Goal: Task Accomplishment & Management: Manage account settings

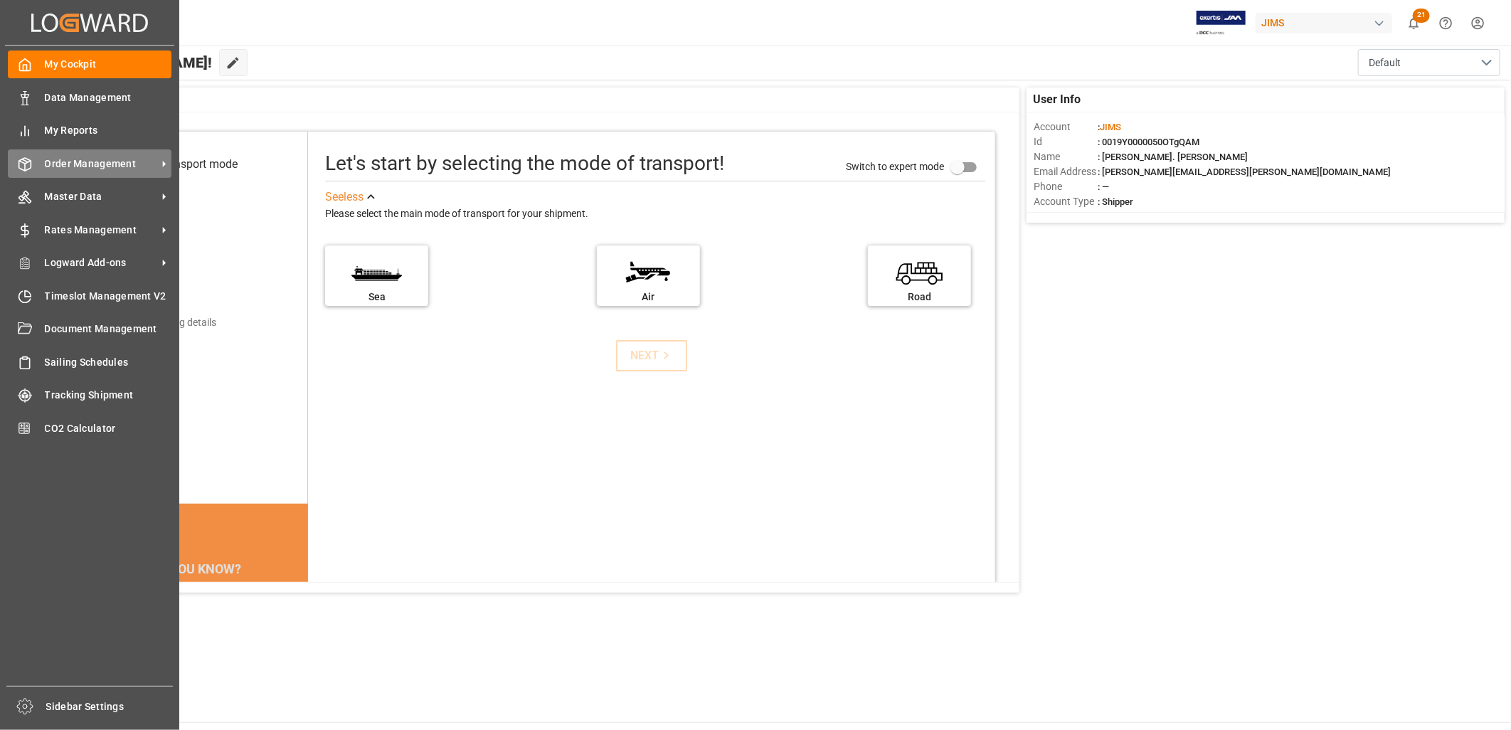
click at [95, 162] on span "Order Management" at bounding box center [101, 164] width 112 height 15
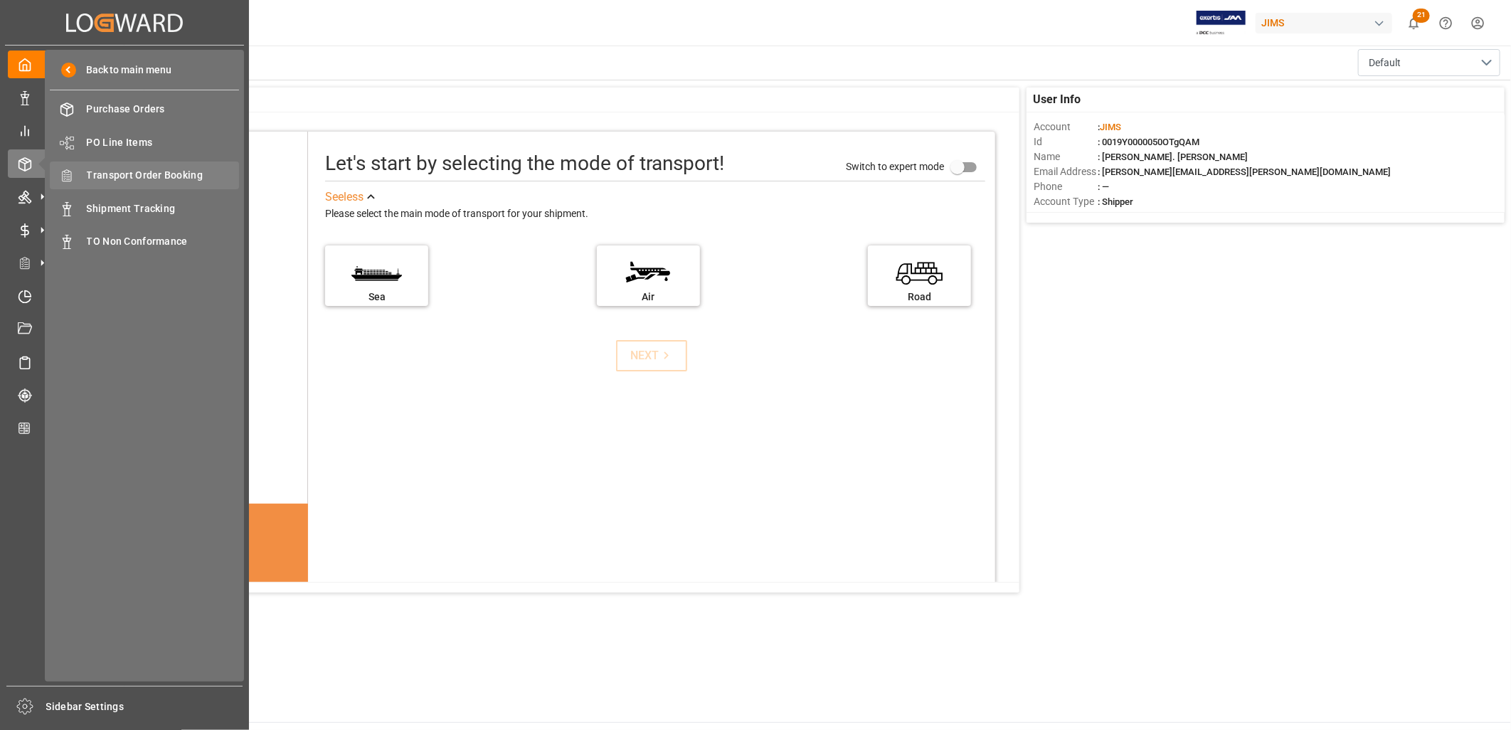
click at [154, 174] on span "Transport Order Booking" at bounding box center [163, 175] width 153 height 15
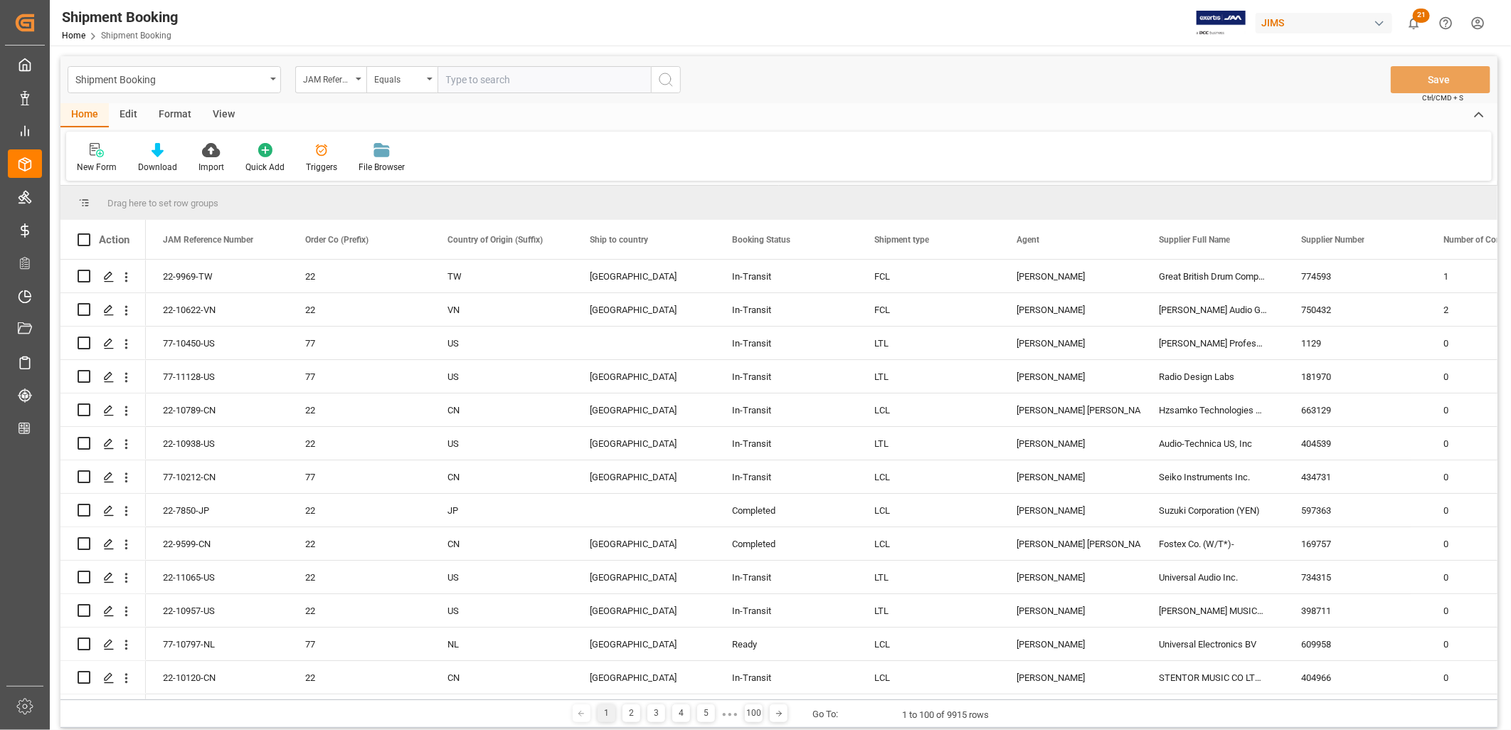
click at [450, 75] on input "text" at bounding box center [544, 79] width 213 height 27
type input "22-10788-MY"
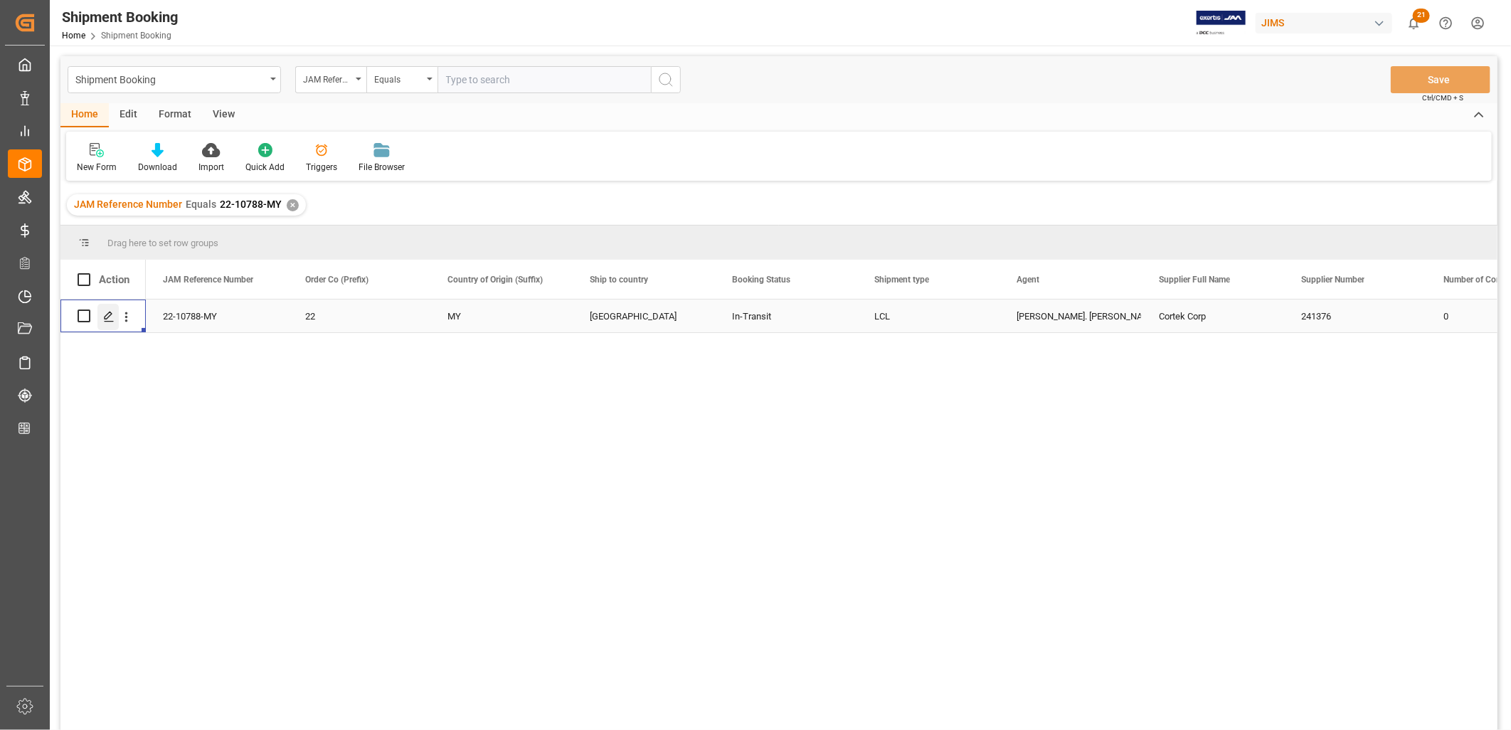
click at [112, 315] on icon "Press SPACE to select this row." at bounding box center [108, 316] width 11 height 11
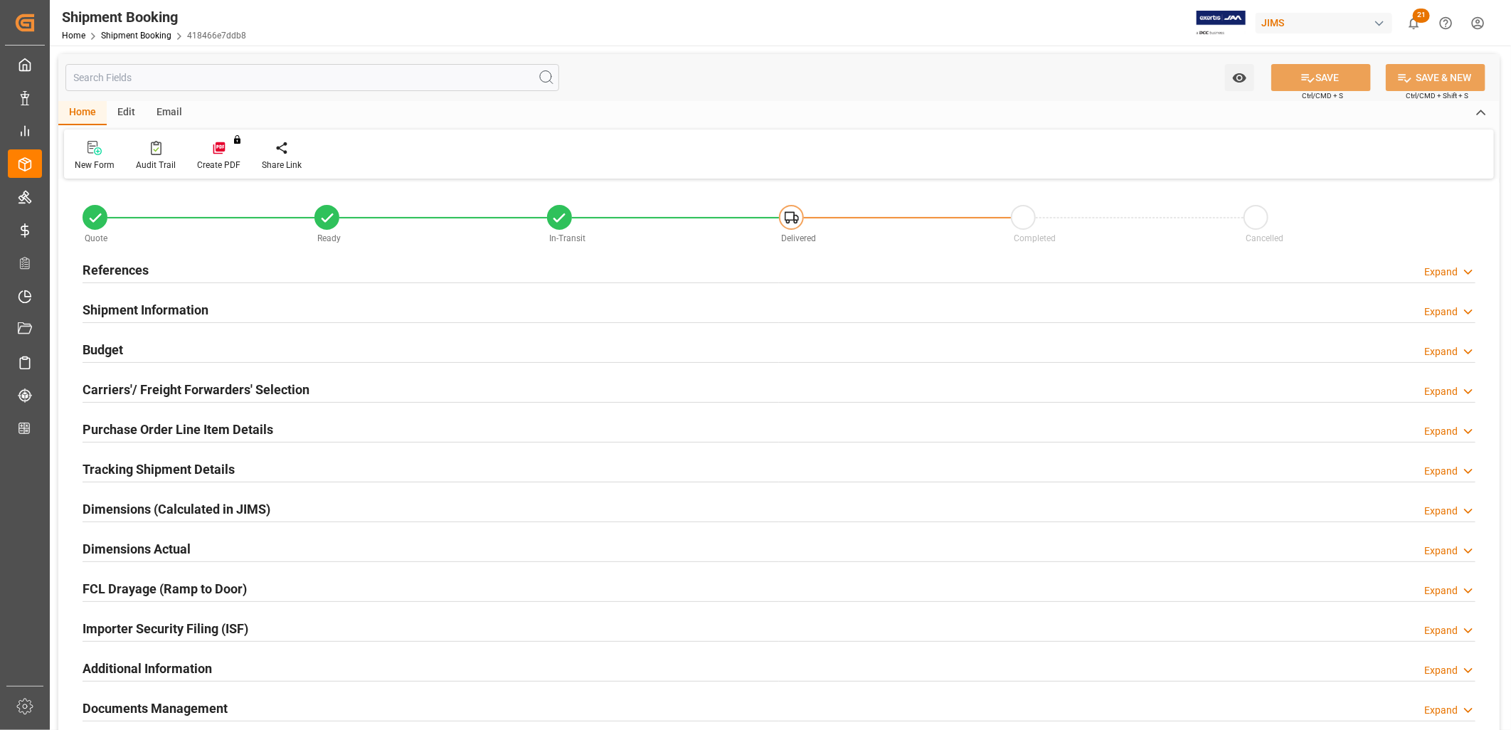
type input "0"
type input "[DATE]"
click at [120, 271] on h2 "References" at bounding box center [116, 269] width 66 height 19
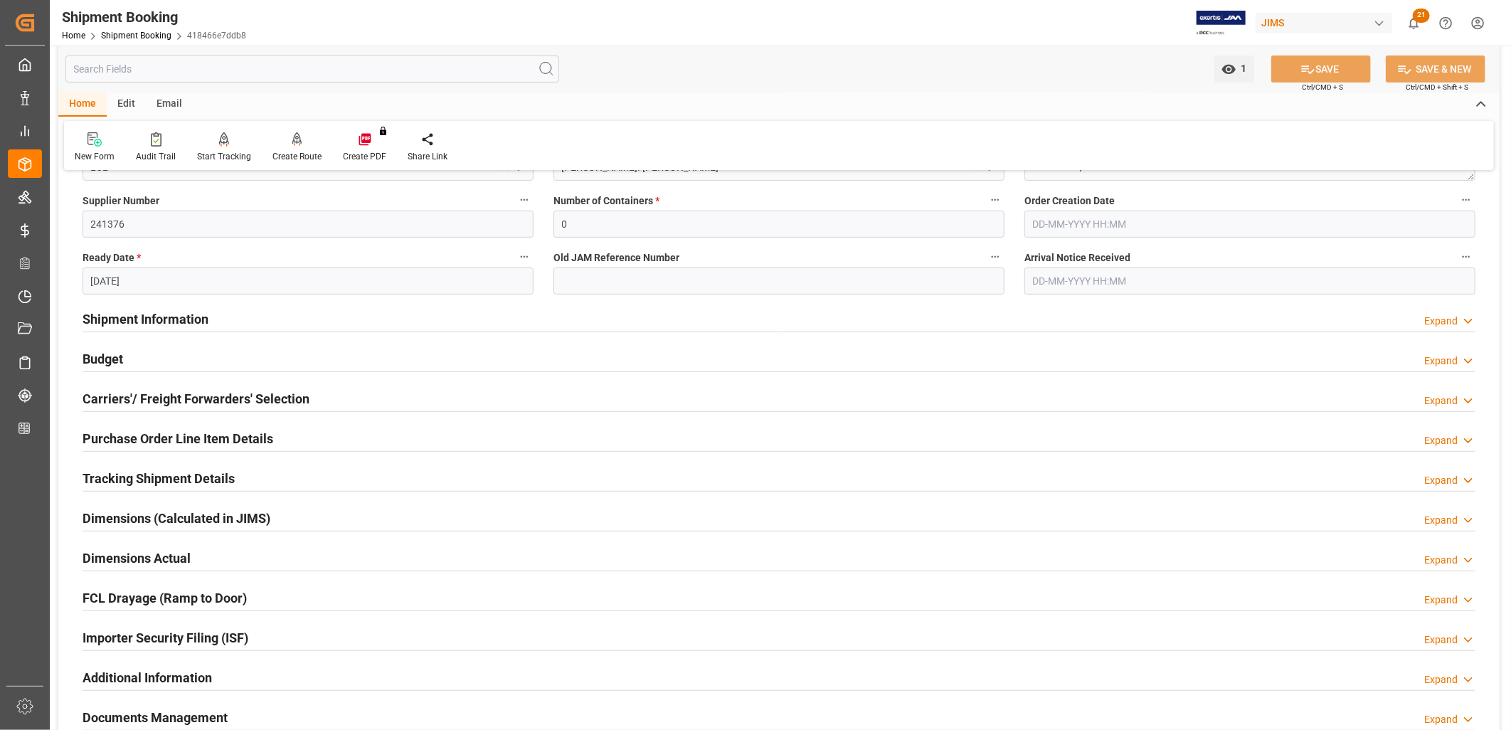
scroll to position [237, 0]
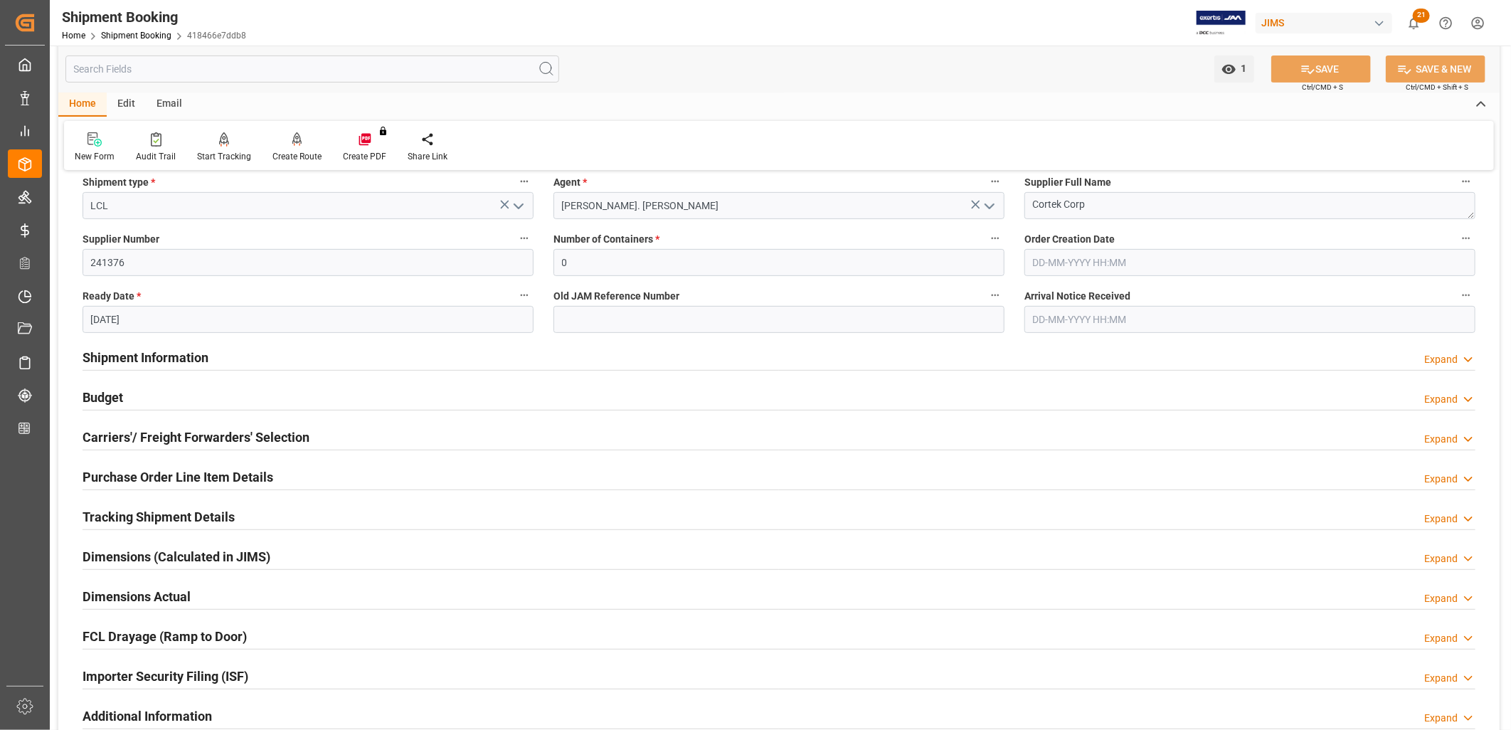
click at [205, 438] on h2 "Carriers'/ Freight Forwarders' Selection" at bounding box center [196, 437] width 227 height 19
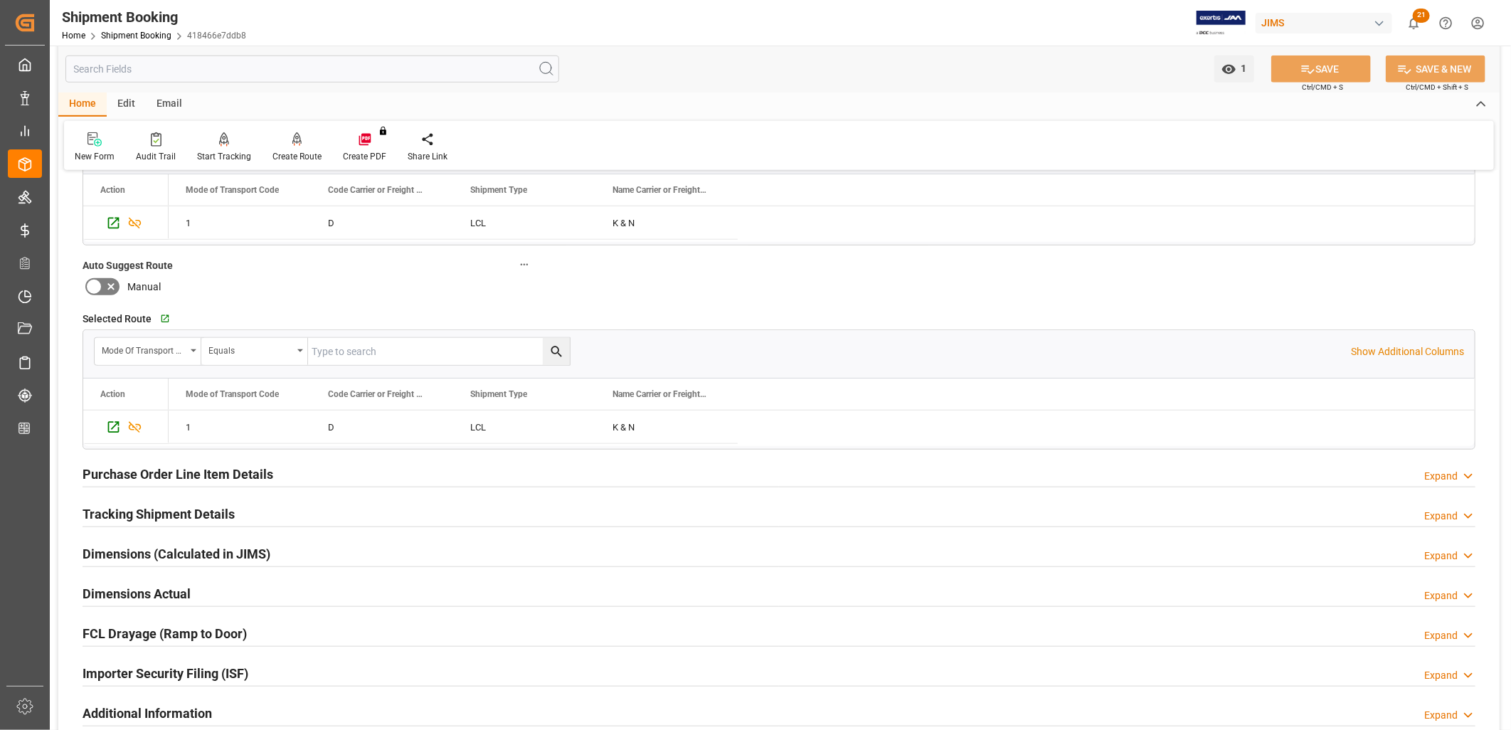
scroll to position [632, 0]
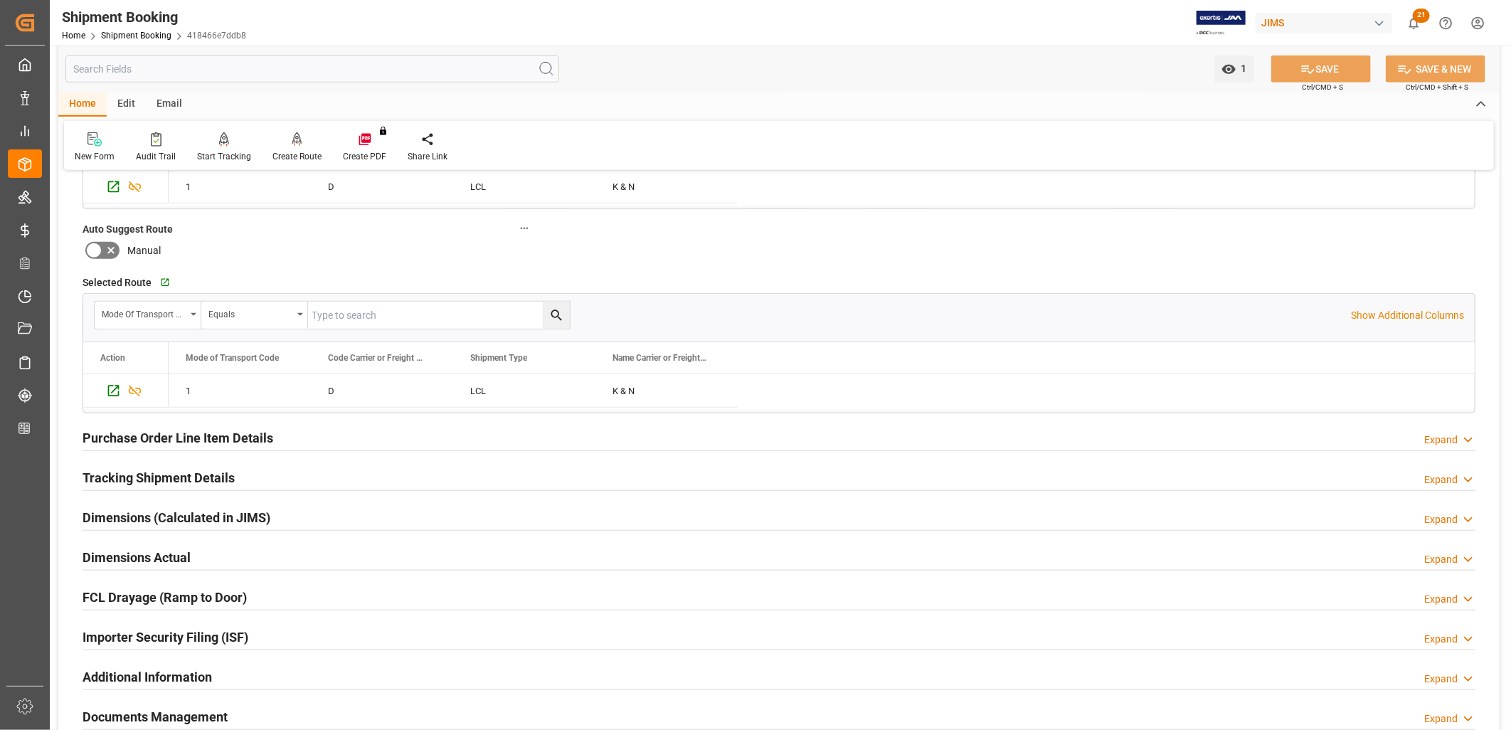
click at [240, 435] on h2 "Purchase Order Line Item Details" at bounding box center [178, 437] width 191 height 19
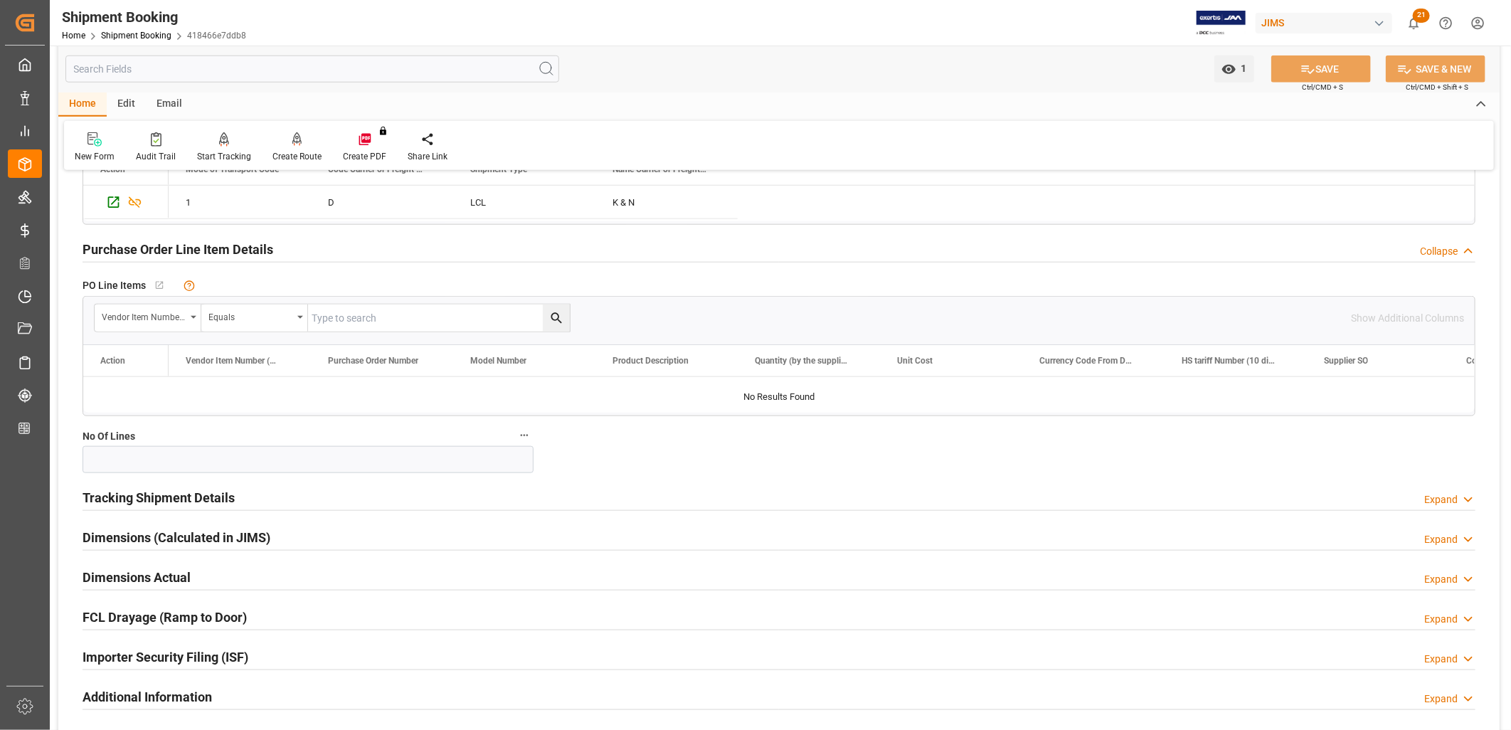
scroll to position [869, 0]
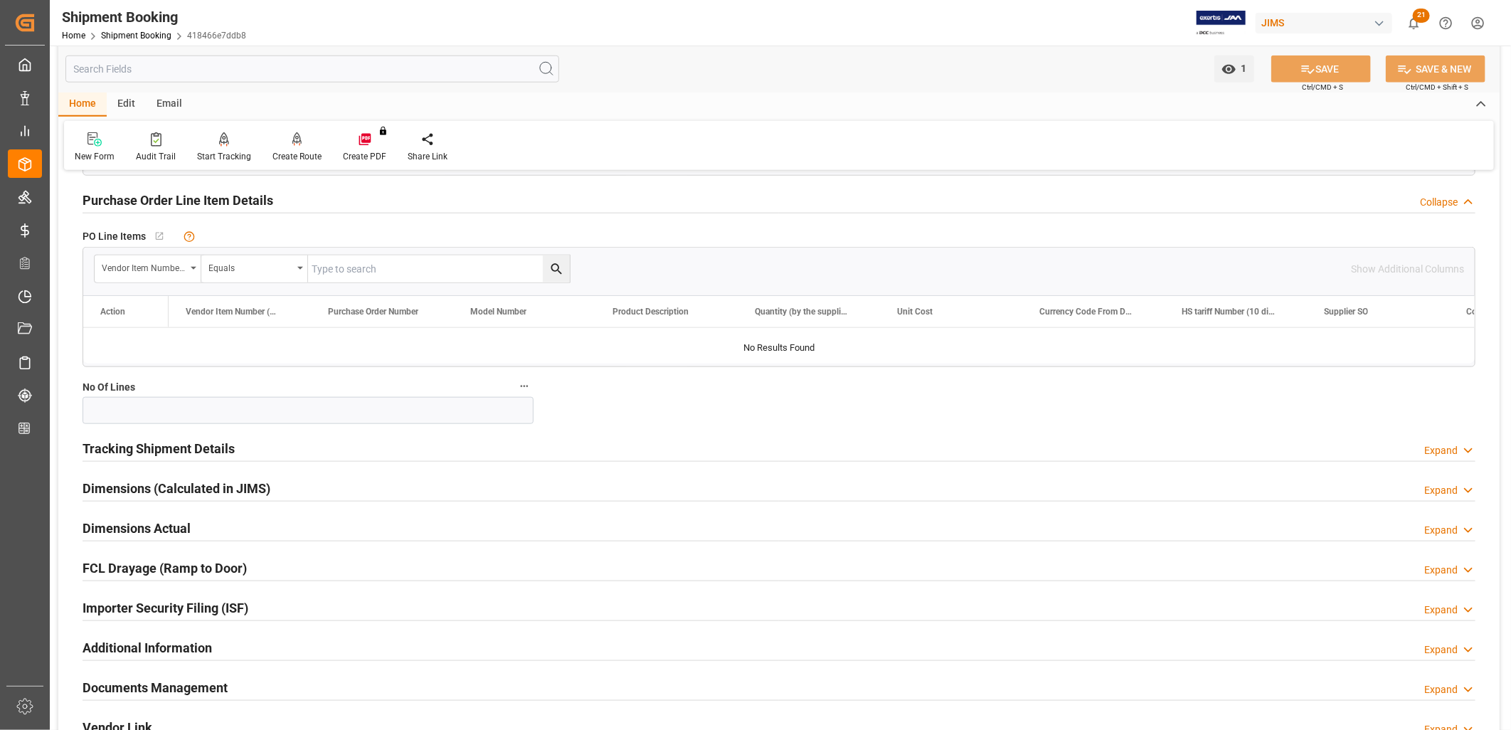
click at [147, 451] on h2 "Tracking Shipment Details" at bounding box center [159, 448] width 152 height 19
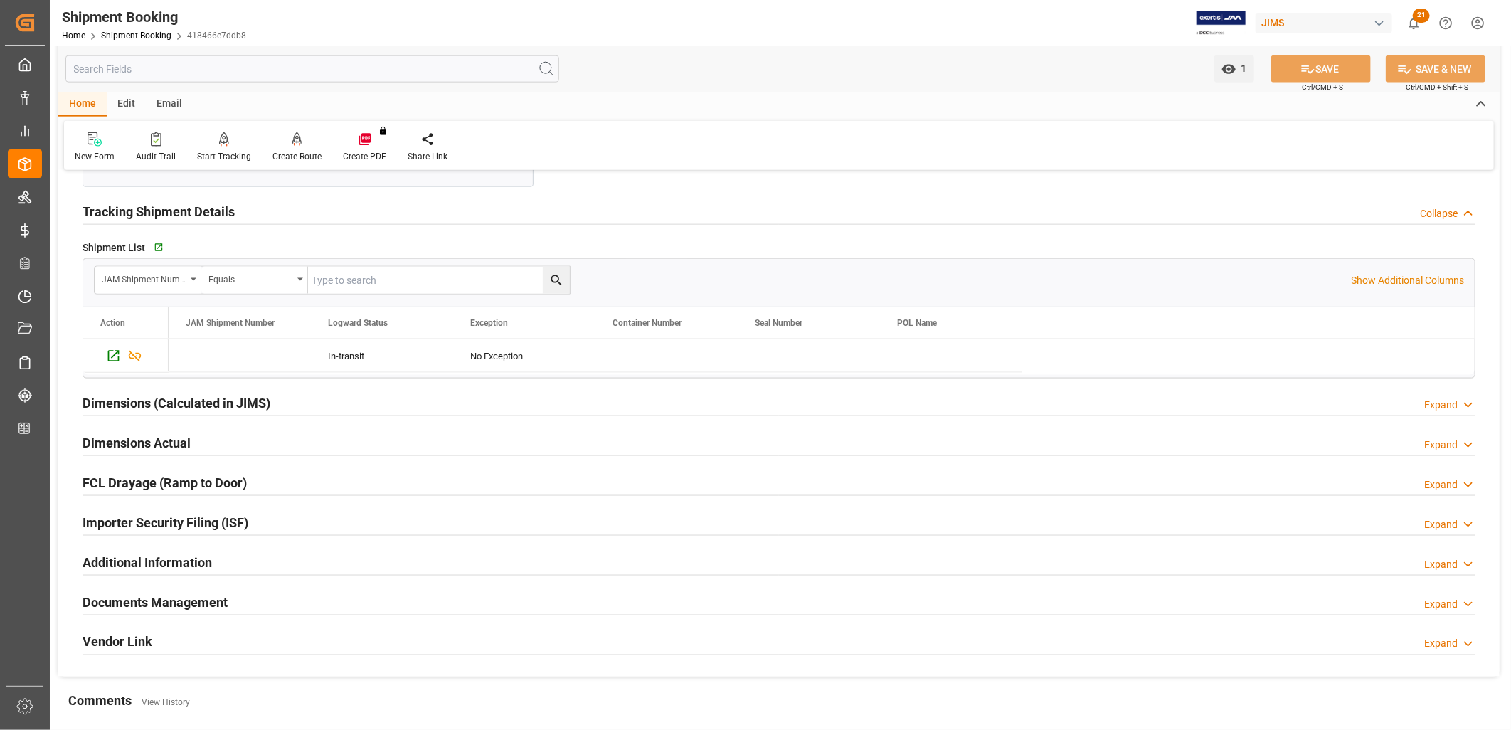
scroll to position [1185, 0]
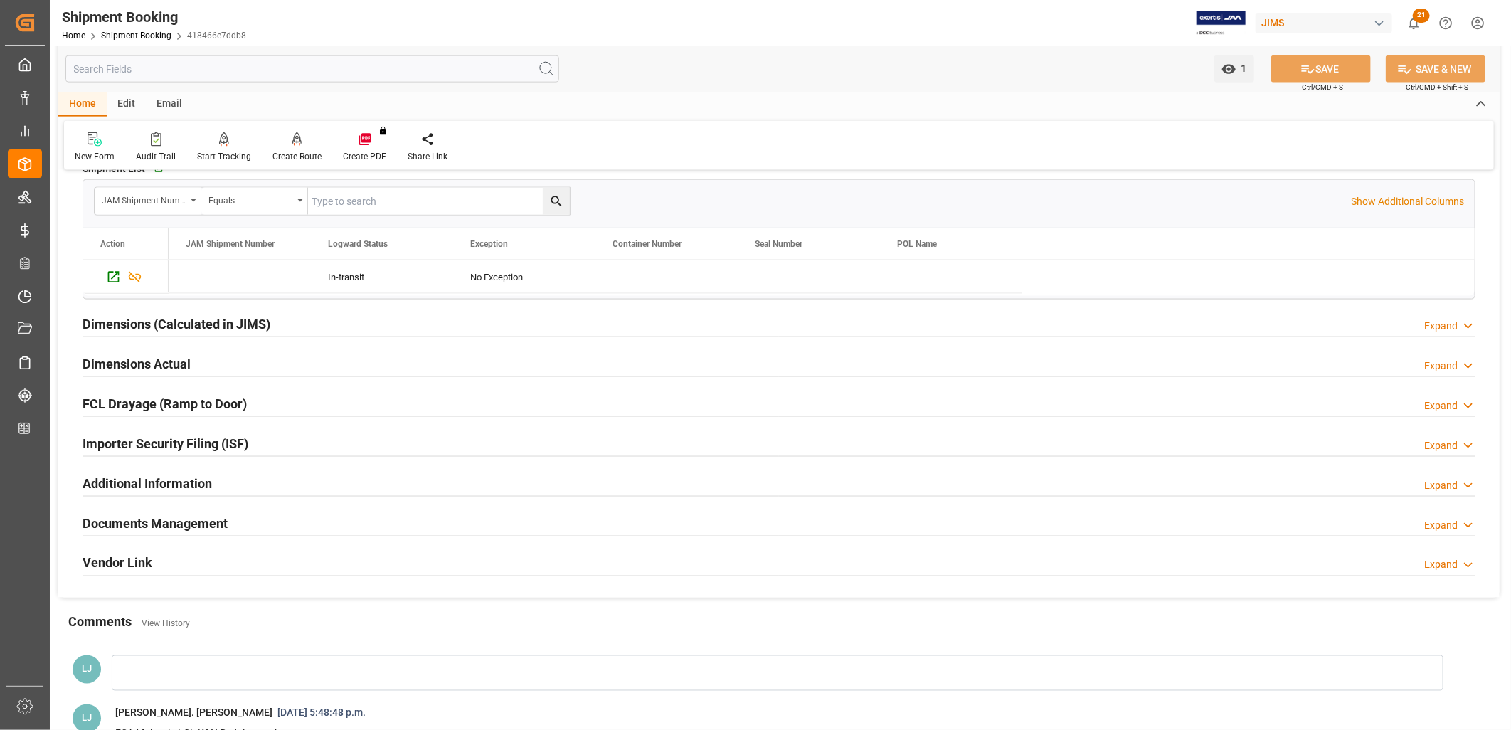
click at [171, 517] on h2 "Documents Management" at bounding box center [155, 523] width 145 height 19
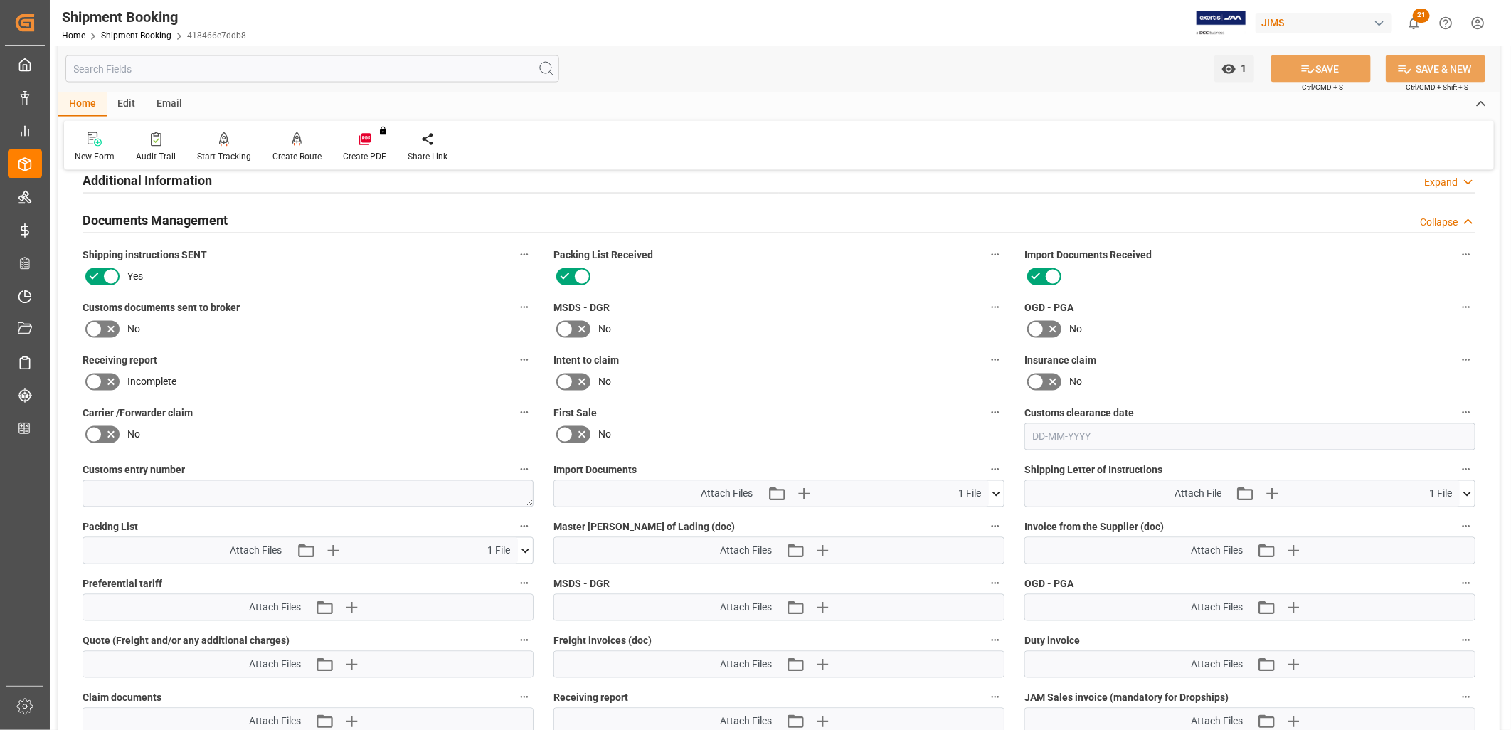
scroll to position [1502, 0]
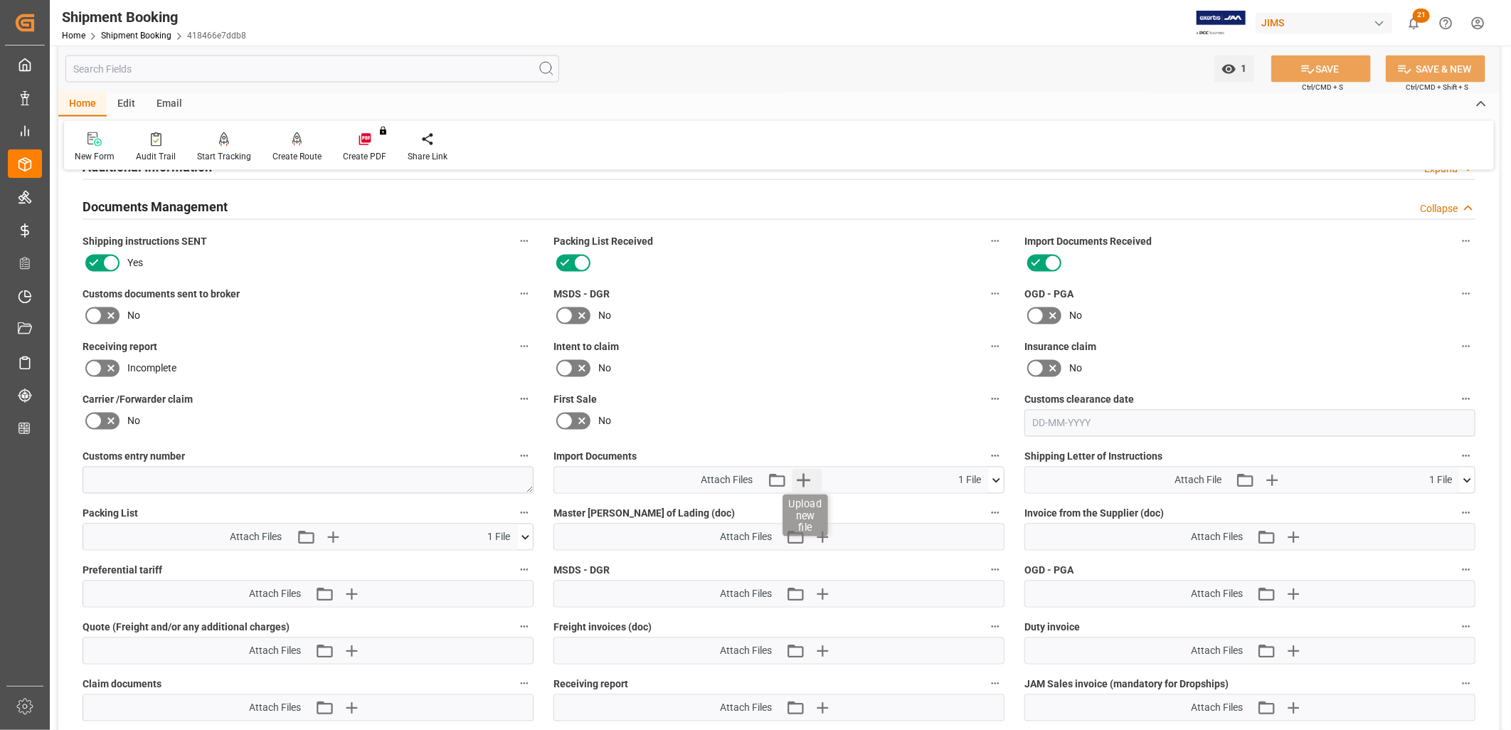
click at [805, 472] on icon "button" at bounding box center [803, 480] width 23 height 23
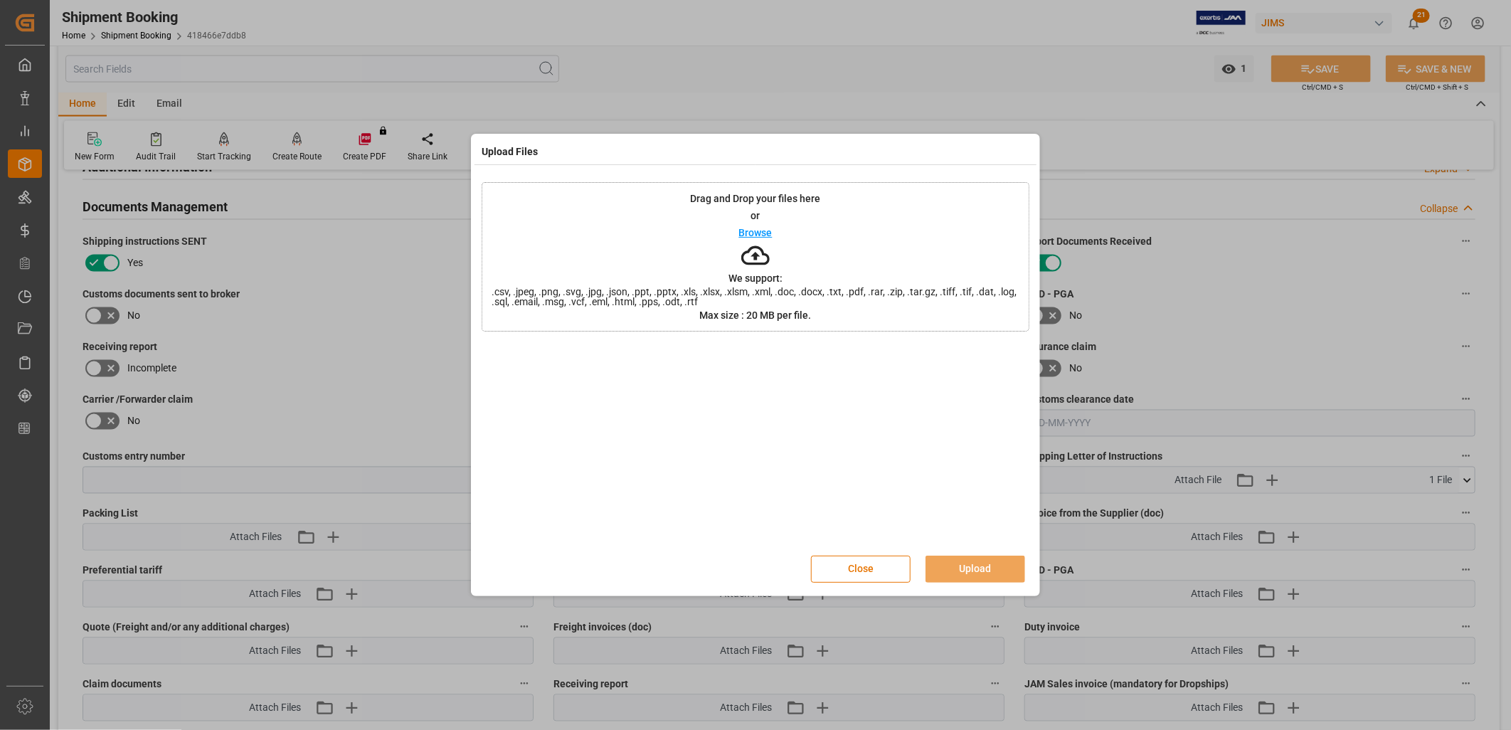
click at [757, 228] on p "Browse" at bounding box center [755, 233] width 33 height 10
click at [767, 232] on p "Browse" at bounding box center [755, 233] width 33 height 10
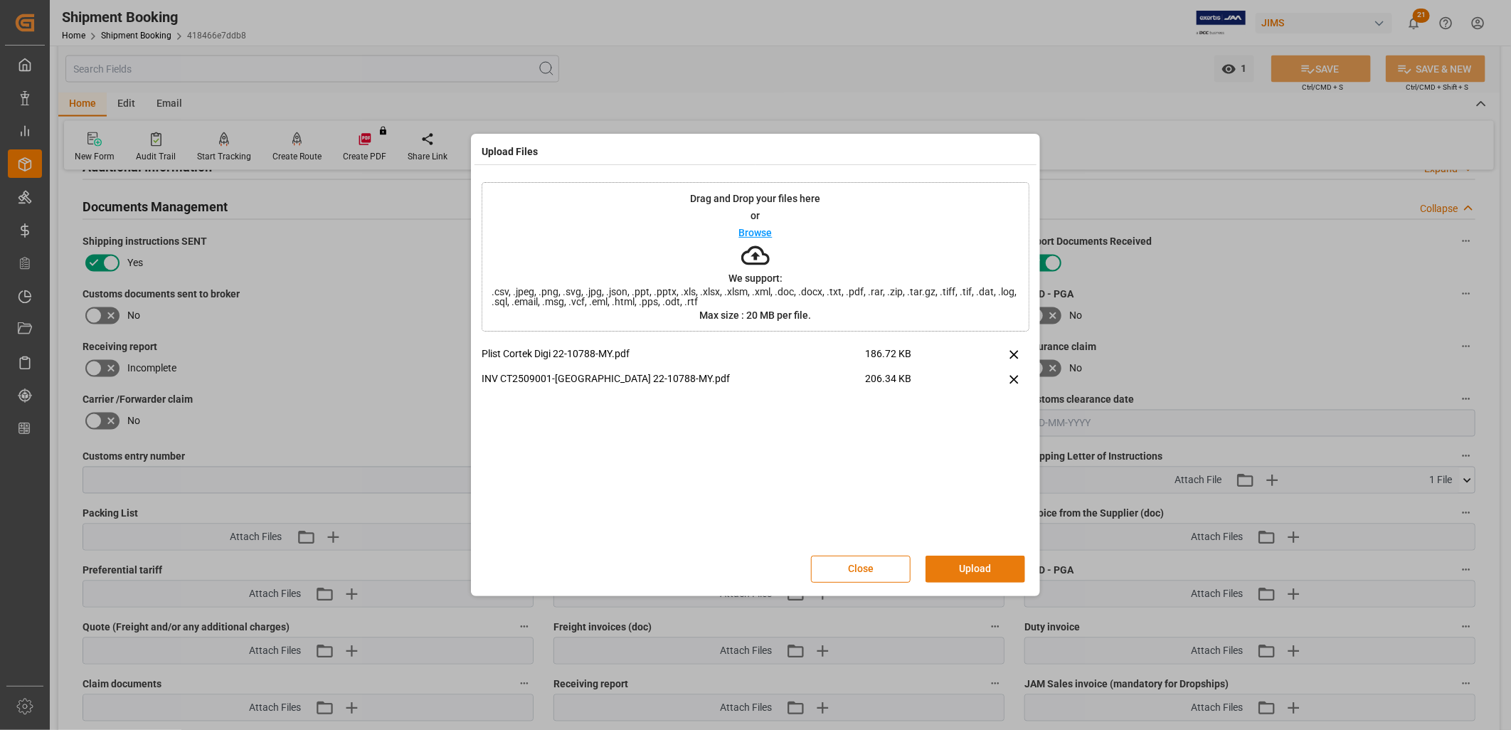
click at [983, 567] on button "Upload" at bounding box center [976, 569] width 100 height 27
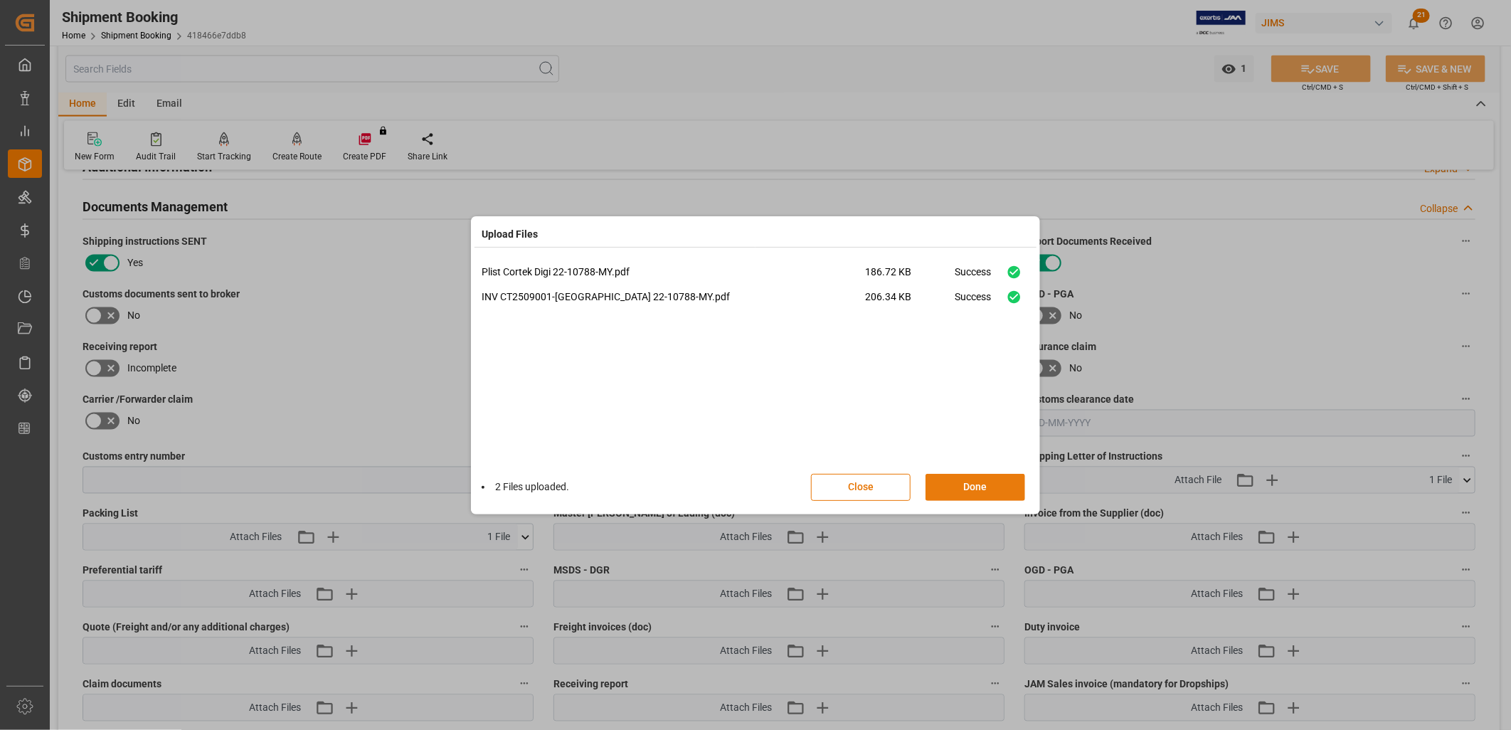
click at [977, 484] on button "Done" at bounding box center [976, 487] width 100 height 27
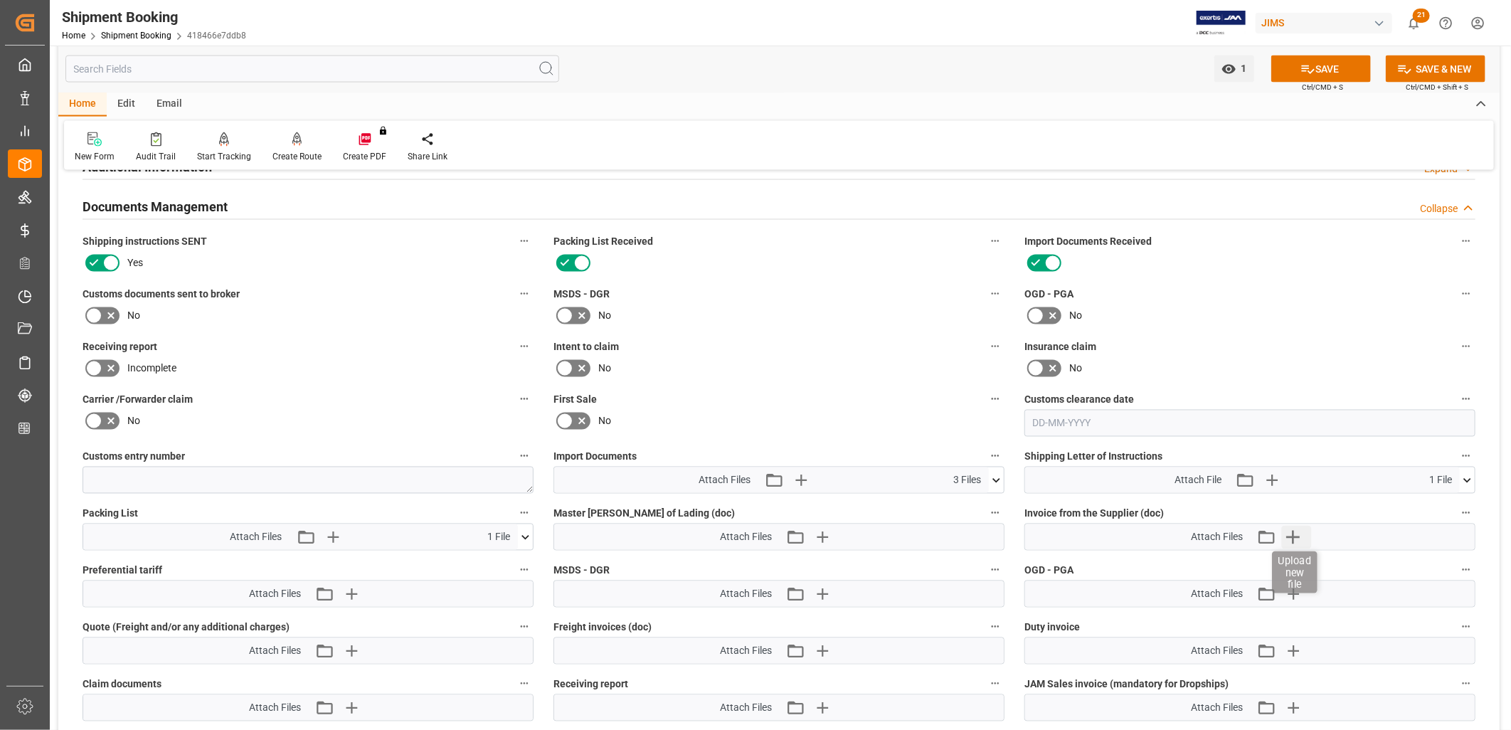
click at [1293, 534] on icon "button" at bounding box center [1293, 538] width 14 height 14
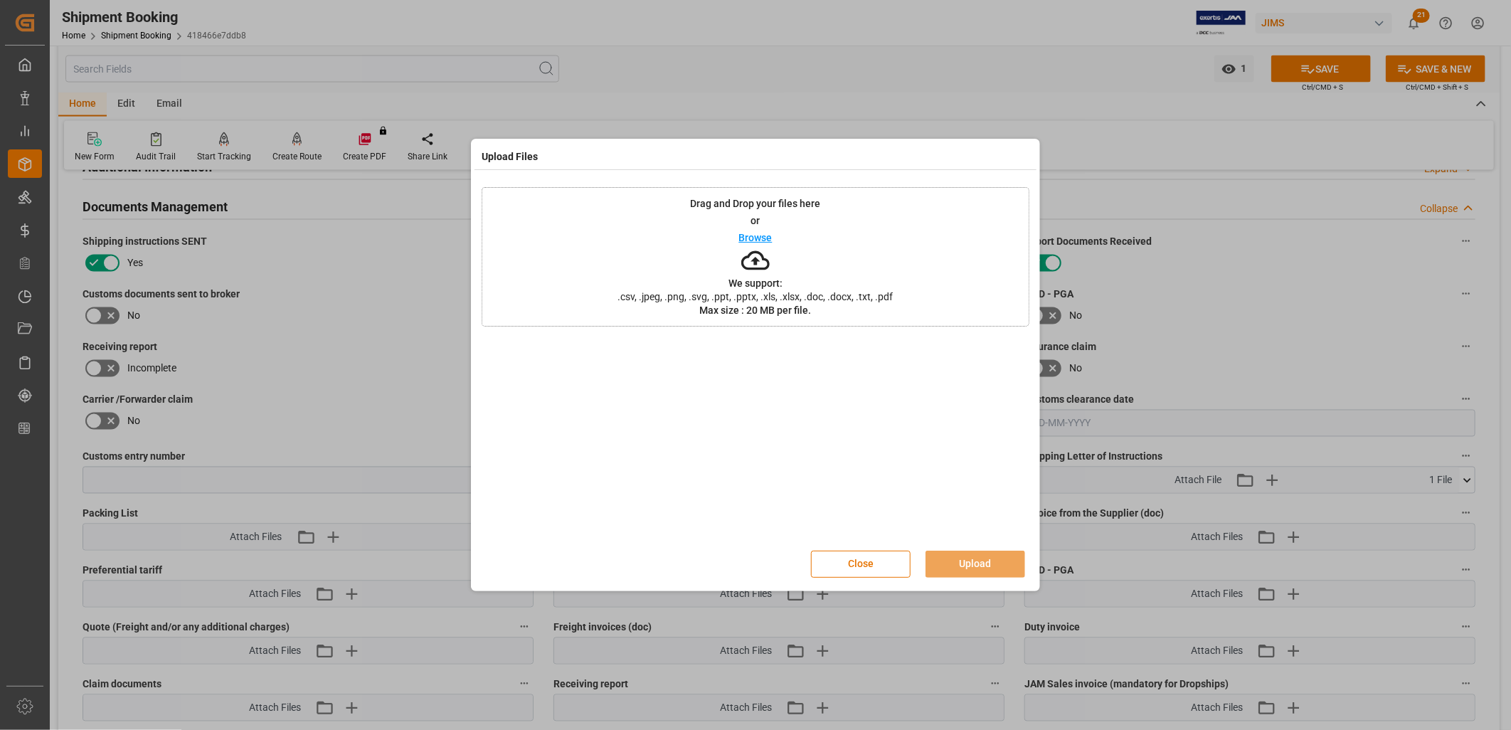
click at [753, 238] on p "Browse" at bounding box center [755, 238] width 33 height 10
click at [965, 562] on button "Upload" at bounding box center [976, 564] width 100 height 27
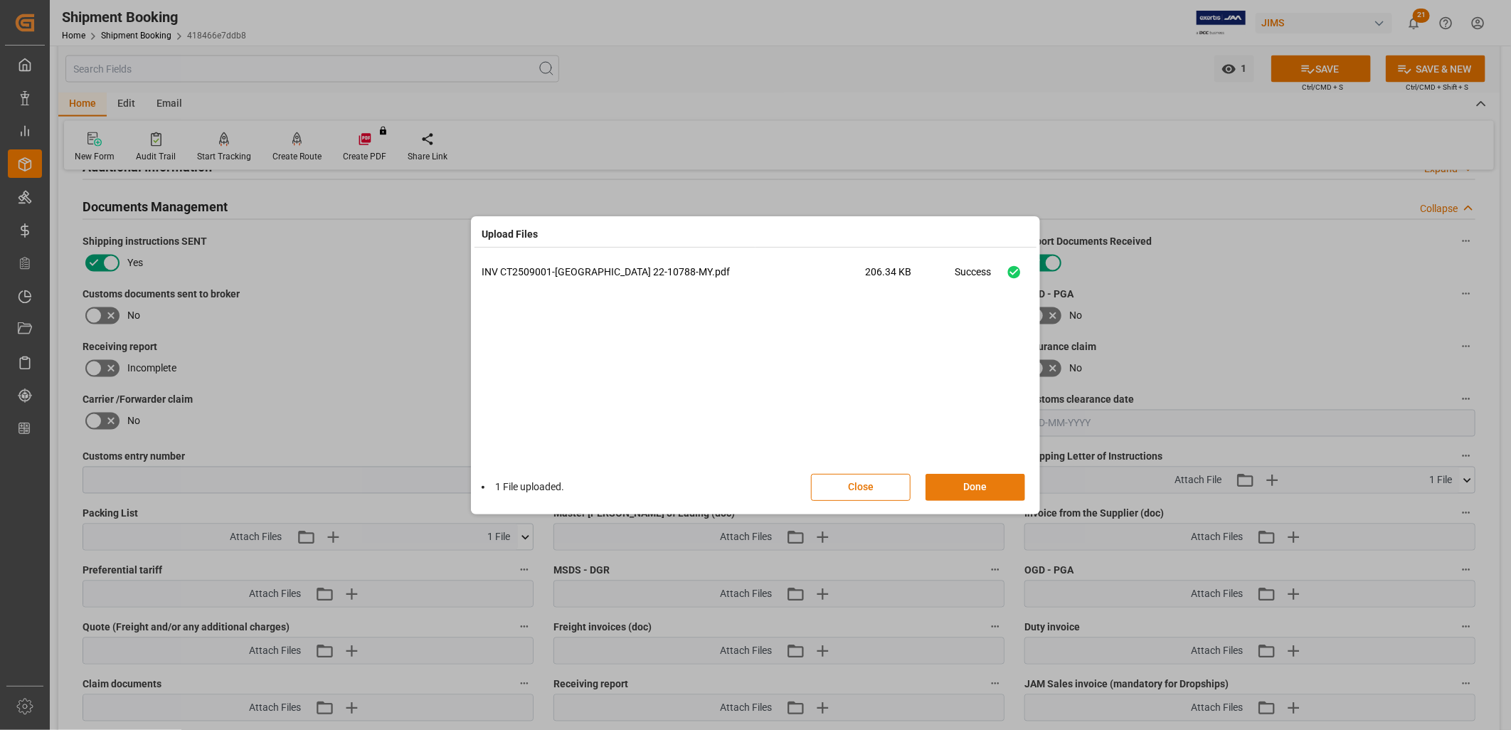
click at [979, 488] on button "Done" at bounding box center [976, 487] width 100 height 27
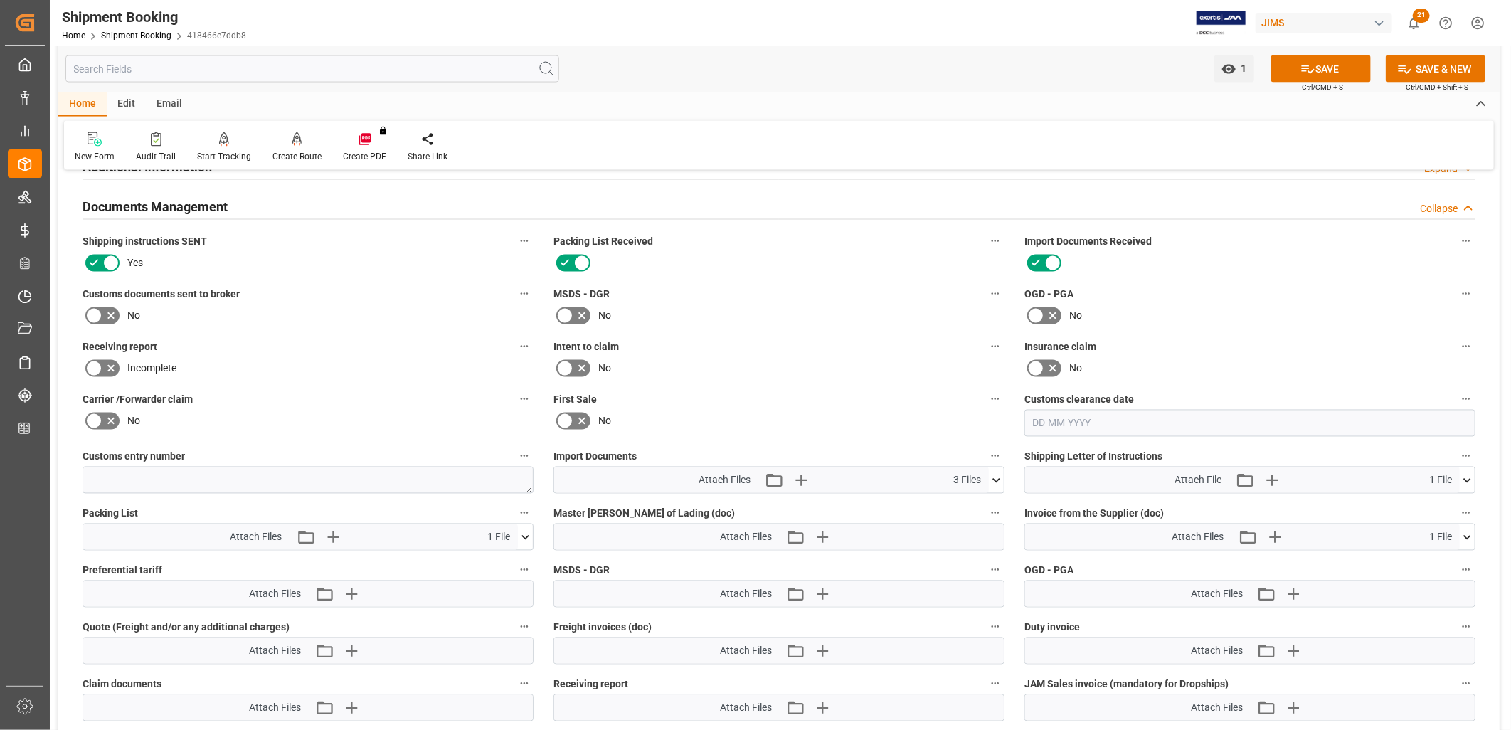
click at [524, 534] on icon at bounding box center [525, 537] width 15 height 15
click at [521, 561] on icon at bounding box center [517, 563] width 15 height 15
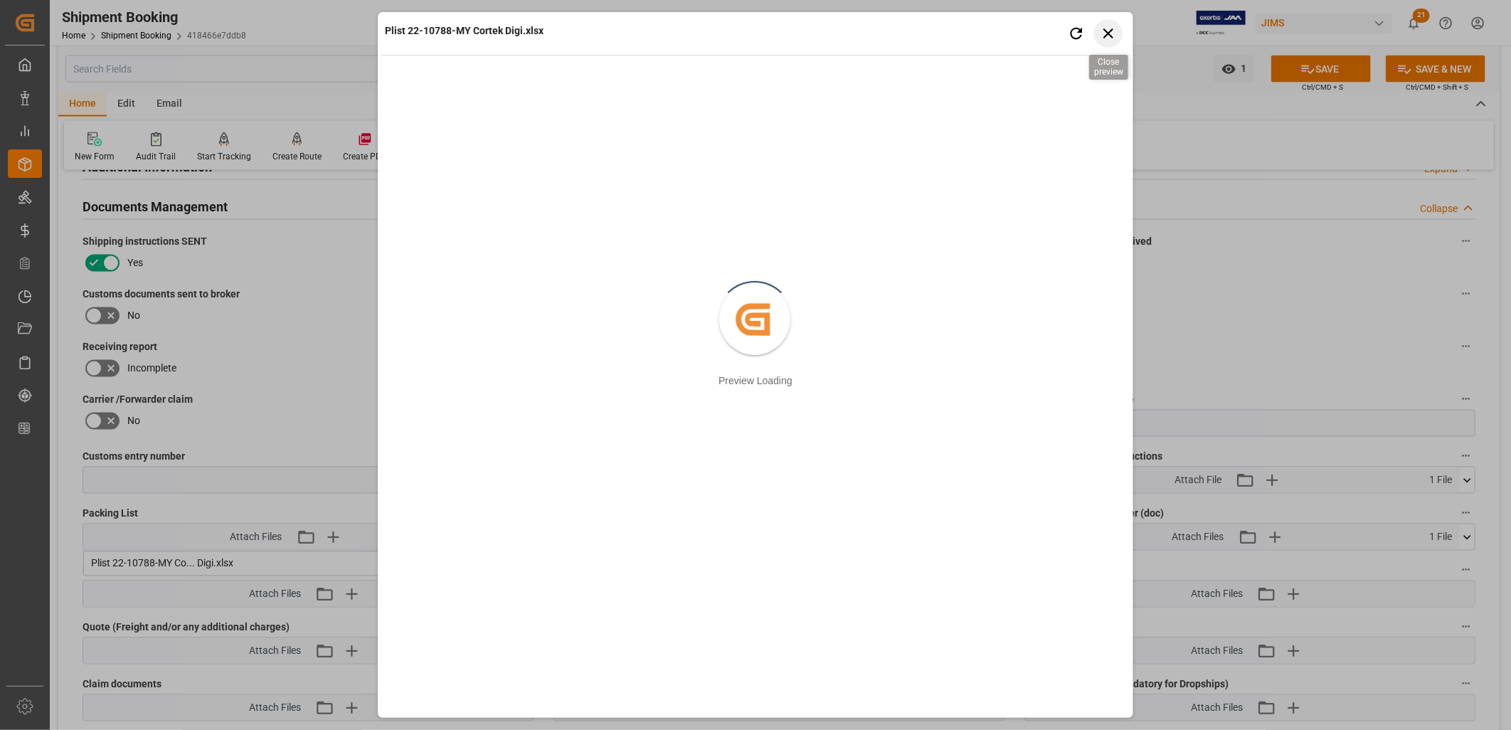
click at [1107, 33] on icon "button" at bounding box center [1108, 33] width 10 height 10
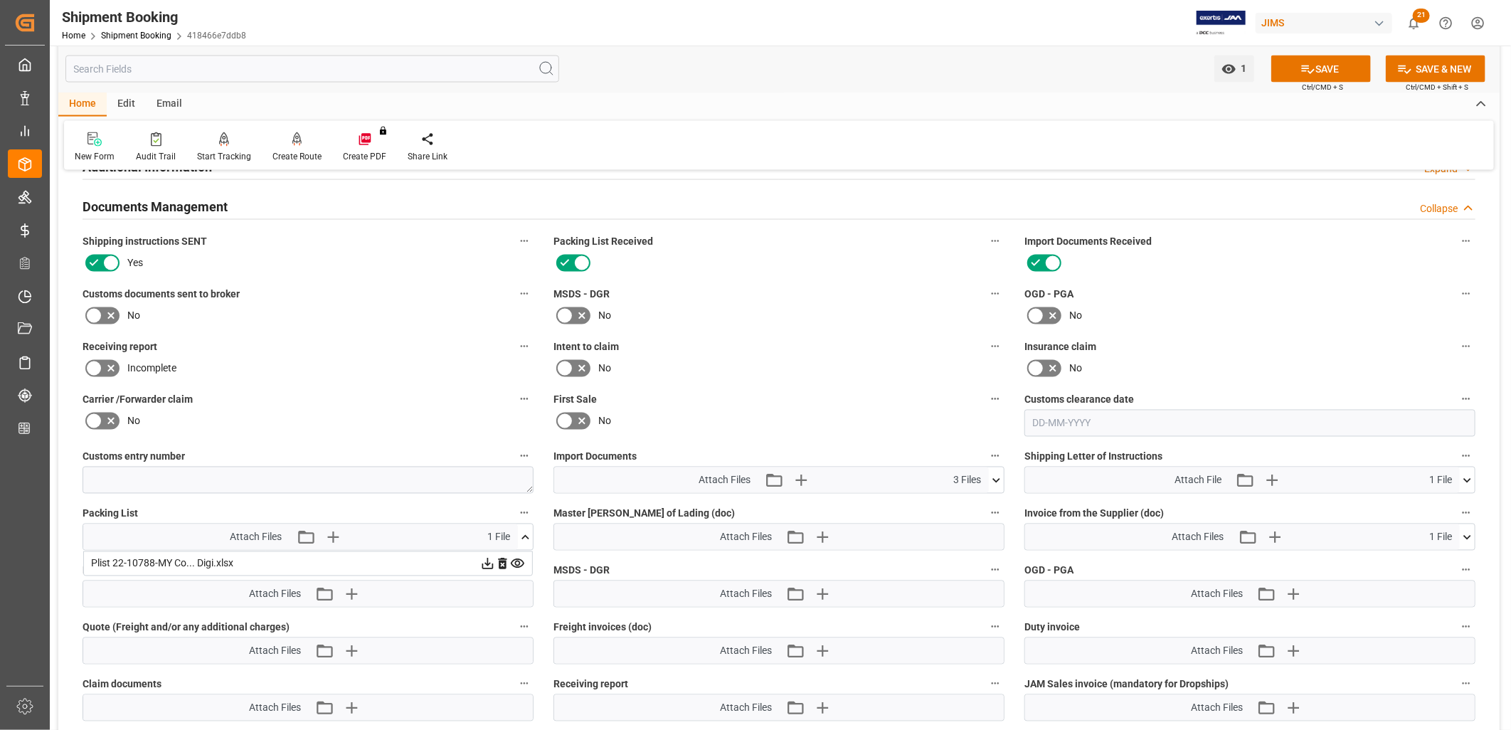
click at [484, 560] on icon at bounding box center [487, 563] width 15 height 15
click at [1341, 60] on button "SAVE" at bounding box center [1321, 68] width 100 height 27
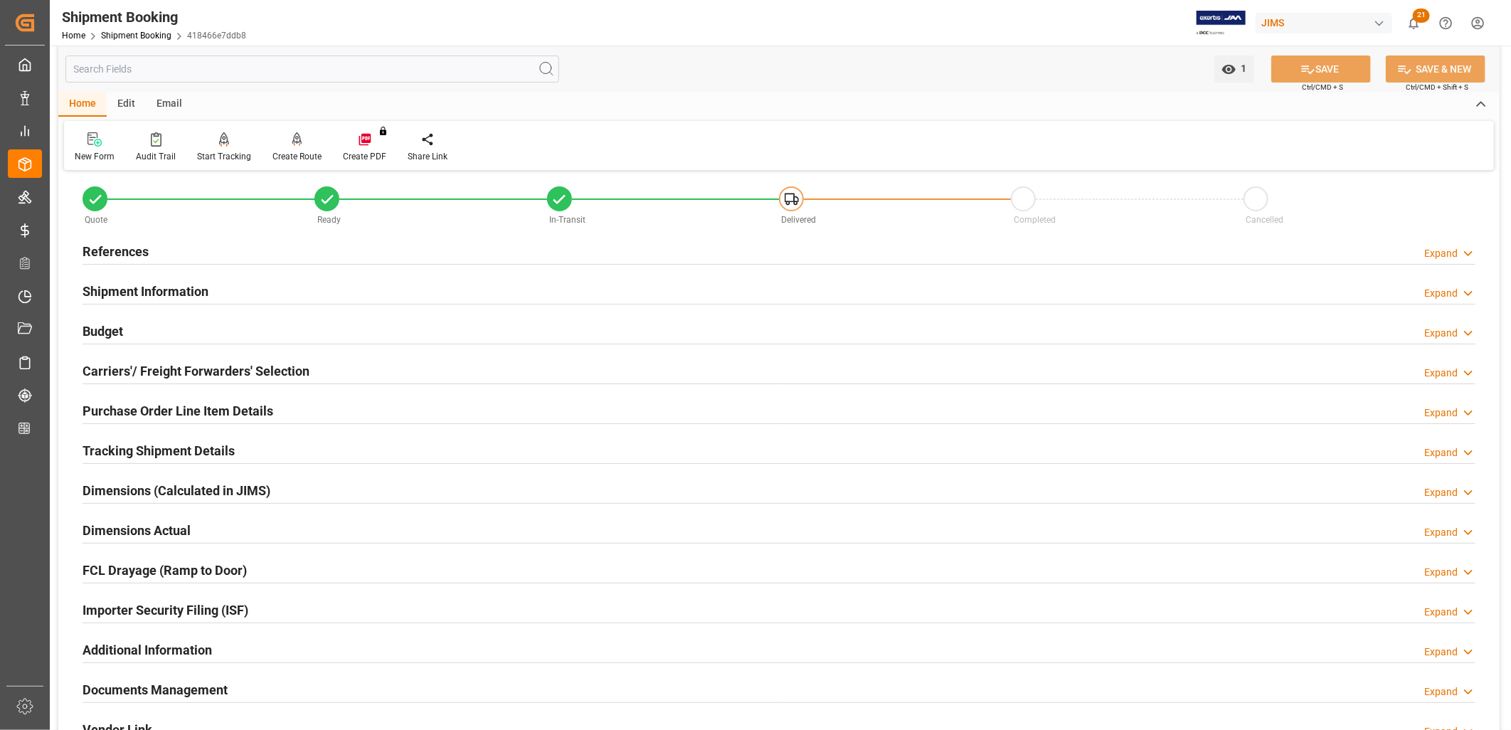
scroll to position [10, 0]
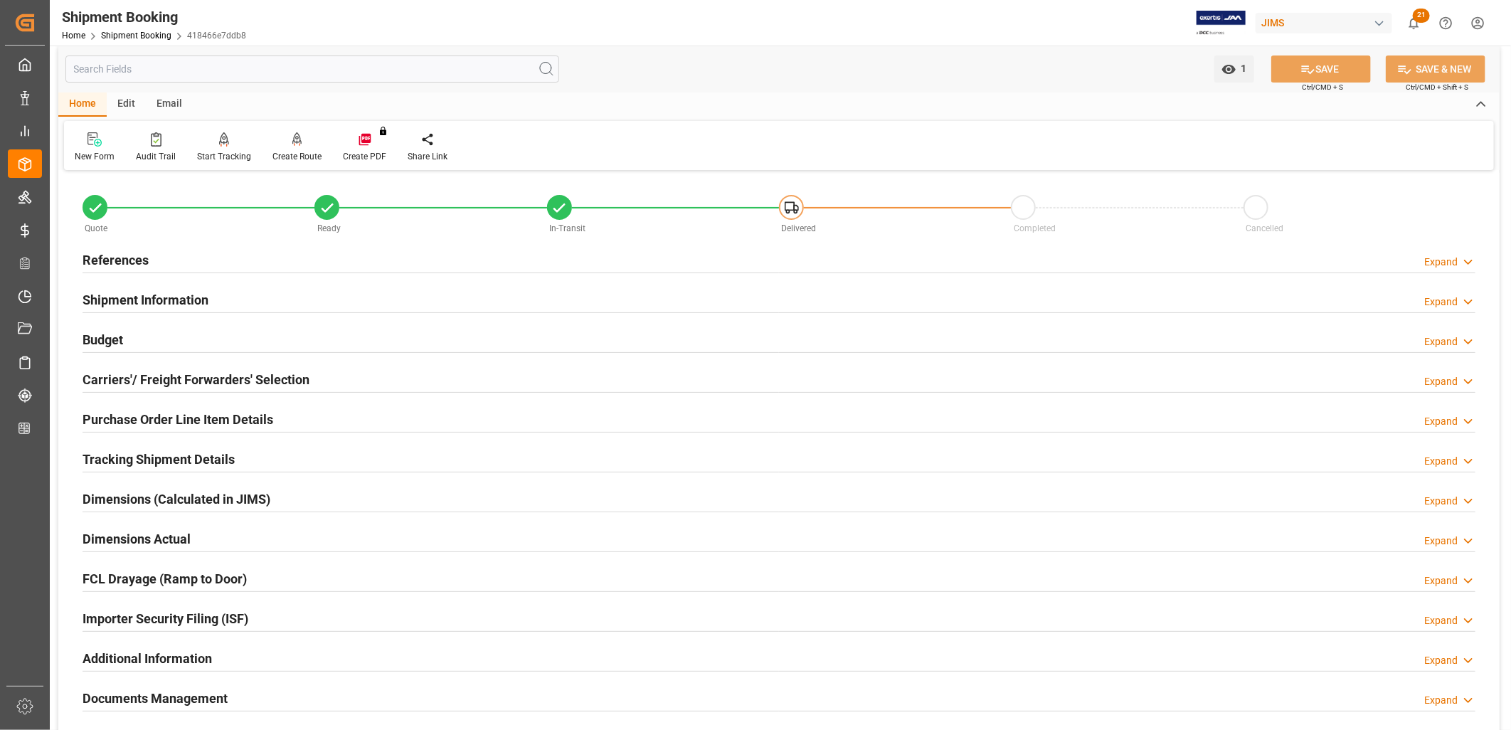
click at [128, 297] on h2 "Shipment Information" at bounding box center [146, 299] width 126 height 19
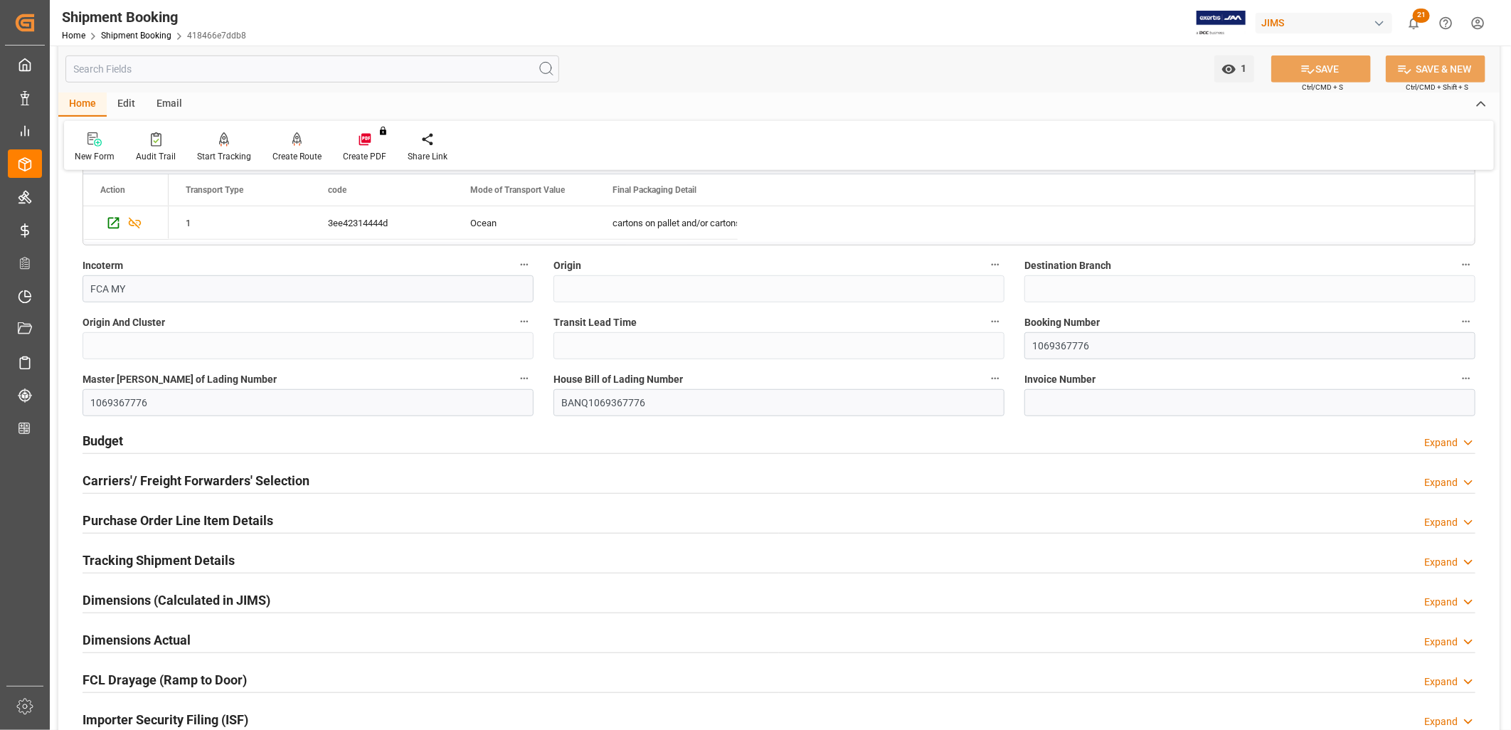
scroll to position [484, 0]
click at [112, 442] on h2 "Budget" at bounding box center [103, 439] width 41 height 19
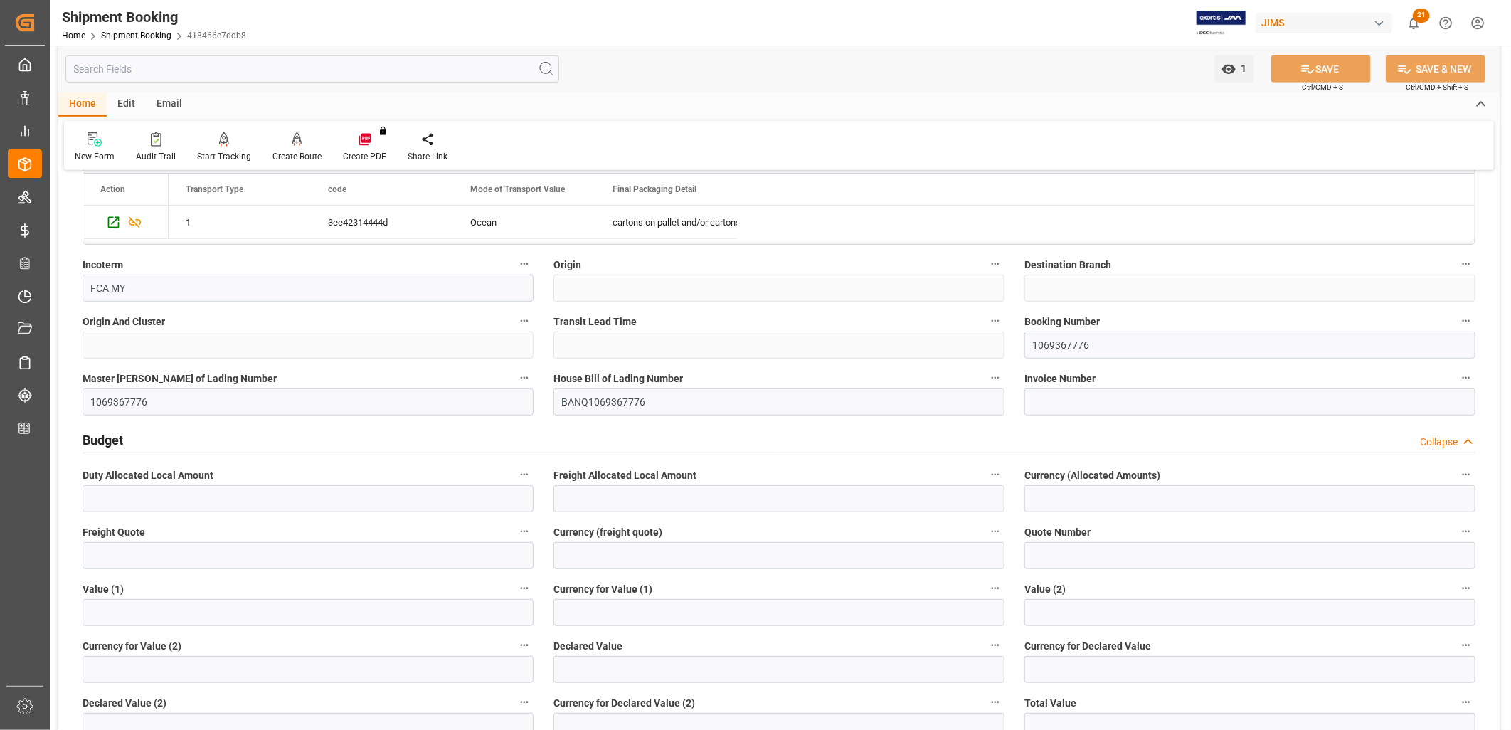
scroll to position [563, 0]
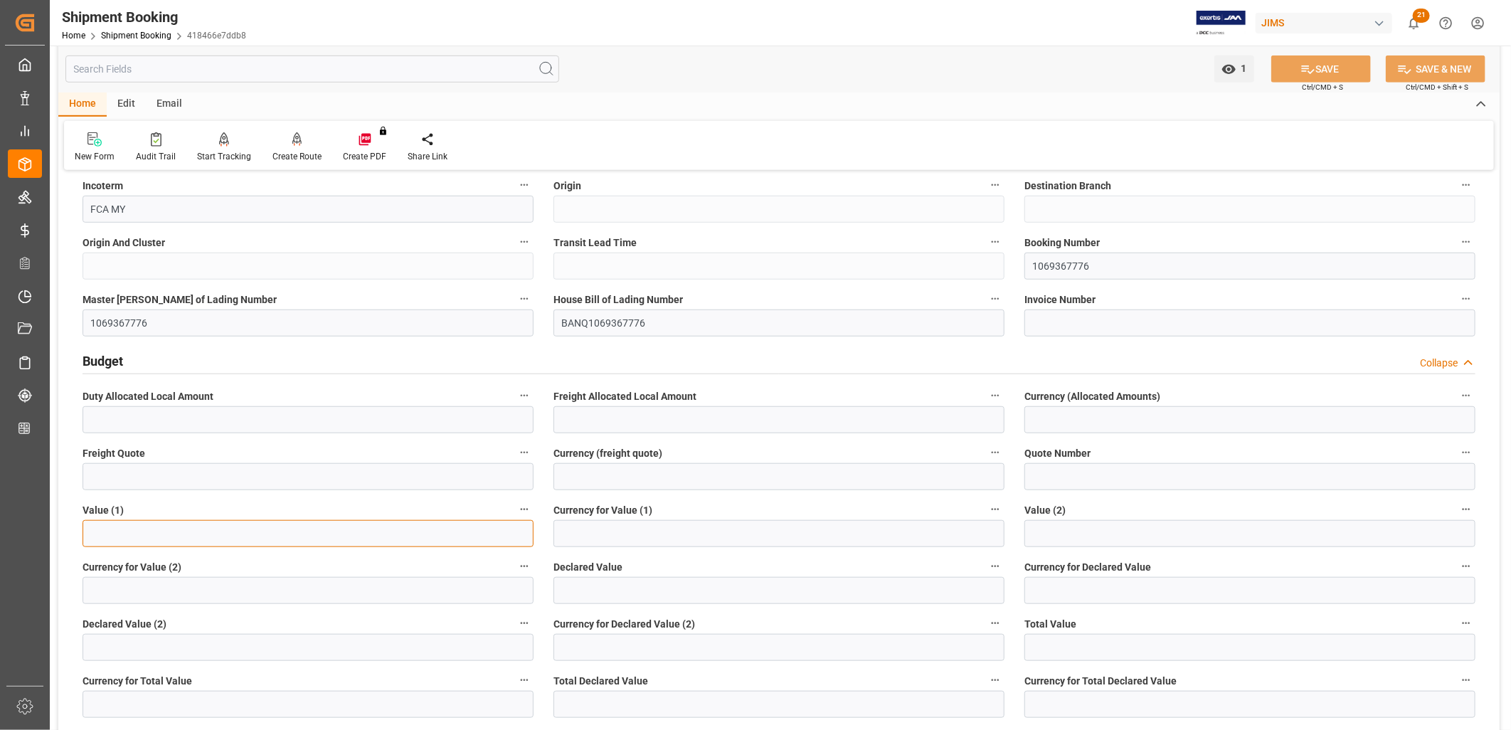
click at [97, 536] on input "text" at bounding box center [308, 533] width 451 height 27
click at [107, 530] on input "text" at bounding box center [308, 533] width 451 height 27
type input "147998.00"
click at [642, 536] on input at bounding box center [778, 533] width 451 height 27
type input "USD"
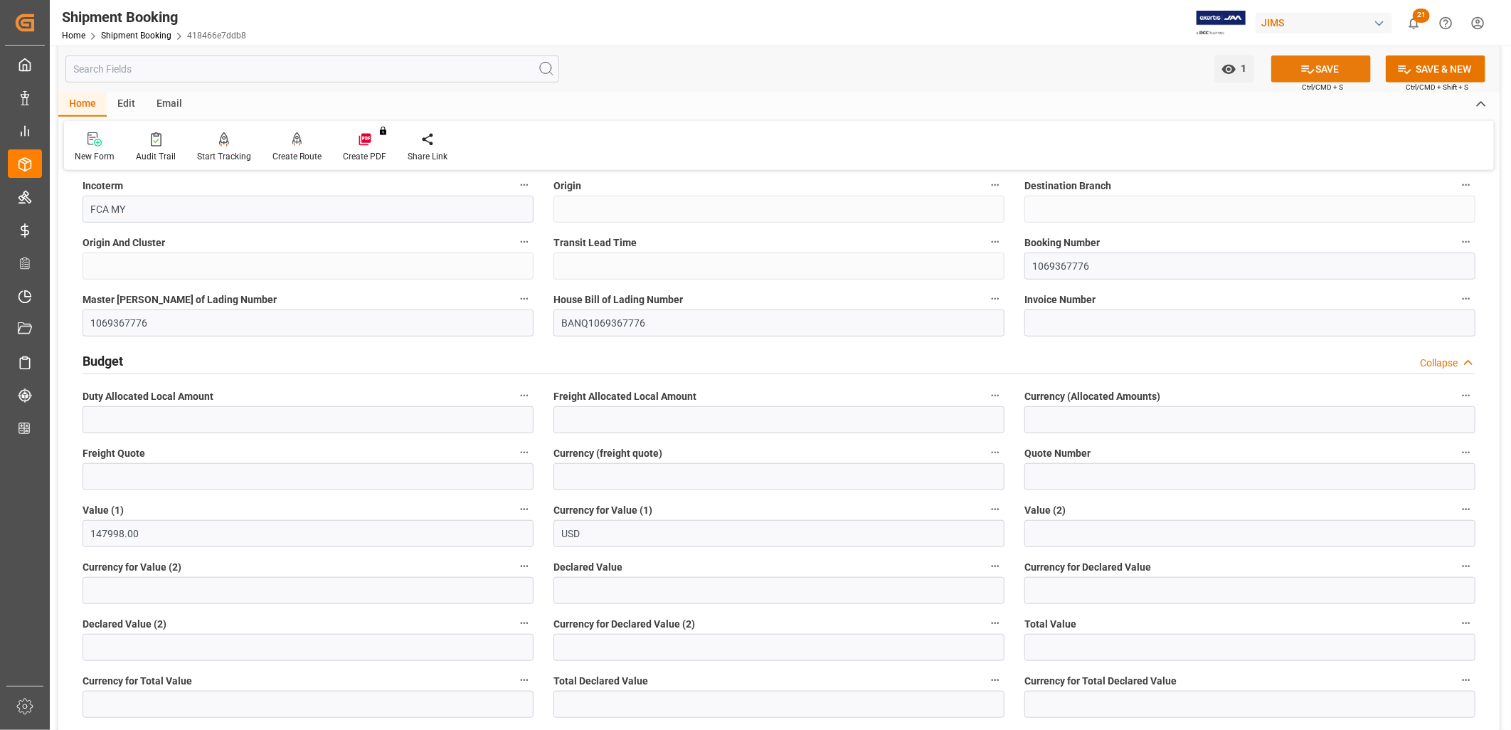
click at [1310, 60] on button "SAVE" at bounding box center [1321, 68] width 100 height 27
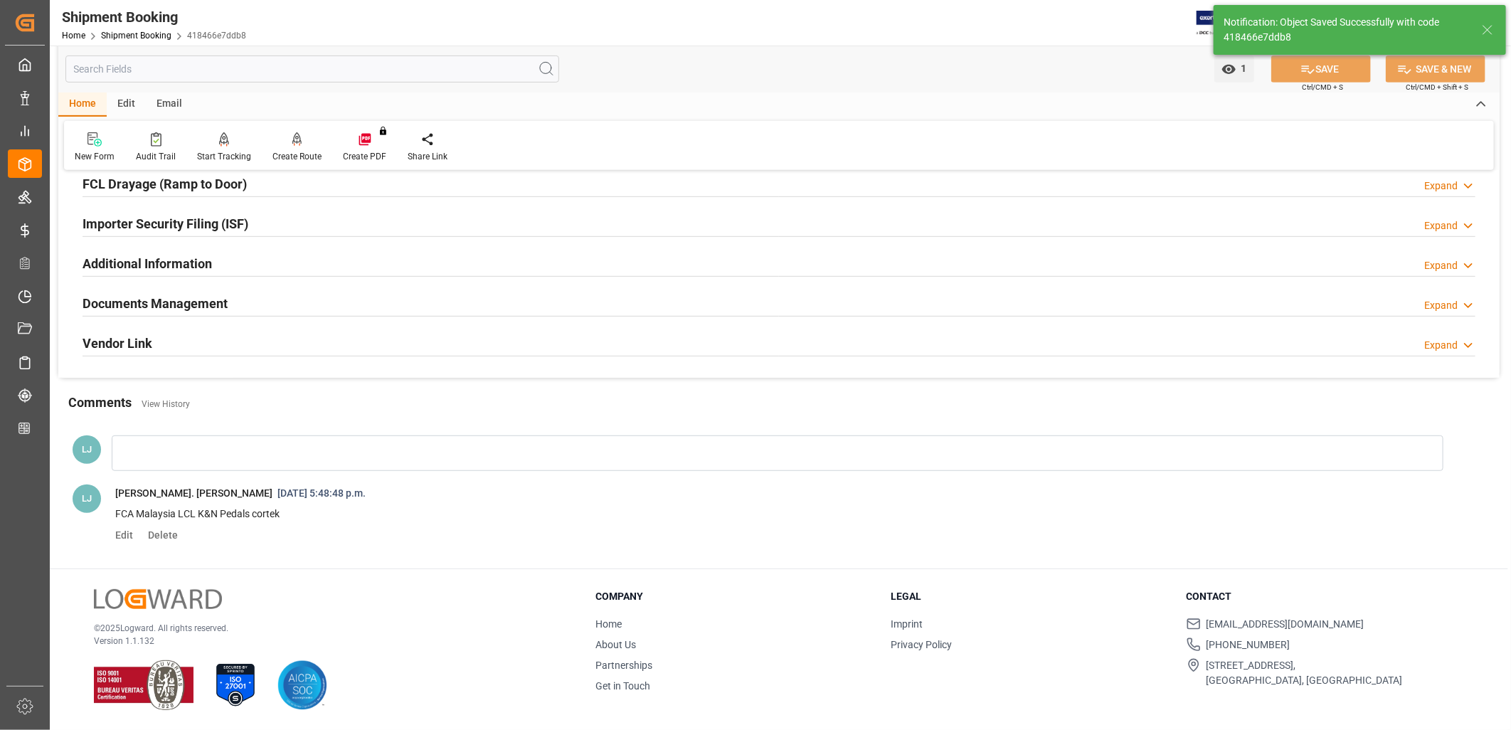
scroll to position [0, 0]
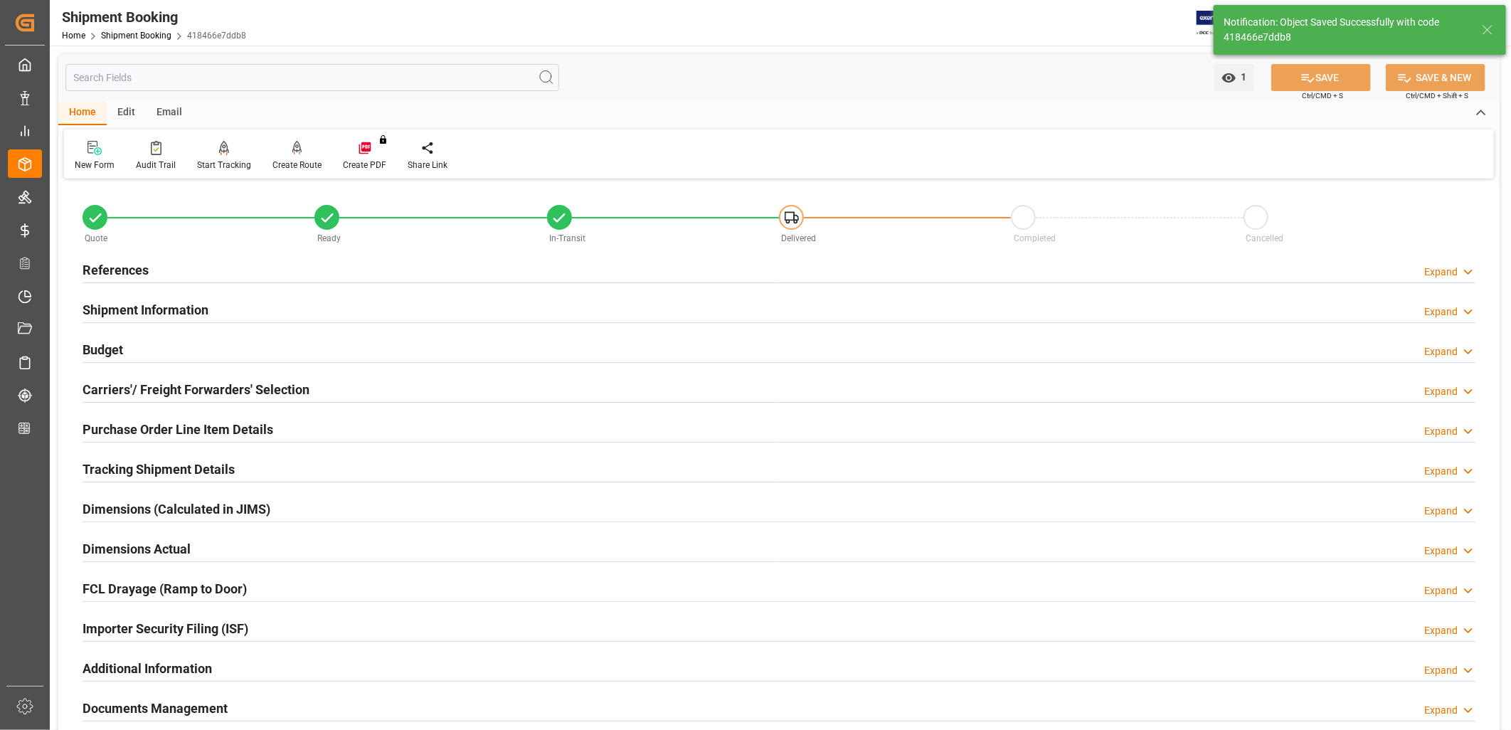
click at [108, 263] on h2 "References" at bounding box center [116, 269] width 66 height 19
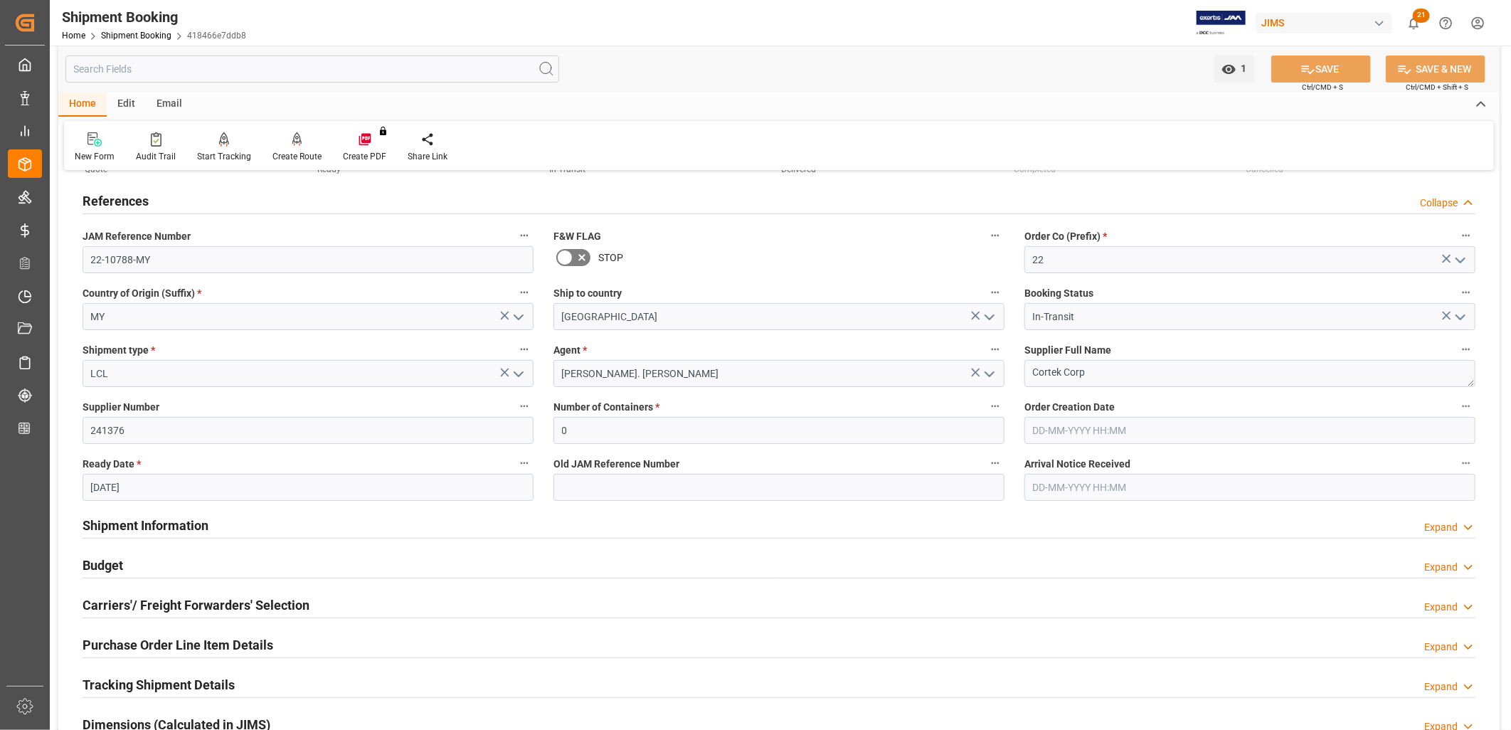
scroll to position [158, 0]
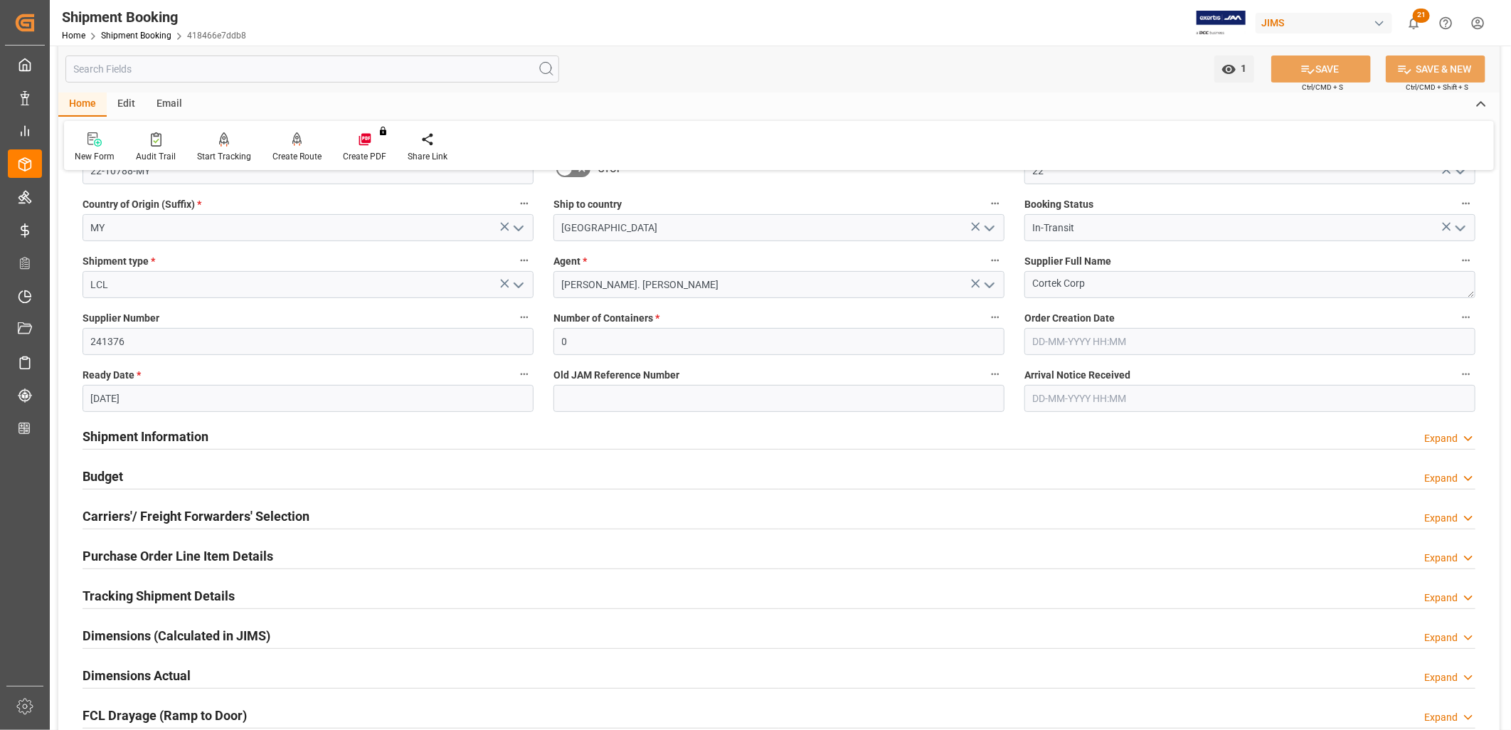
click at [180, 514] on h2 "Carriers'/ Freight Forwarders' Selection" at bounding box center [196, 516] width 227 height 19
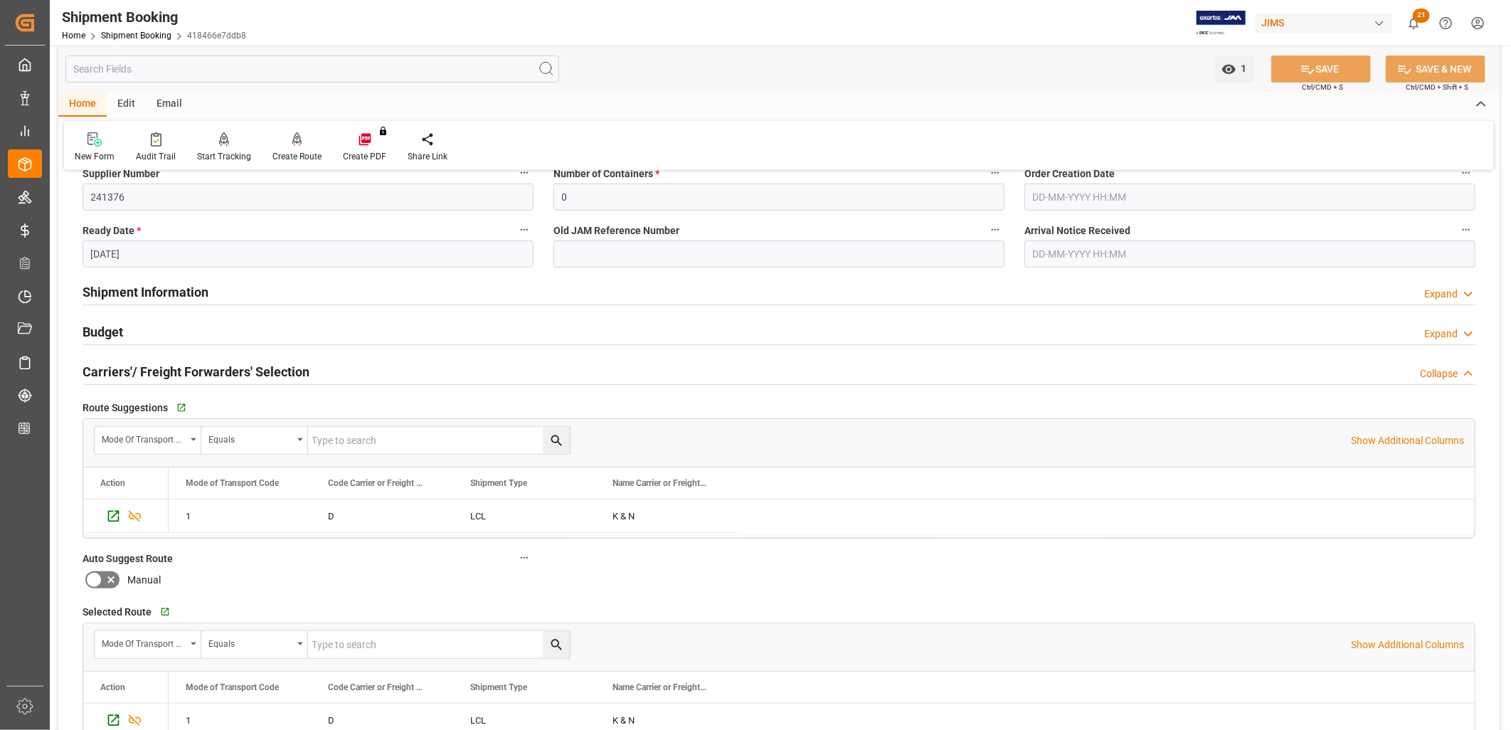
scroll to position [316, 0]
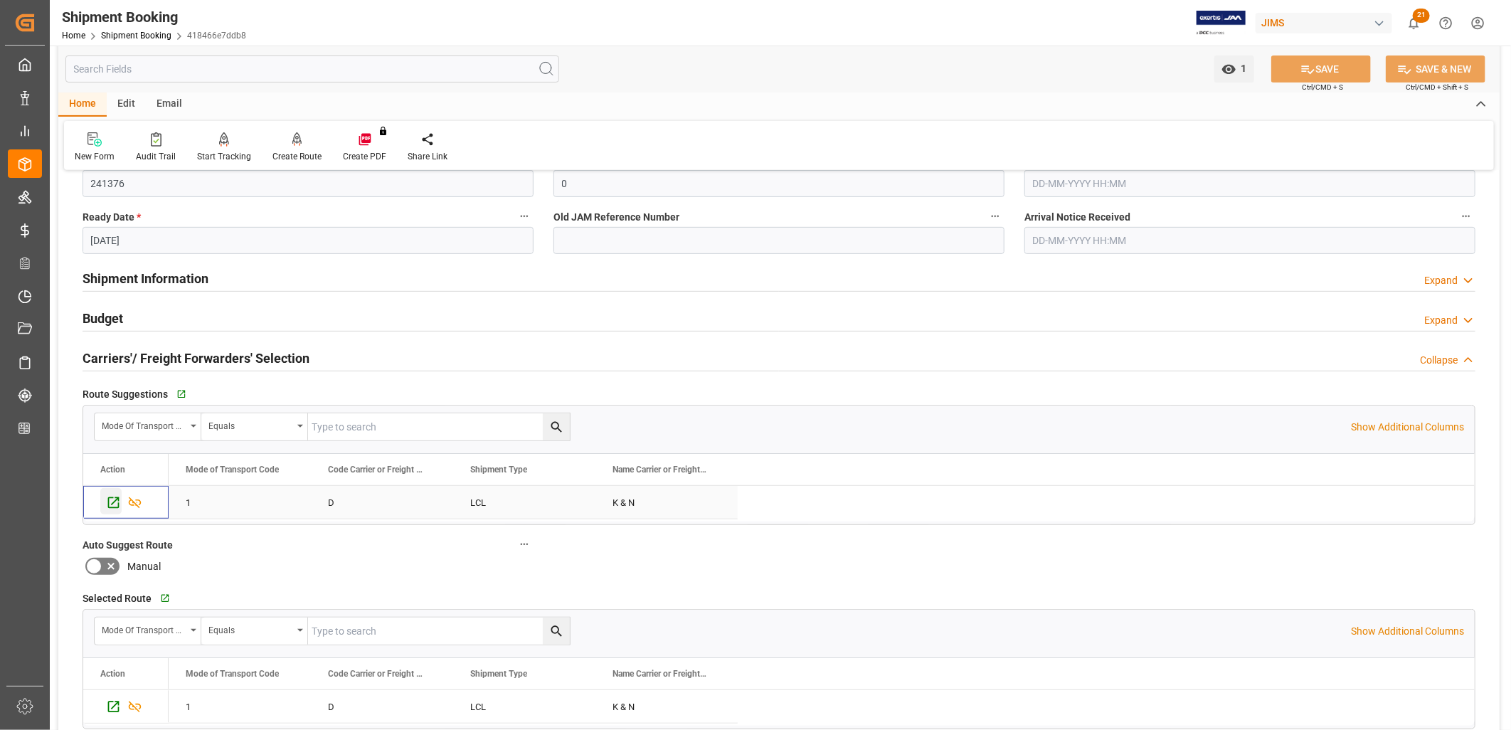
click at [110, 503] on icon "Press SPACE to select this row." at bounding box center [113, 502] width 15 height 15
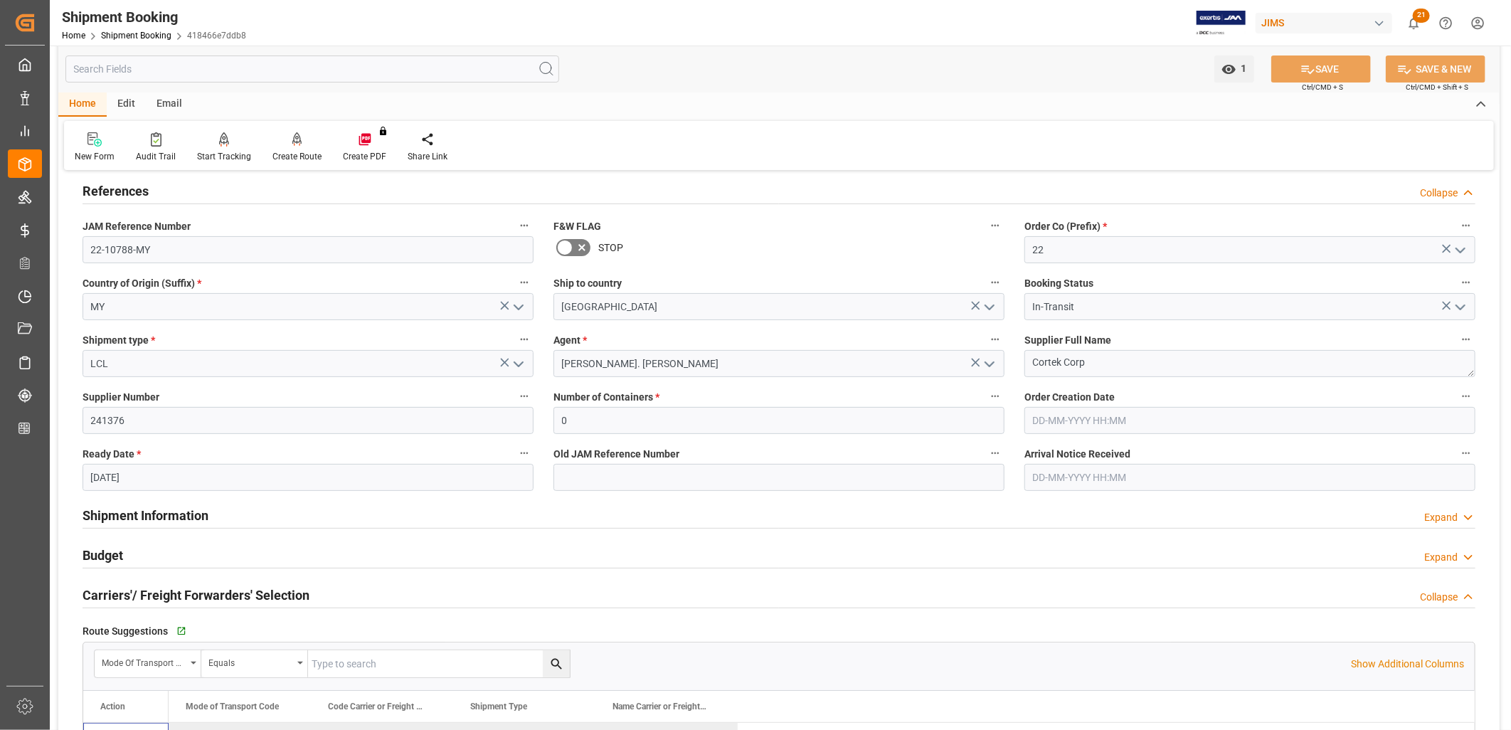
scroll to position [0, 0]
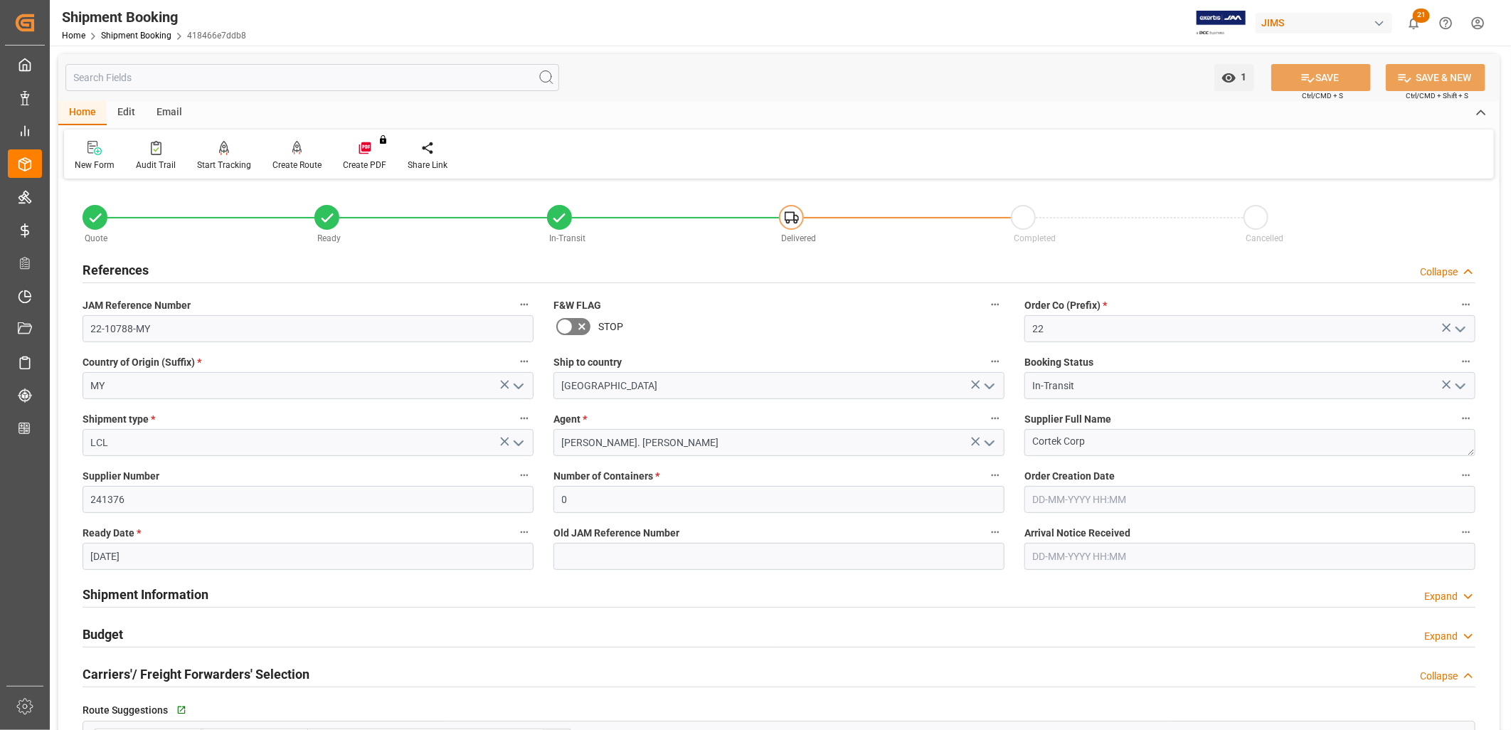
click at [181, 591] on h2 "Shipment Information" at bounding box center [146, 594] width 126 height 19
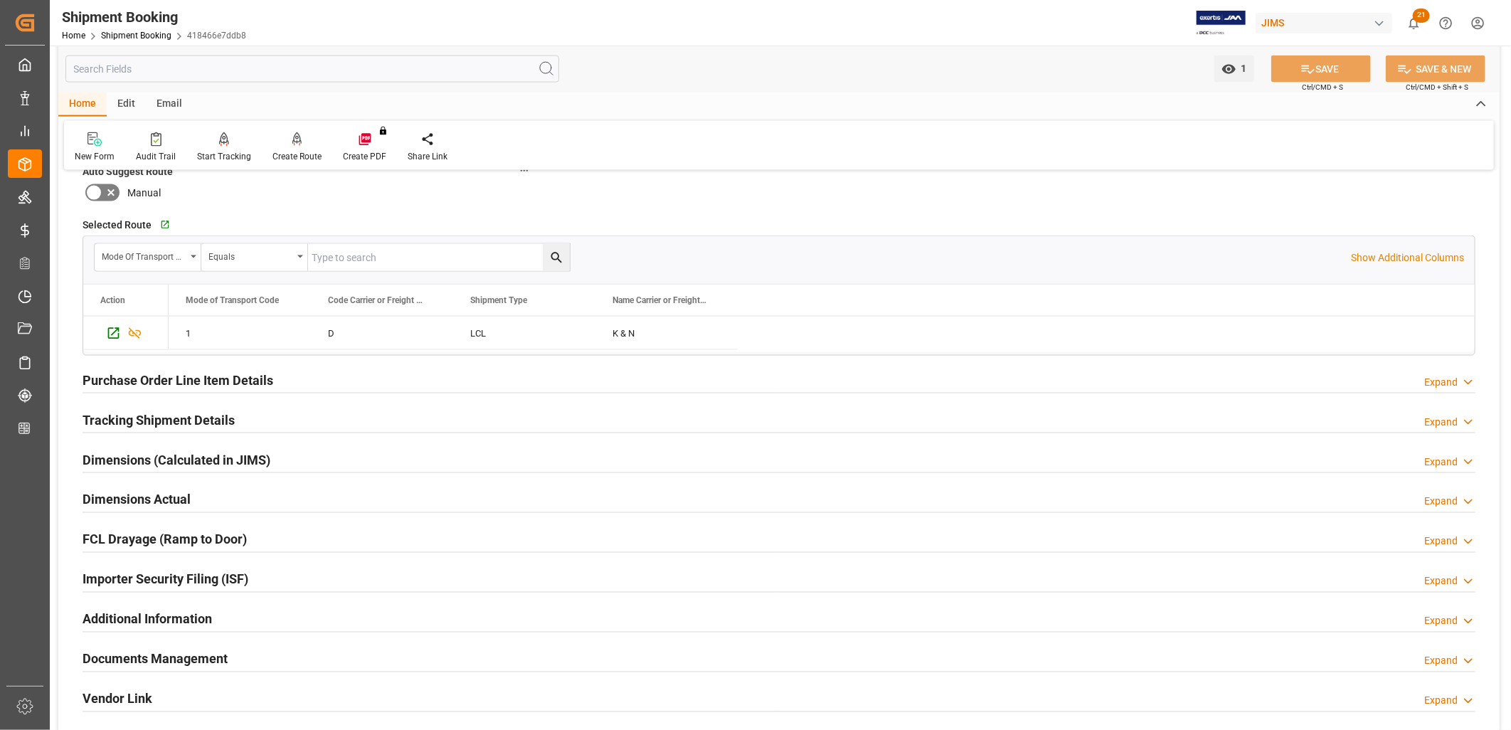
scroll to position [1343, 0]
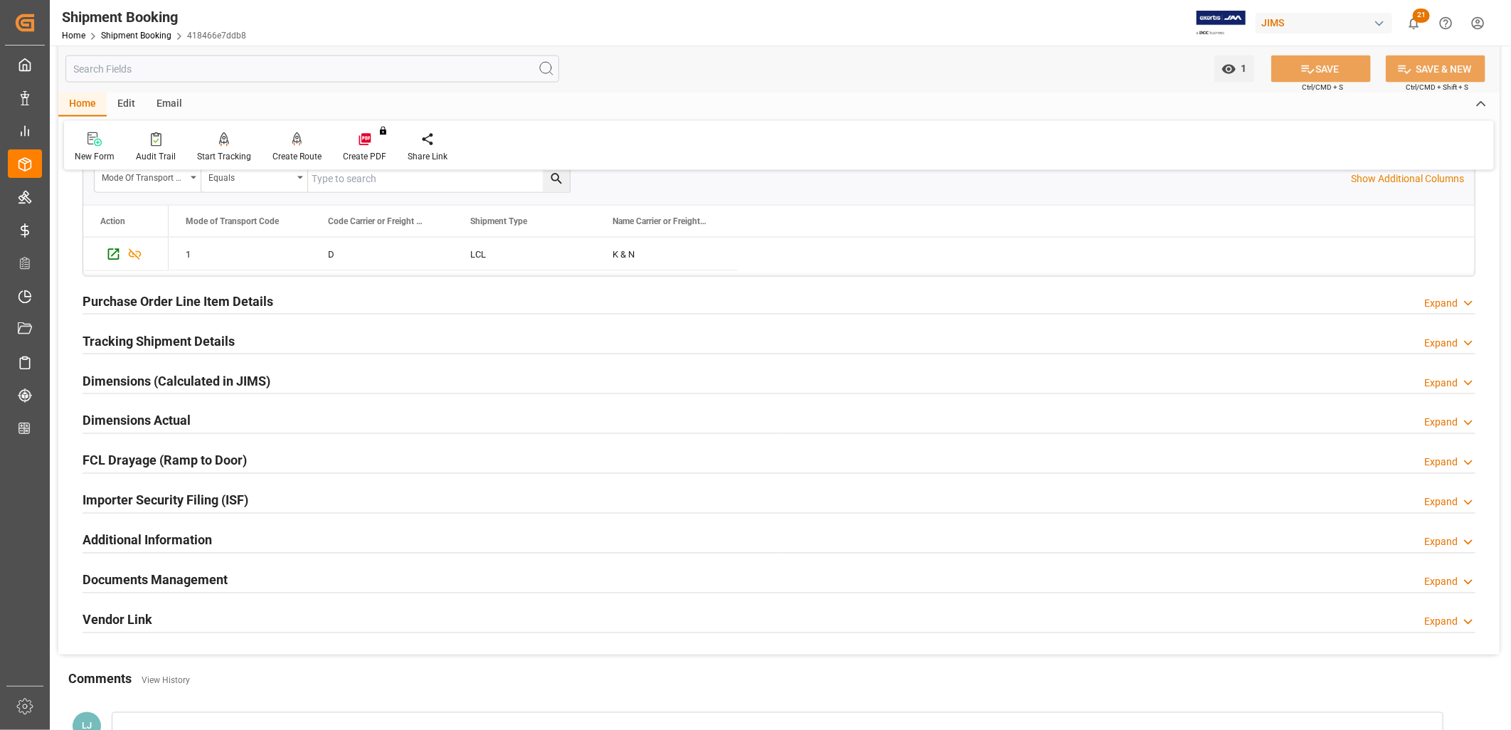
click at [189, 342] on h2 "Tracking Shipment Details" at bounding box center [159, 341] width 152 height 19
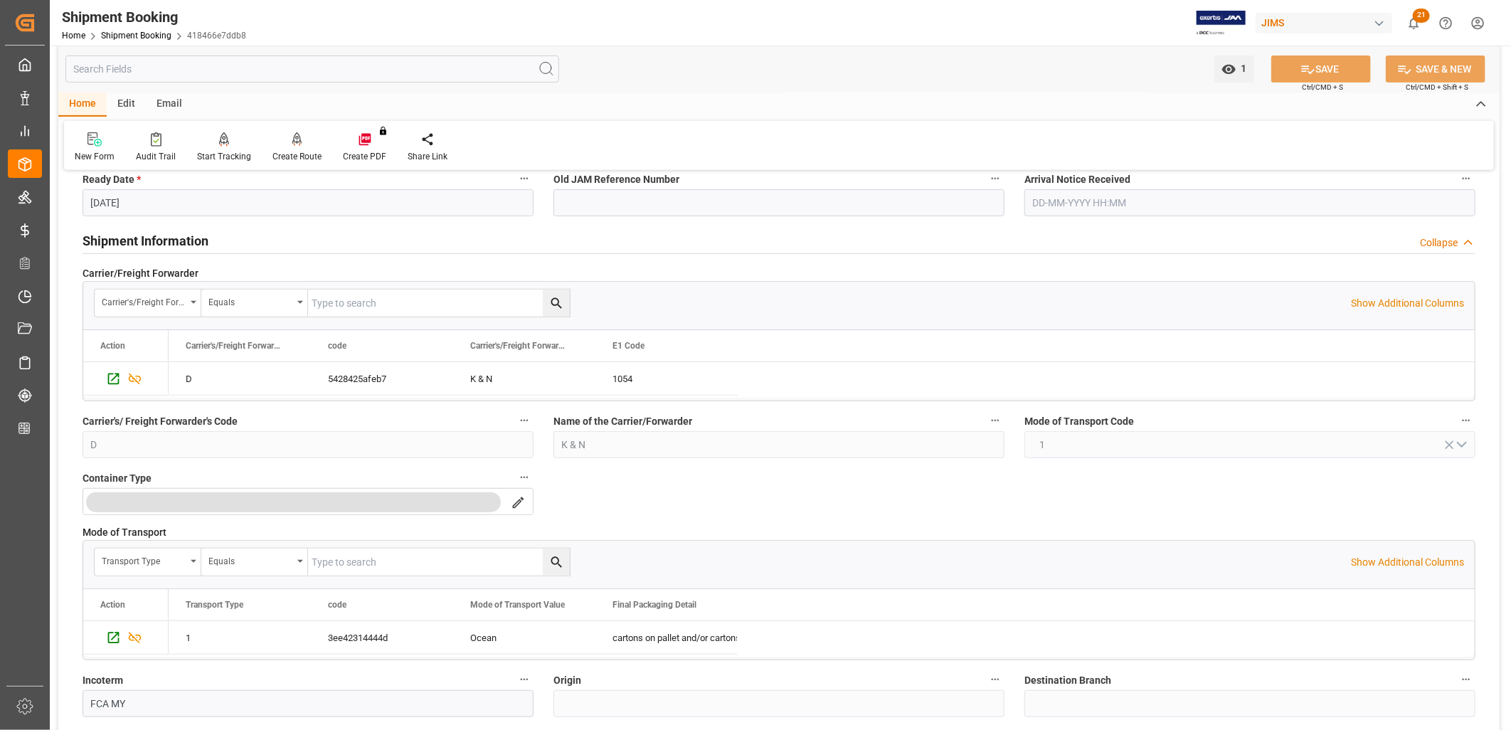
scroll to position [0, 0]
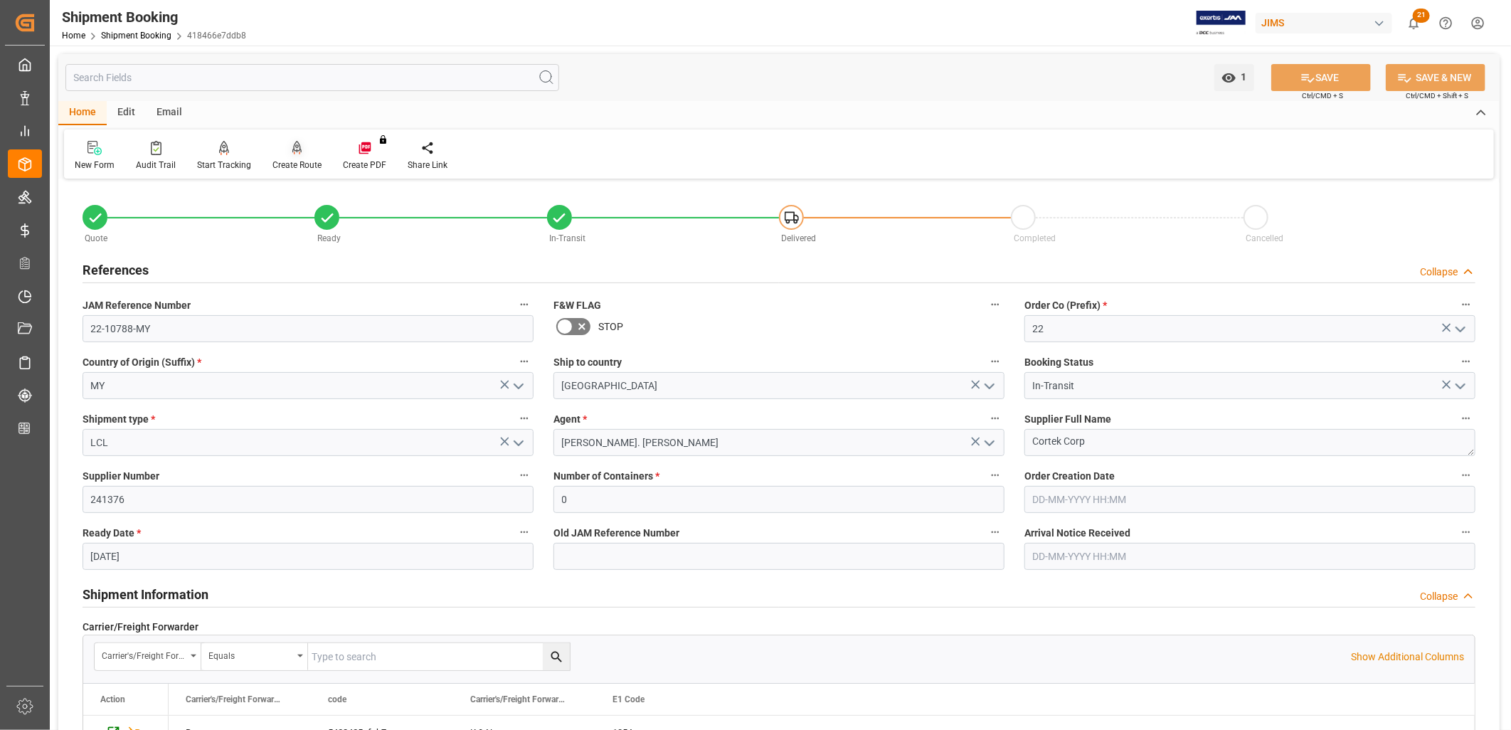
click at [296, 155] on div "Create Route" at bounding box center [297, 155] width 70 height 31
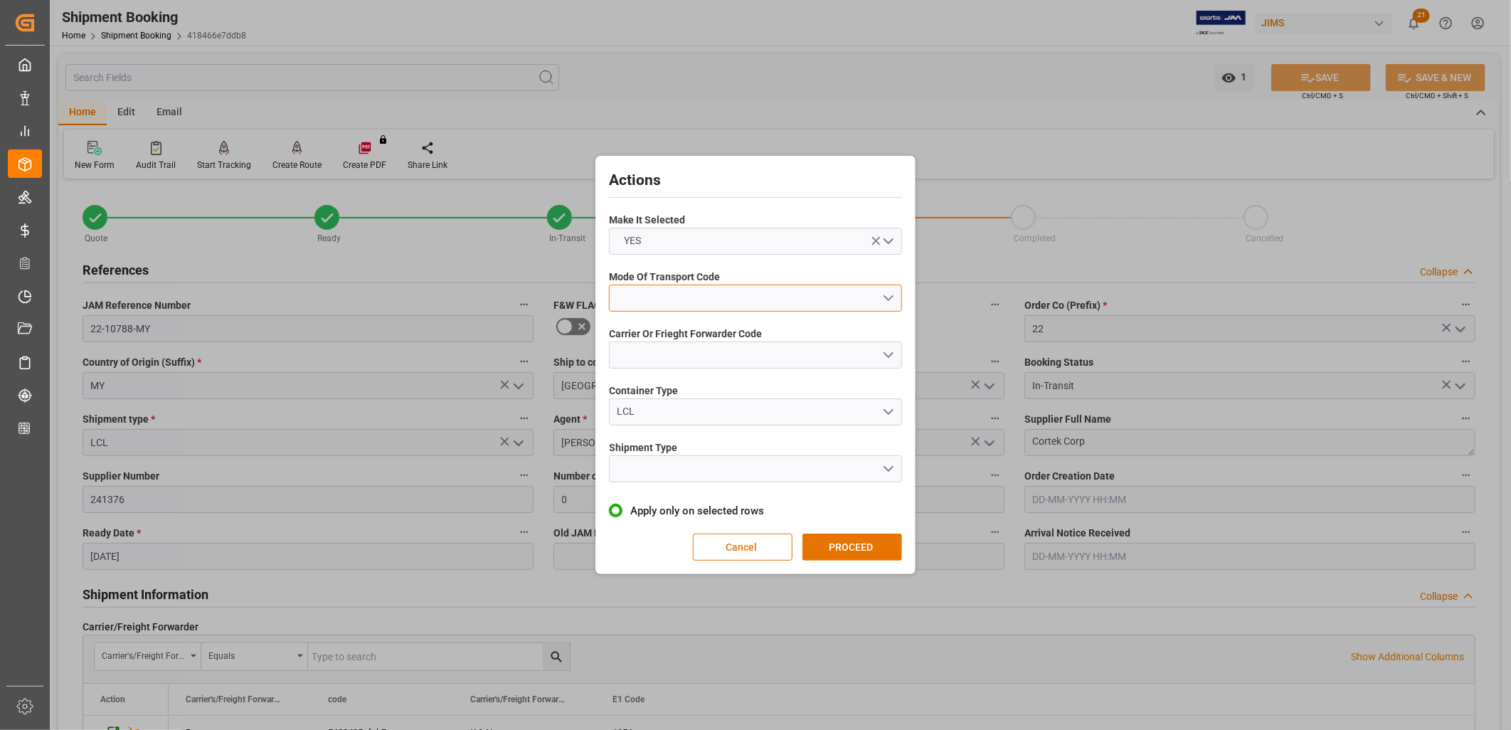
click at [894, 295] on button "open menu" at bounding box center [755, 298] width 293 height 27
click at [655, 296] on div "1- OCEAN" at bounding box center [756, 302] width 292 height 30
click at [893, 351] on button "open menu" at bounding box center [755, 354] width 293 height 27
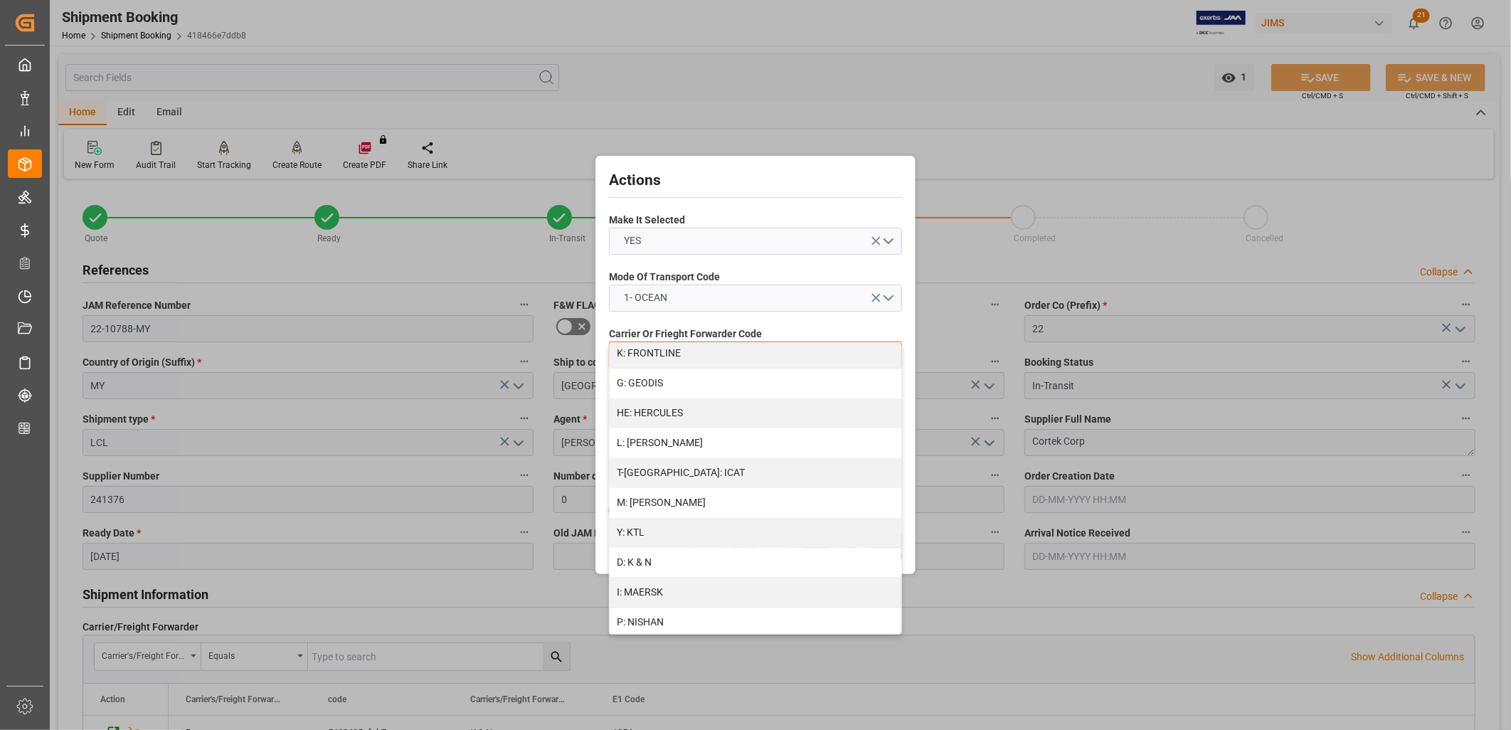
scroll to position [553, 0]
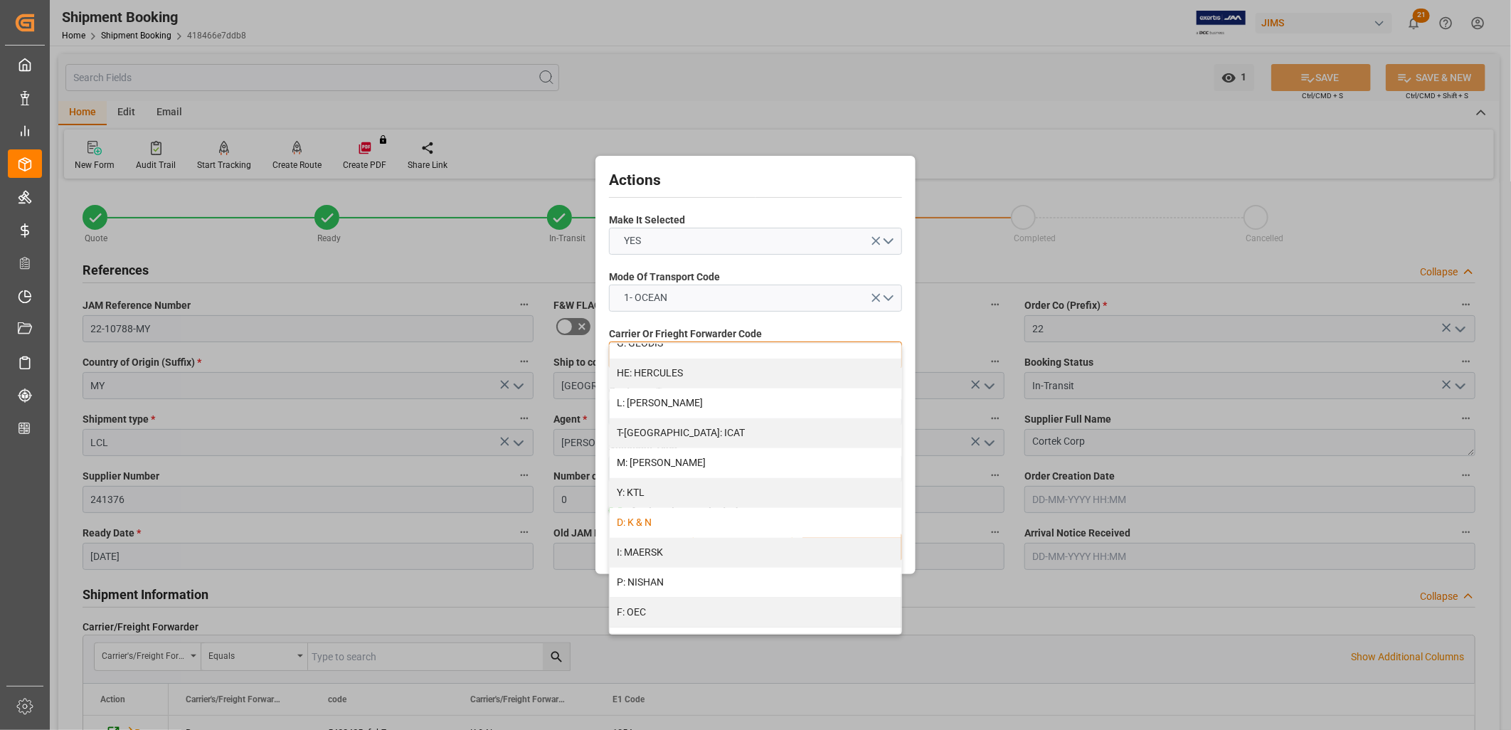
click at [655, 519] on div "D: K & N" at bounding box center [756, 523] width 292 height 30
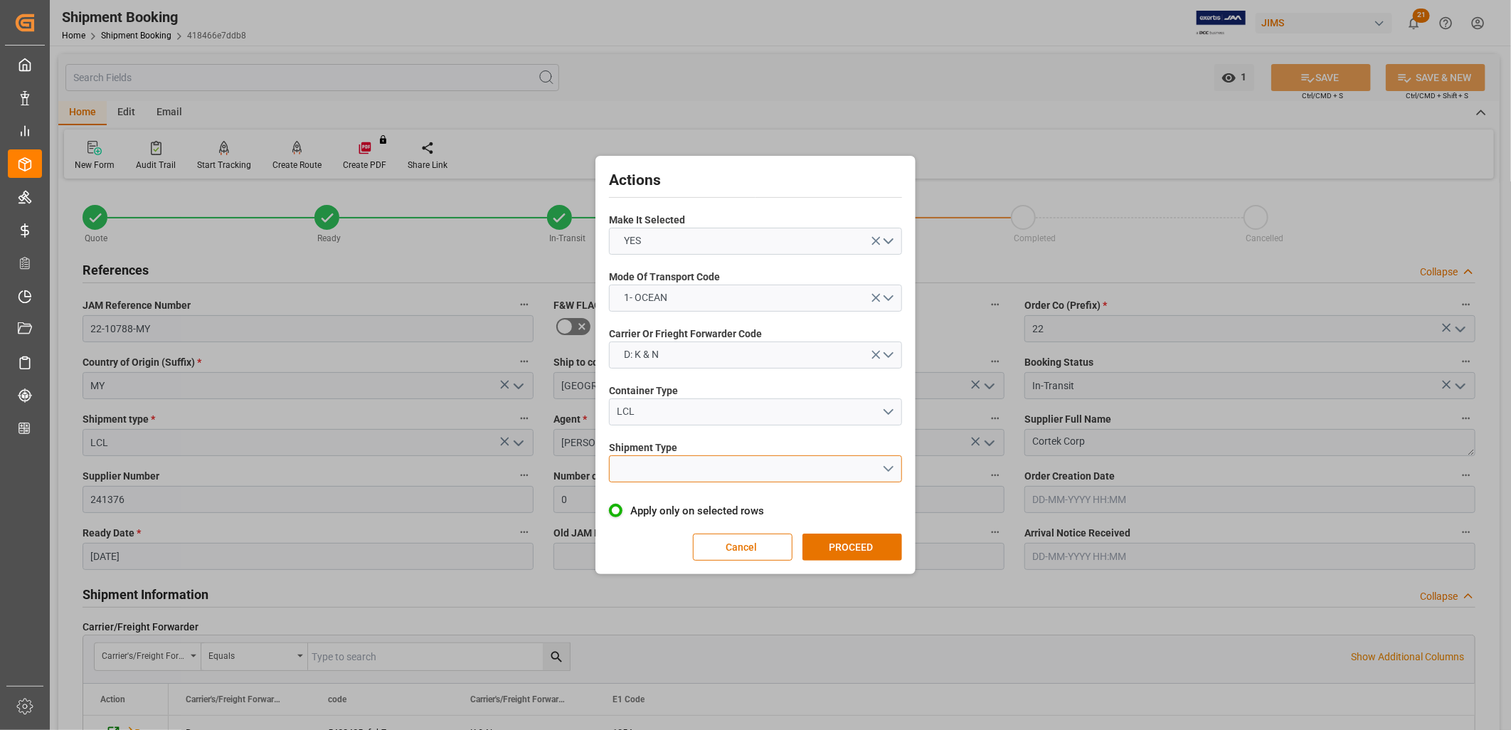
click at [894, 467] on button "open menu" at bounding box center [755, 468] width 293 height 27
click at [626, 502] on div "LCL" at bounding box center [756, 502] width 292 height 30
click at [871, 541] on button "PROCEED" at bounding box center [852, 547] width 100 height 27
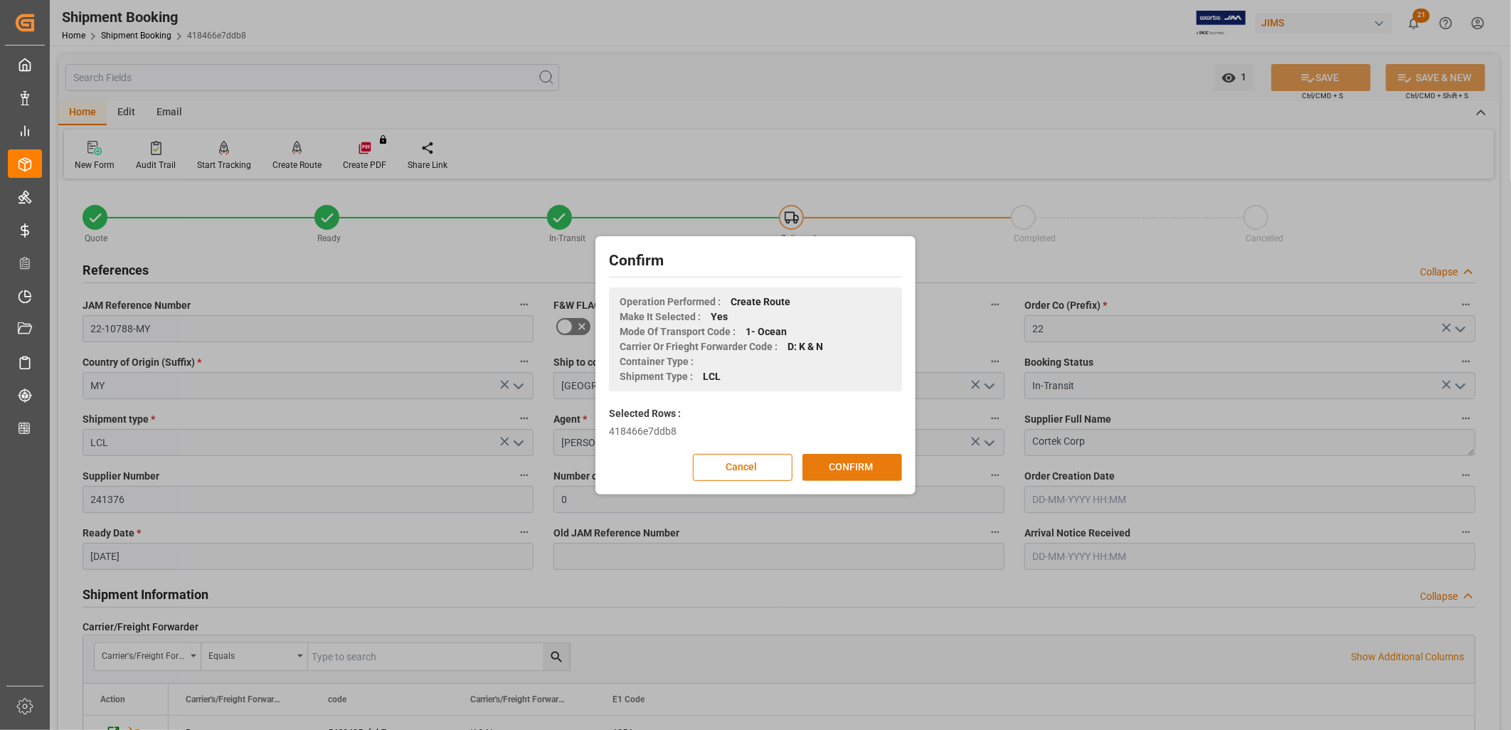
click at [881, 460] on button "CONFIRM" at bounding box center [852, 467] width 100 height 27
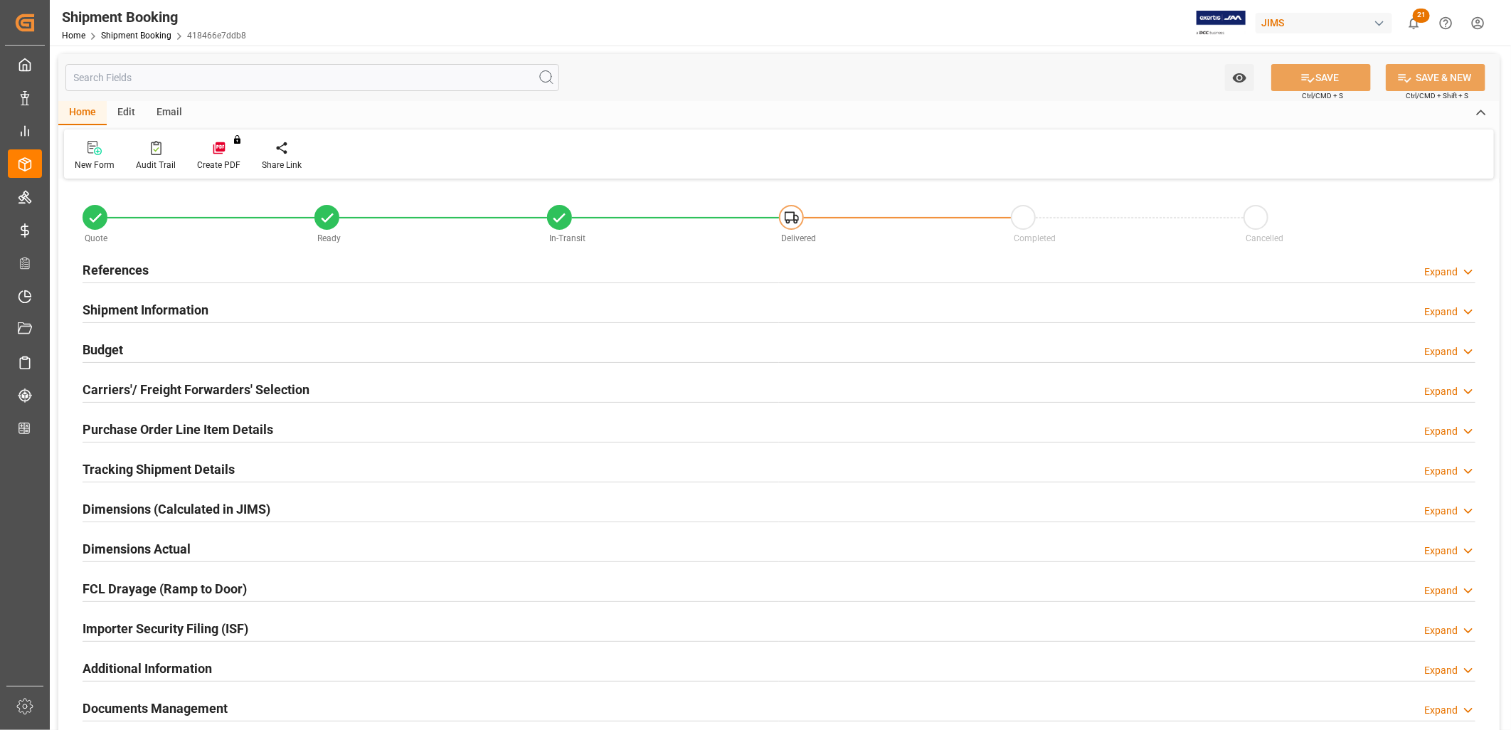
type input "0"
type input "[DATE]"
click at [137, 270] on h2 "References" at bounding box center [116, 269] width 66 height 19
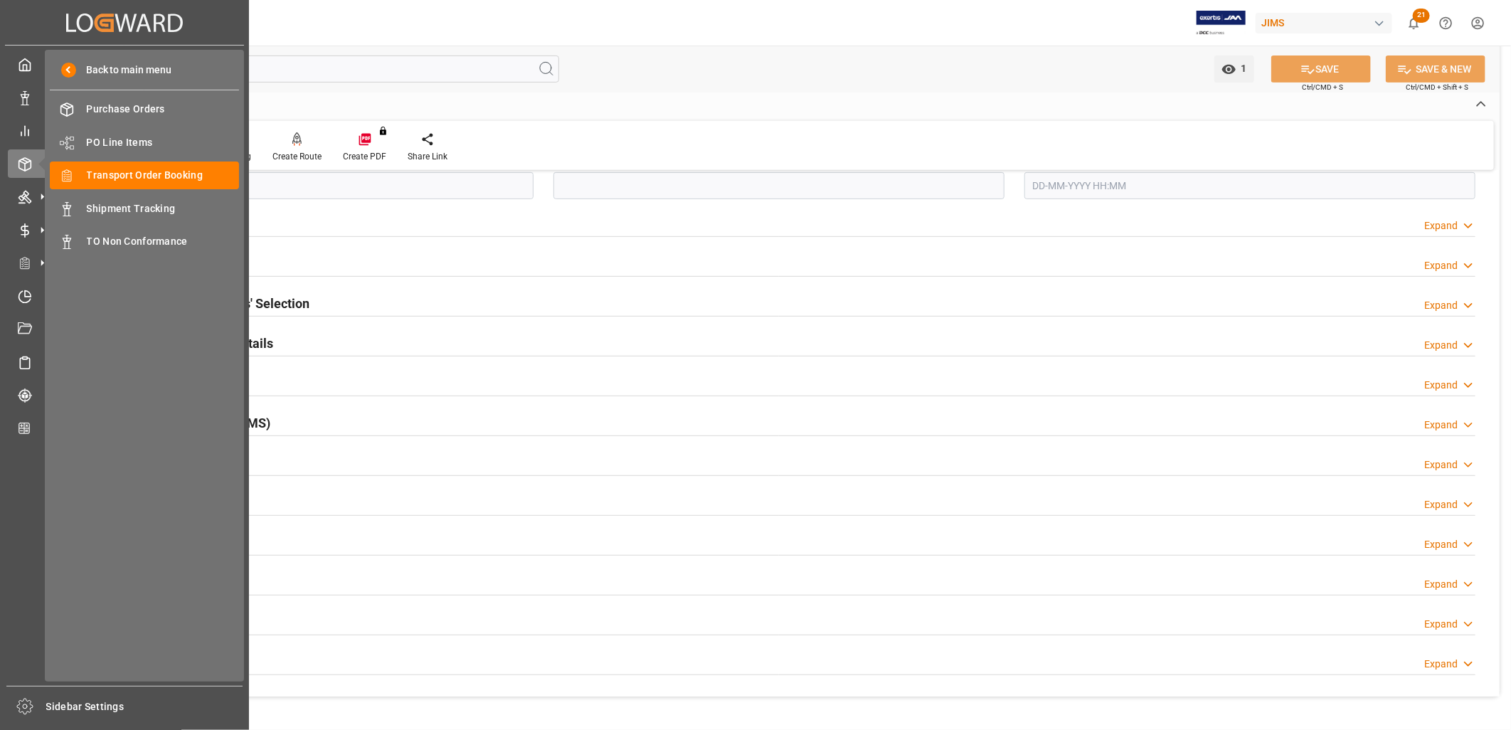
scroll to position [395, 0]
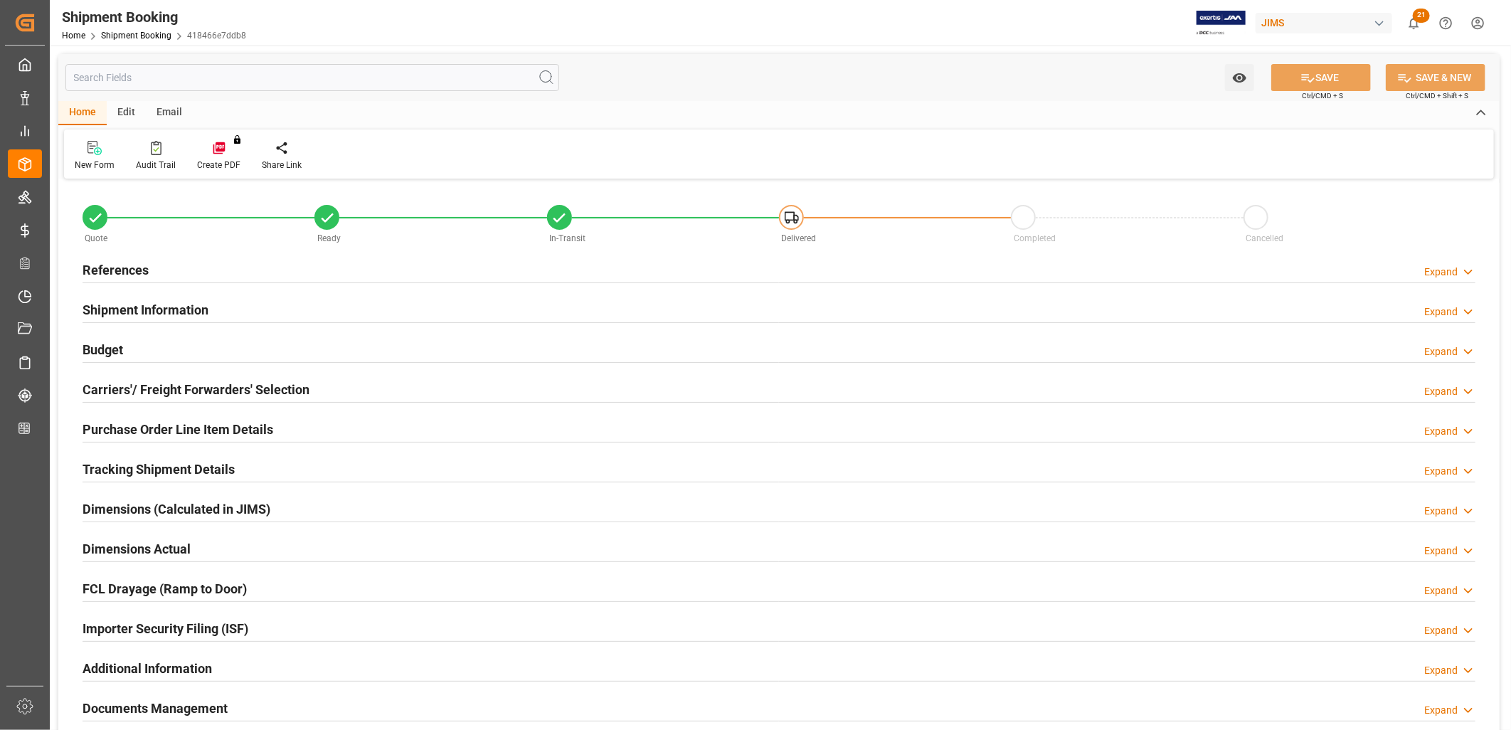
type input "0"
type input "[DATE]"
click at [115, 272] on h2 "References" at bounding box center [116, 269] width 66 height 19
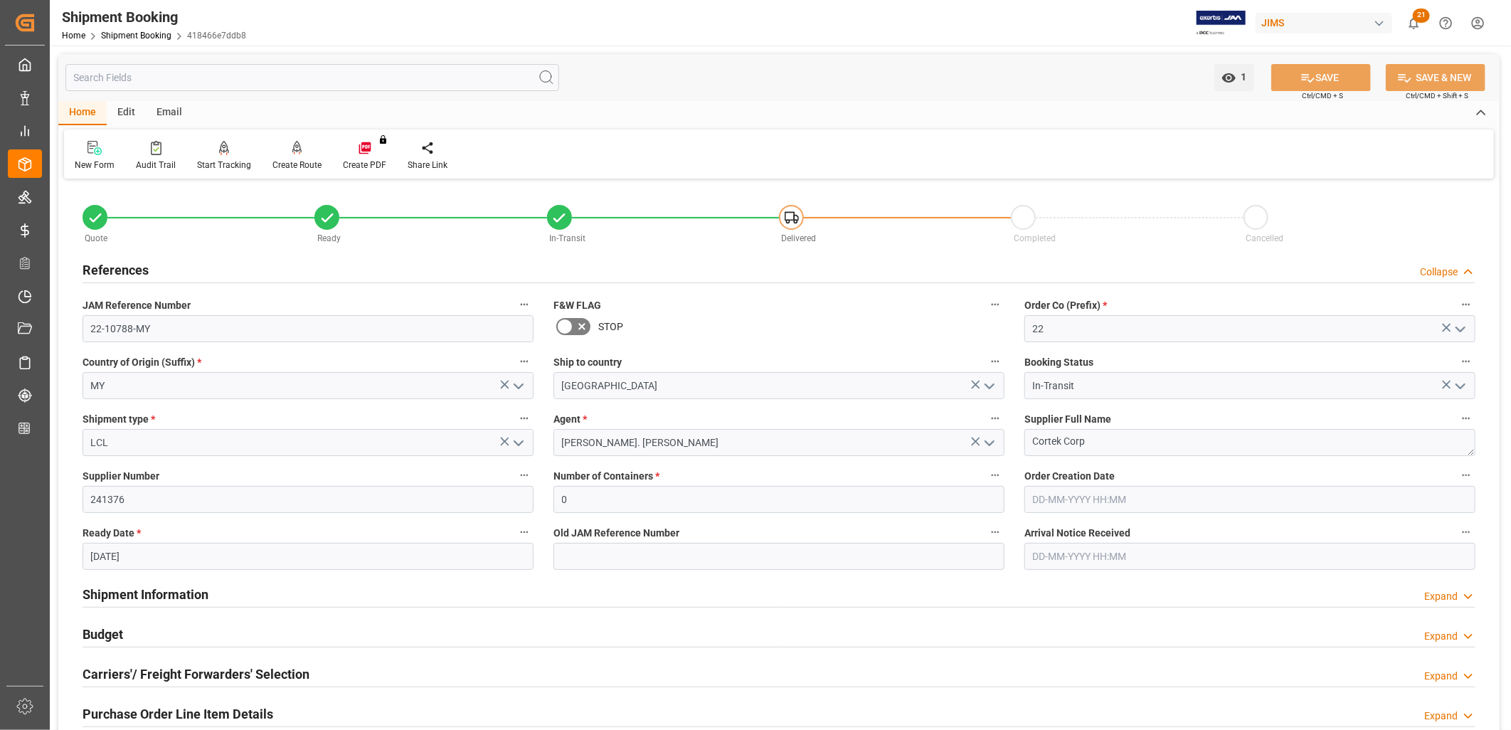
scroll to position [79, 0]
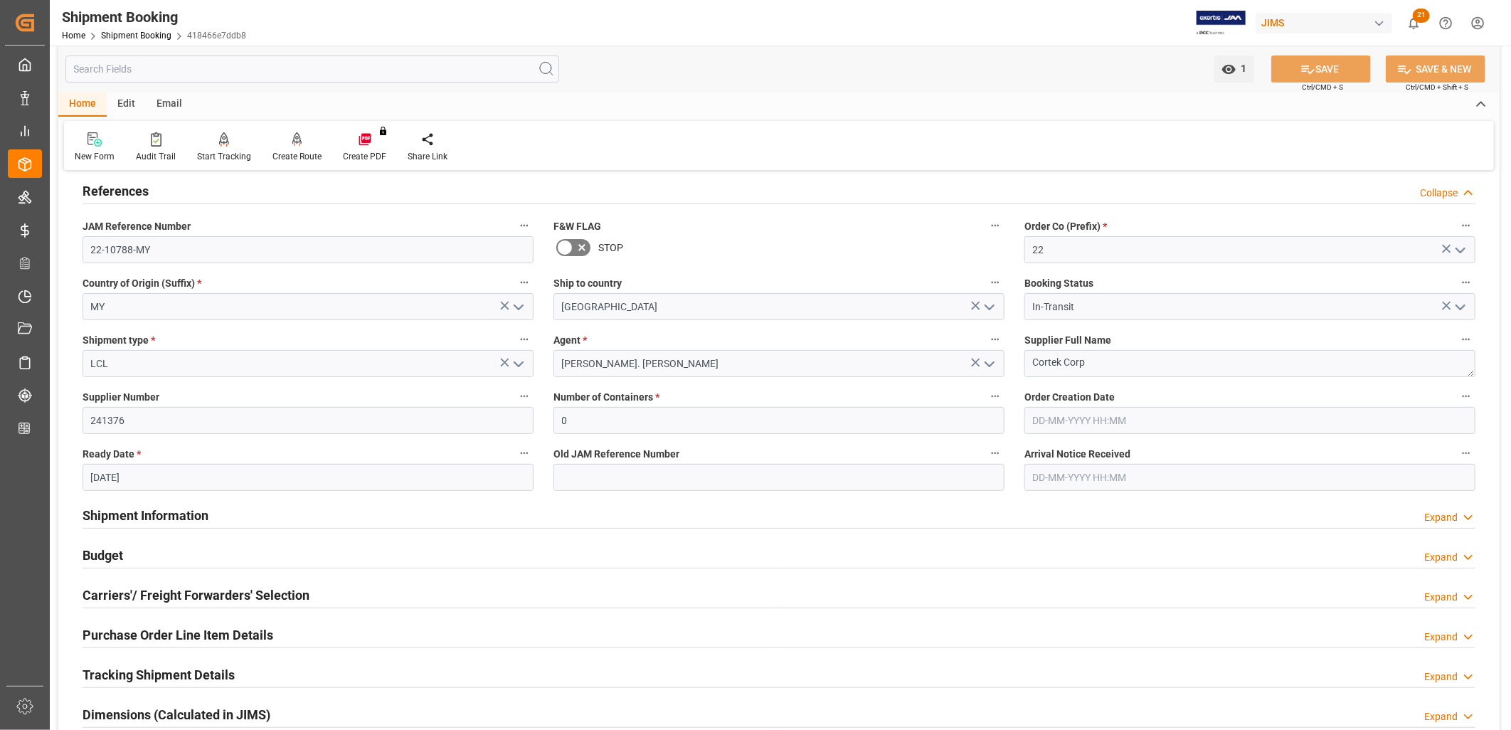
click at [114, 558] on h2 "Budget" at bounding box center [103, 555] width 41 height 19
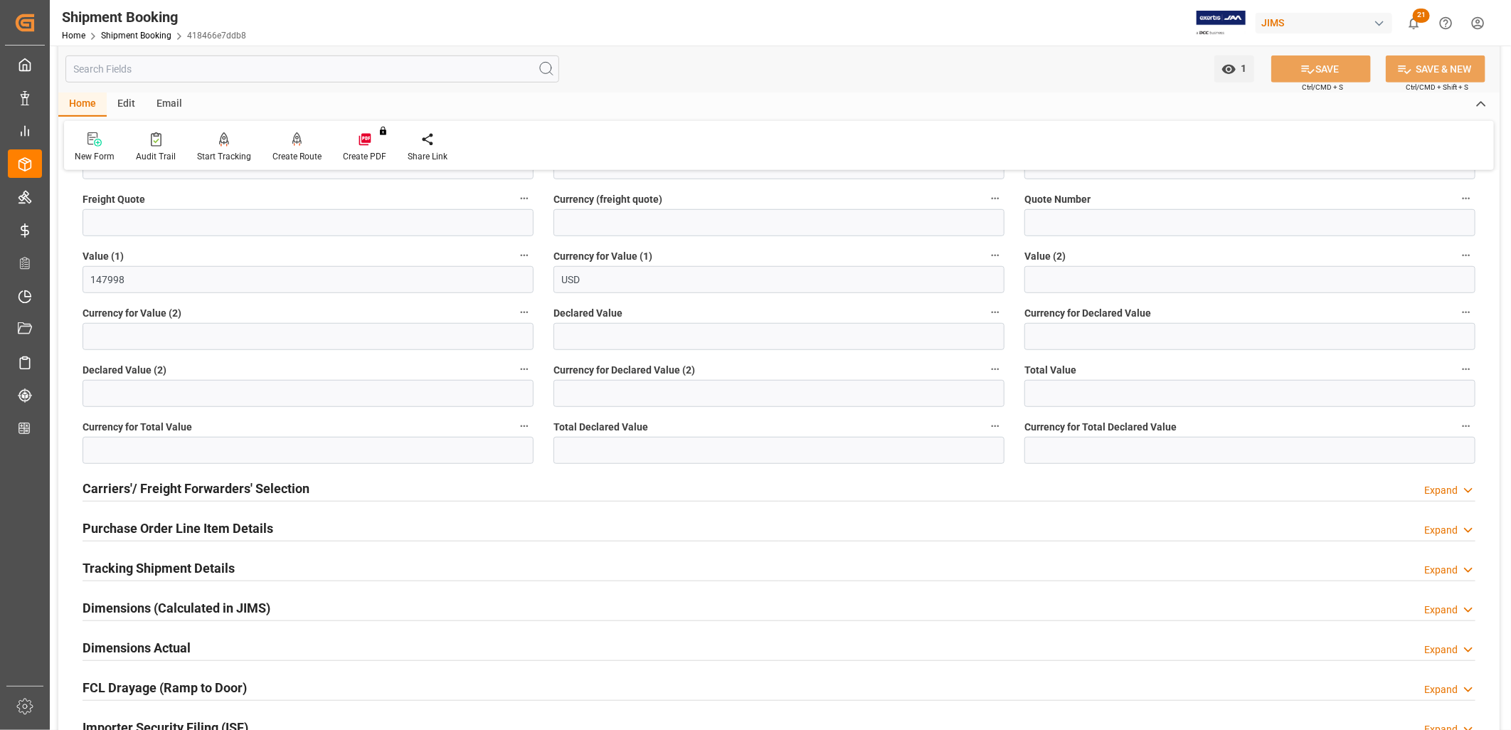
scroll to position [553, 0]
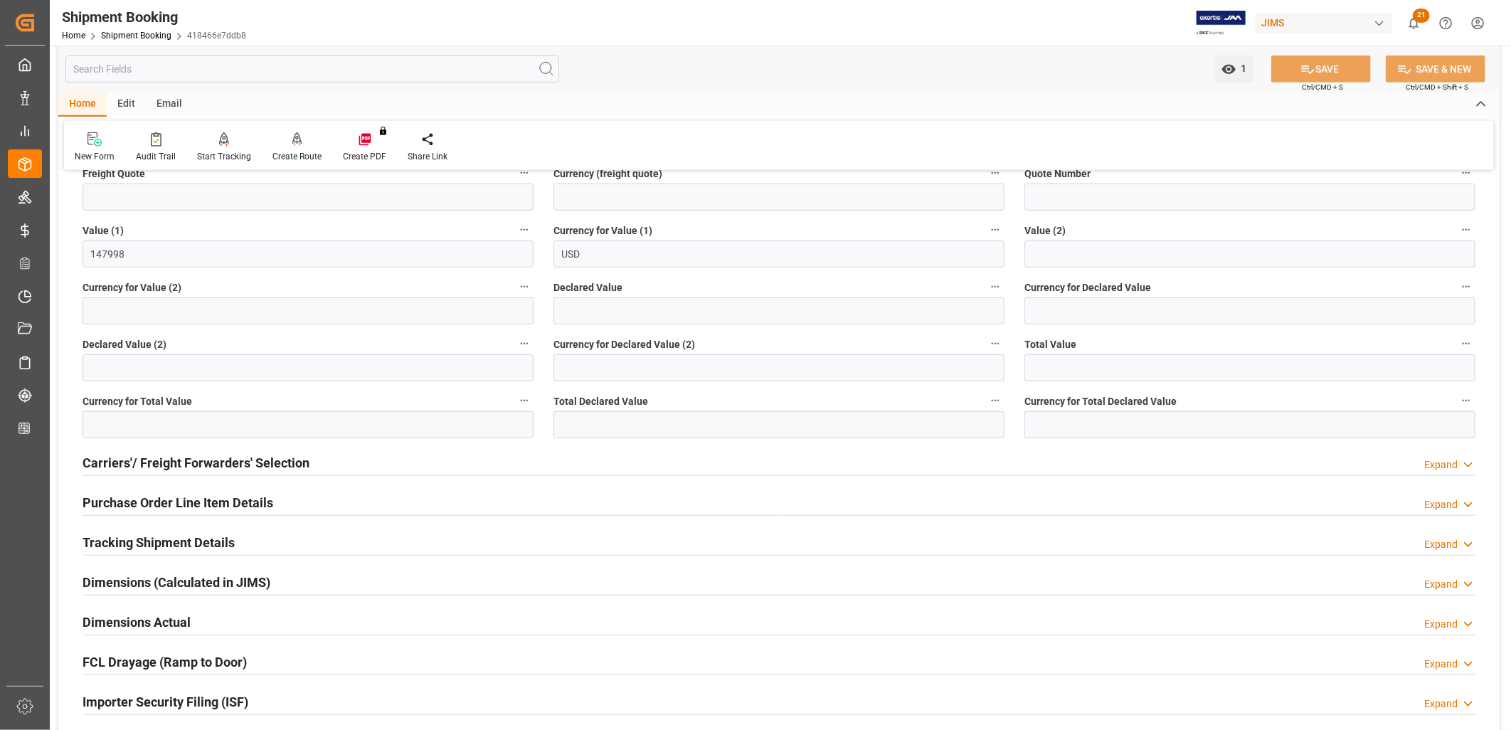
click at [198, 499] on h2 "Purchase Order Line Item Details" at bounding box center [178, 502] width 191 height 19
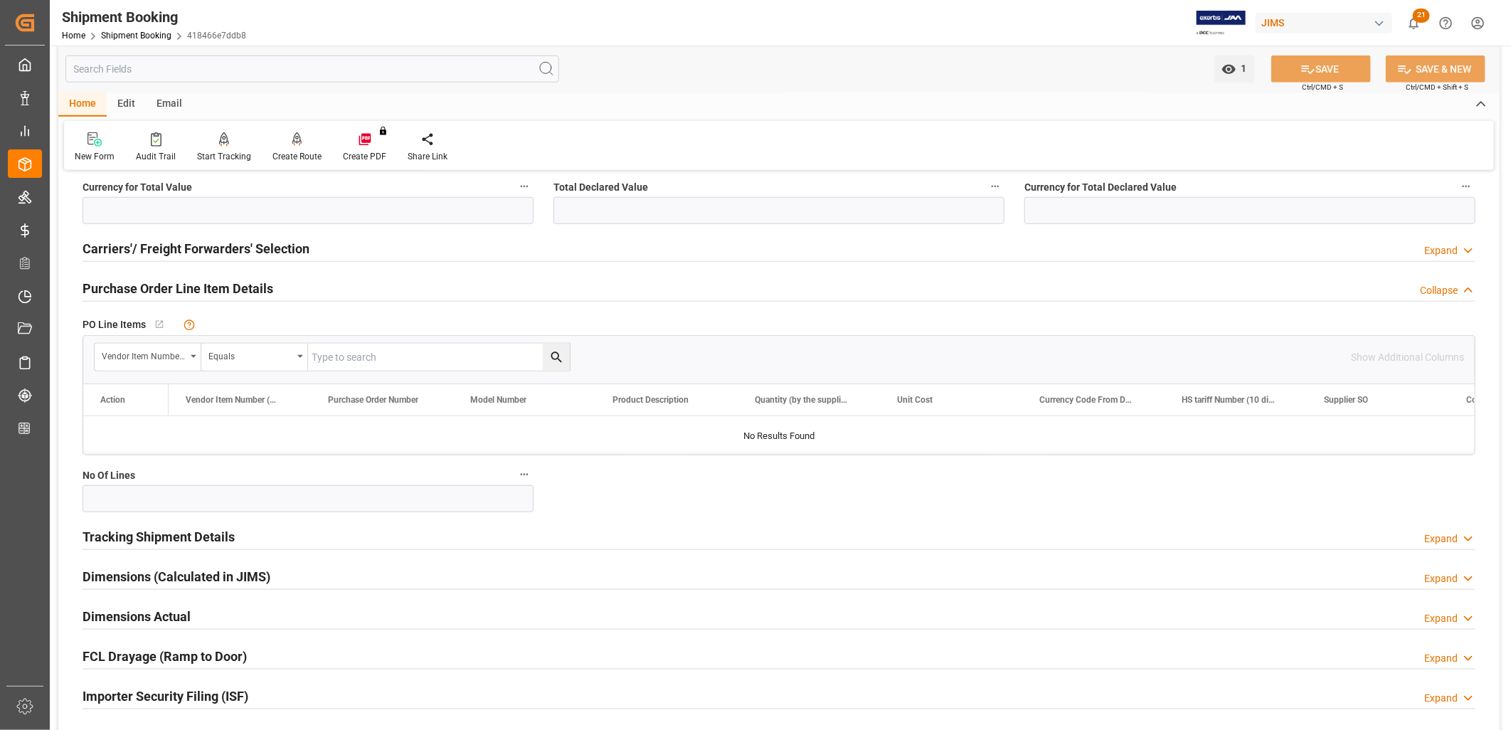
scroll to position [790, 0]
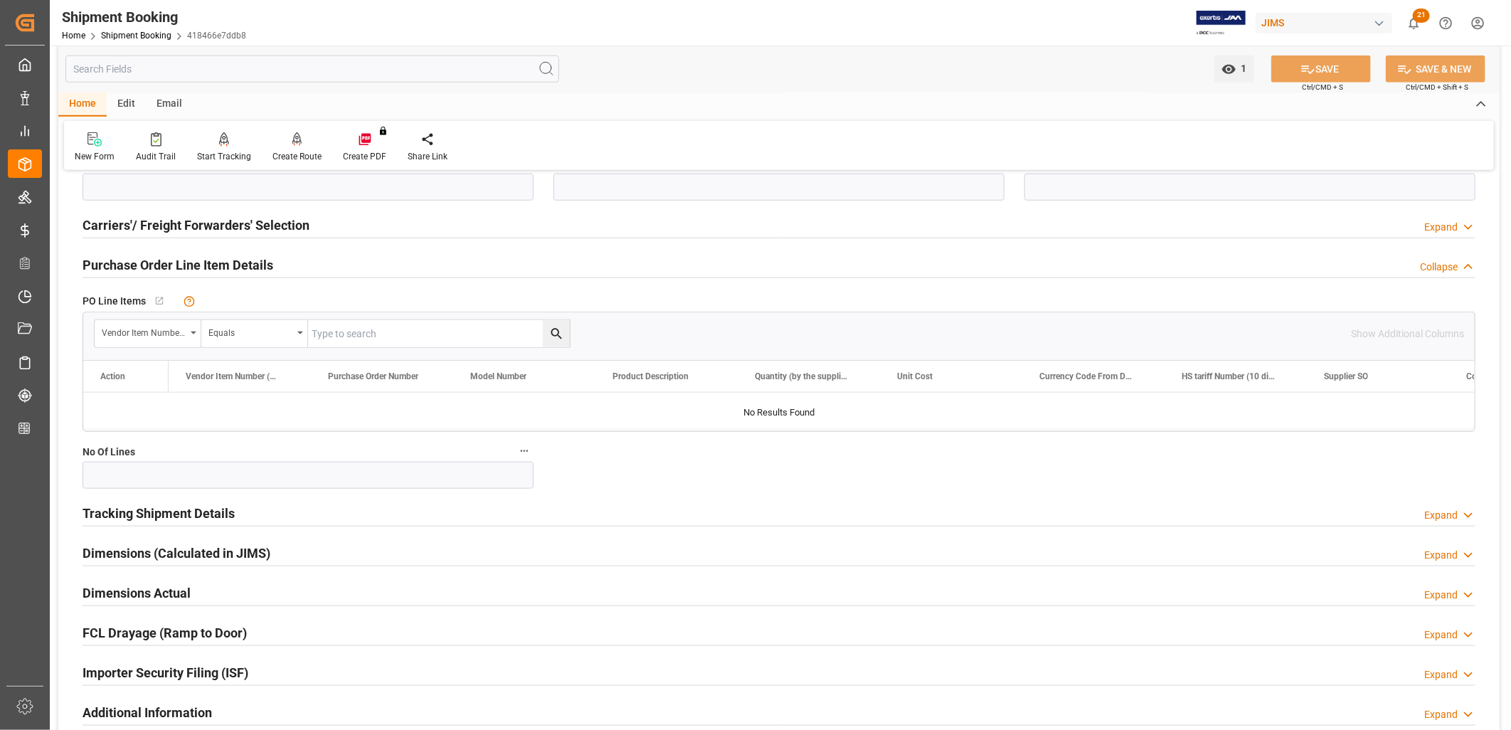
click at [182, 521] on h2 "Tracking Shipment Details" at bounding box center [159, 513] width 152 height 19
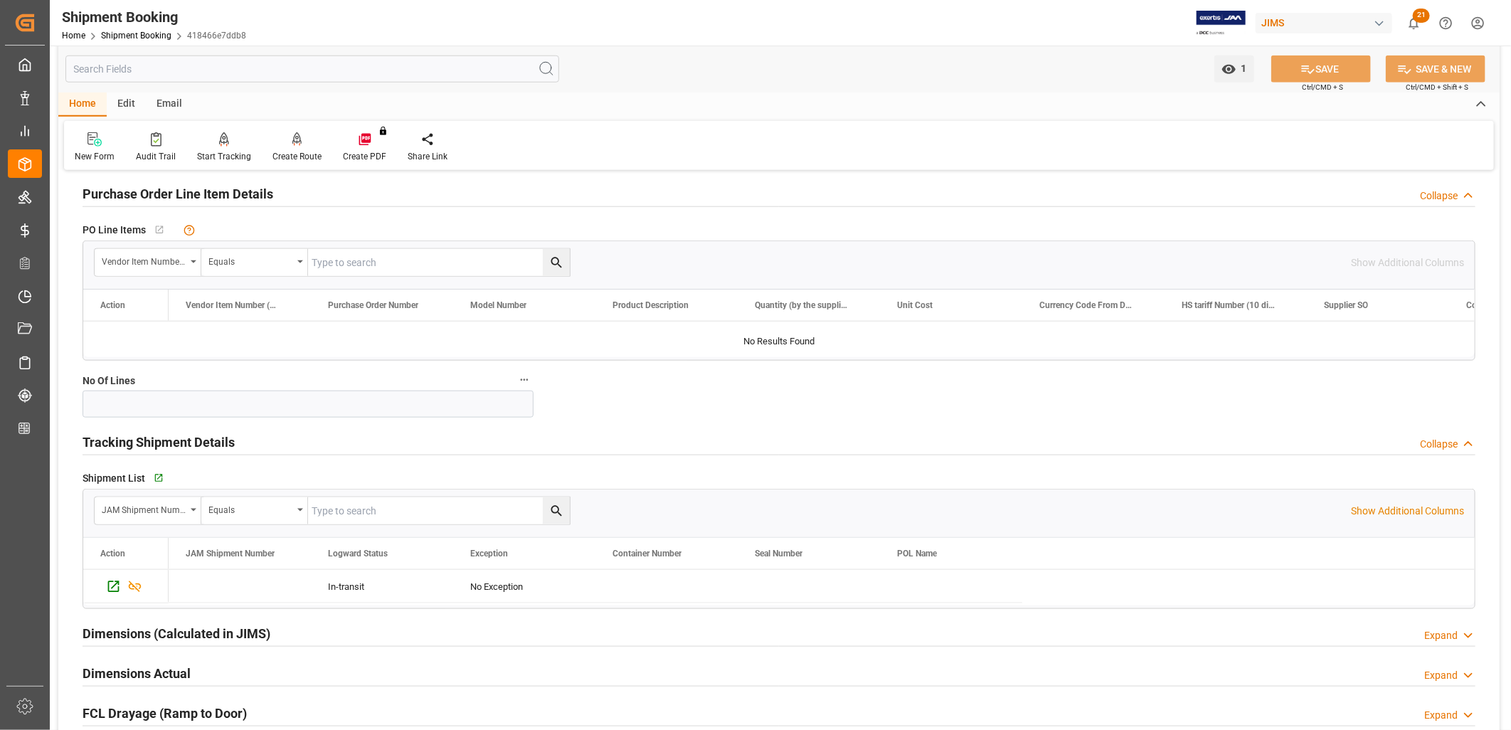
scroll to position [948, 0]
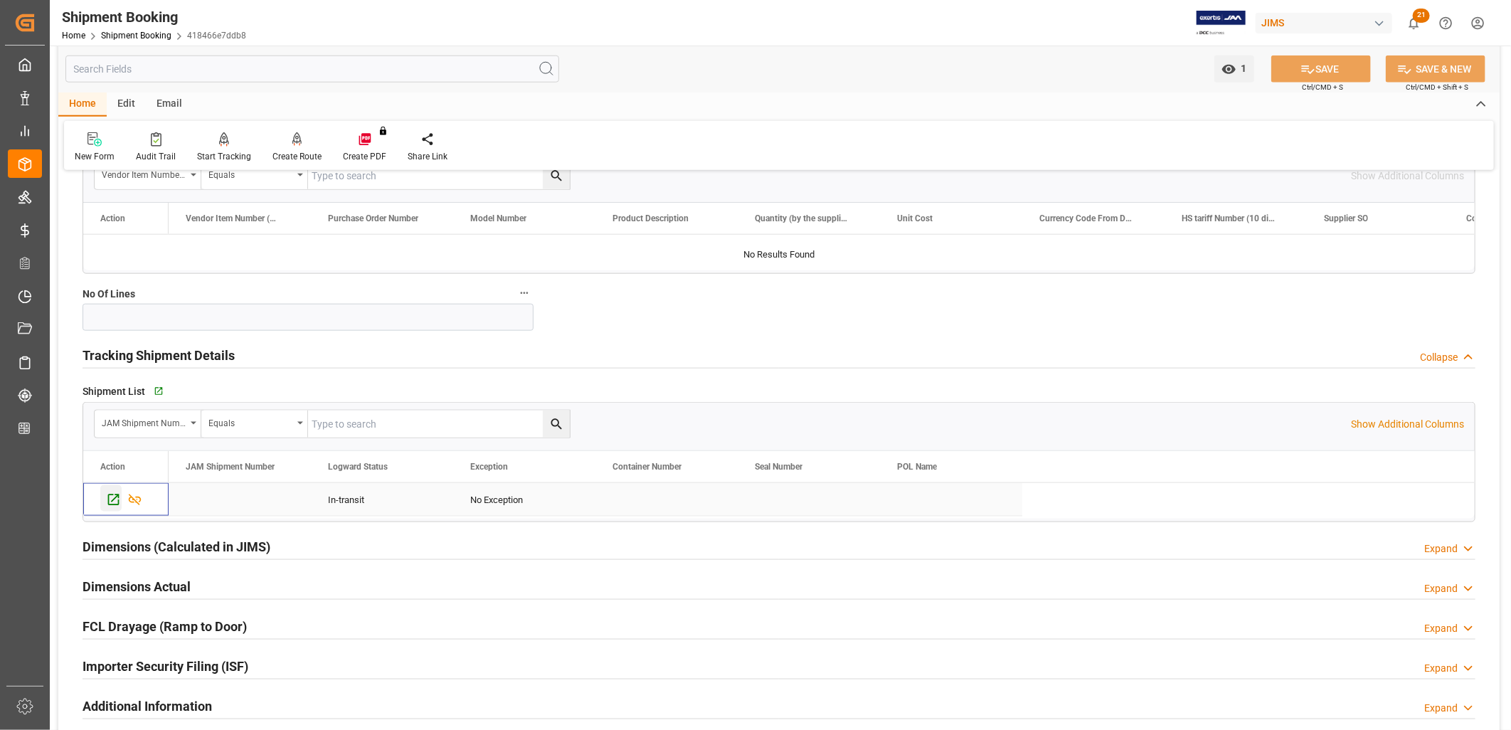
click at [114, 498] on icon "Press SPACE to select this row." at bounding box center [113, 499] width 15 height 15
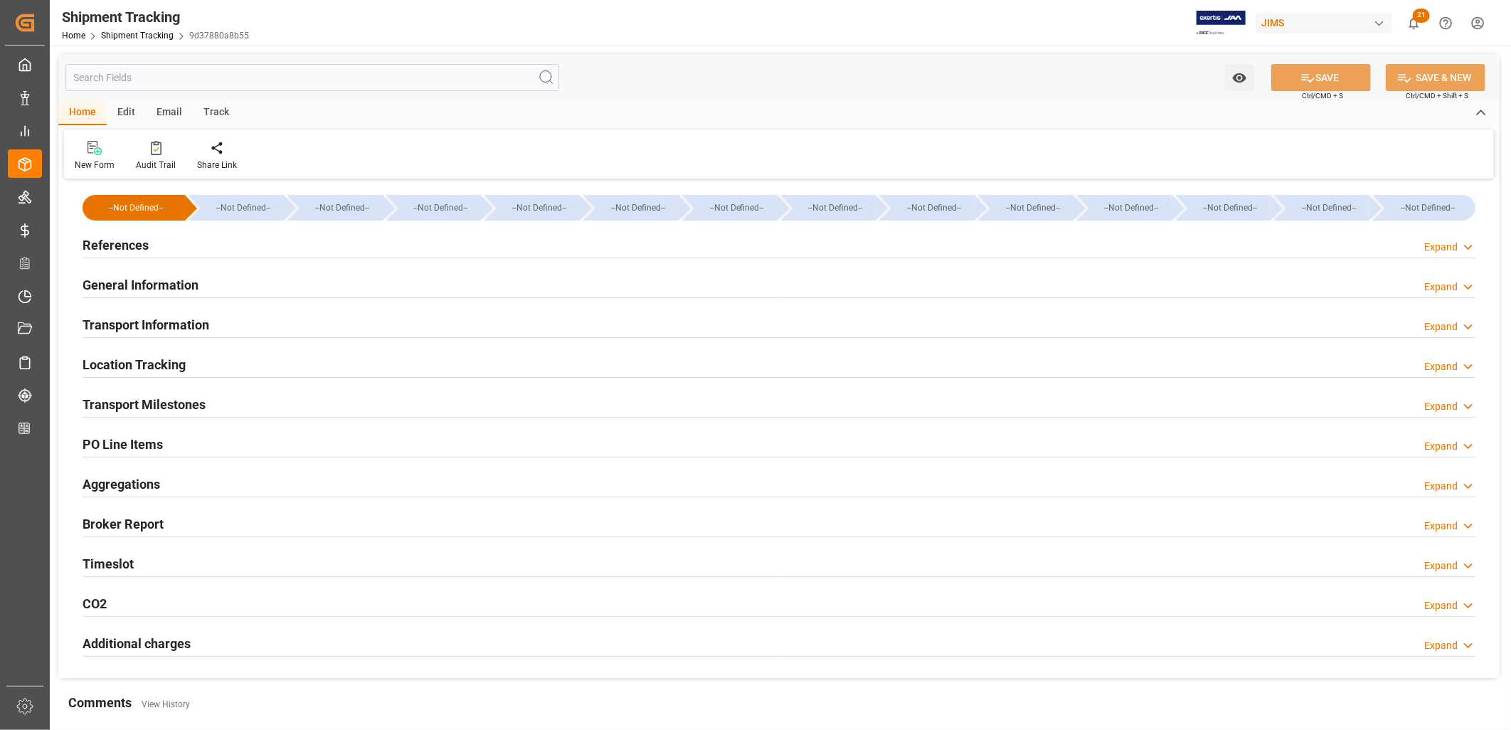
type input "[DATE]"
click at [135, 245] on h2 "References" at bounding box center [116, 244] width 66 height 19
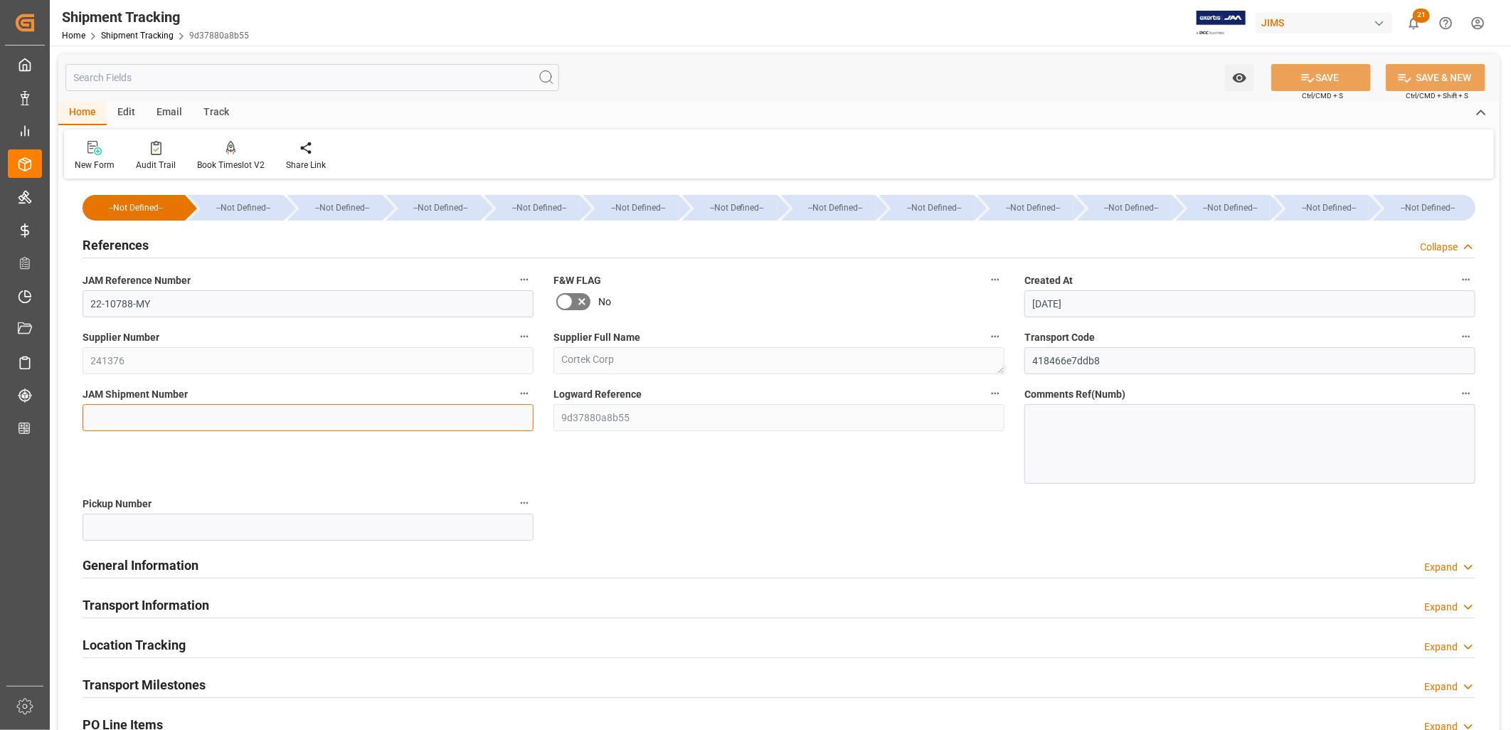
click at [137, 425] on input at bounding box center [308, 417] width 451 height 27
type input "73068"
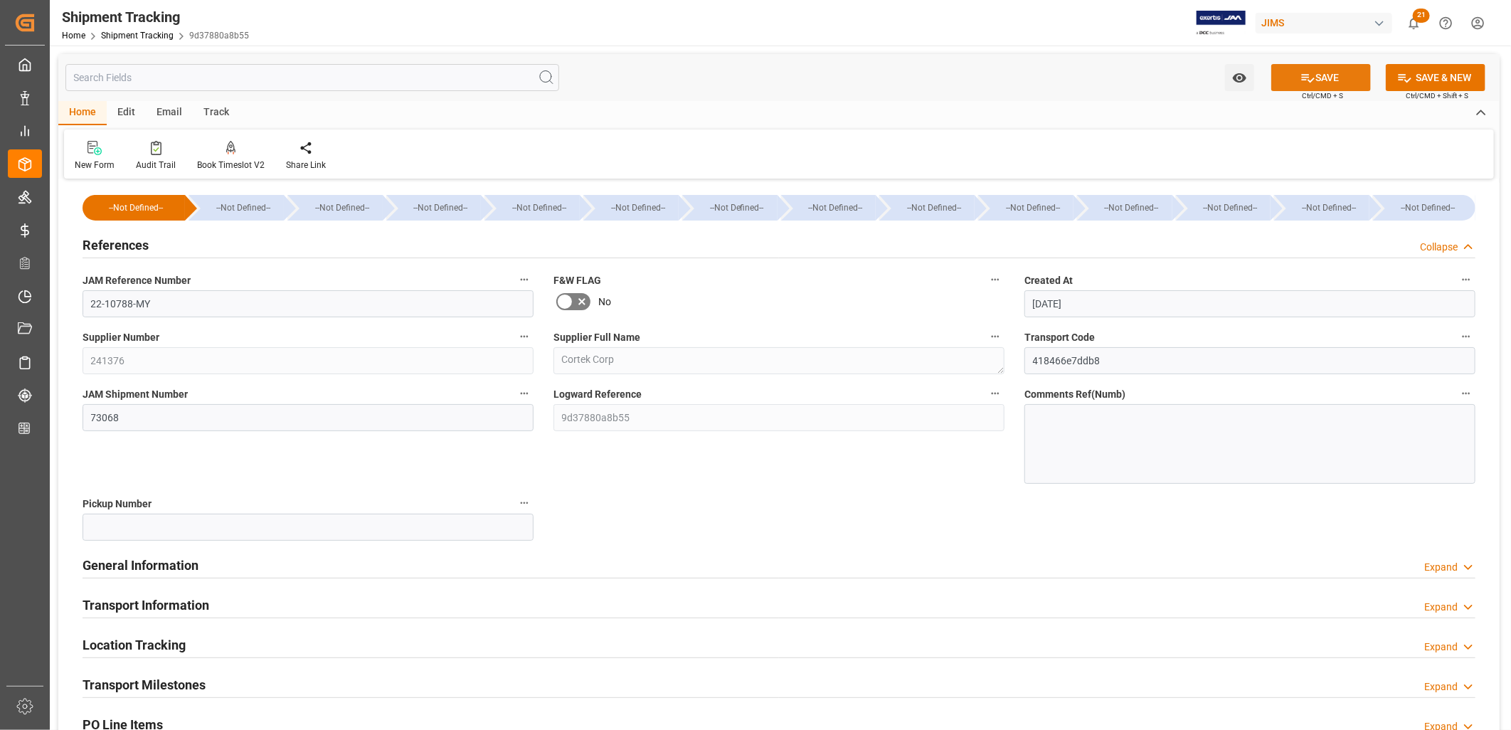
click at [1335, 77] on button "SAVE" at bounding box center [1321, 77] width 100 height 27
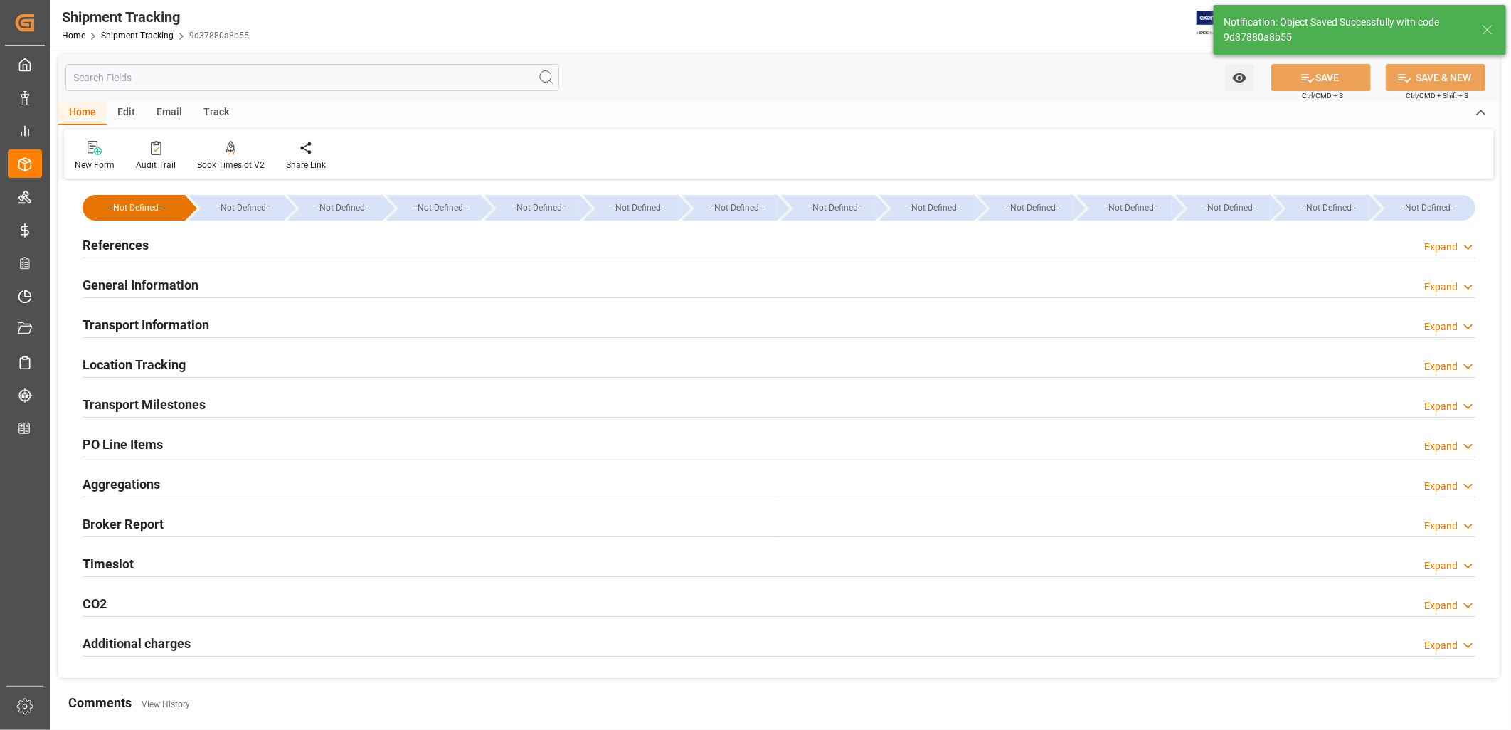
click at [181, 397] on h2 "Transport Milestones" at bounding box center [144, 404] width 123 height 19
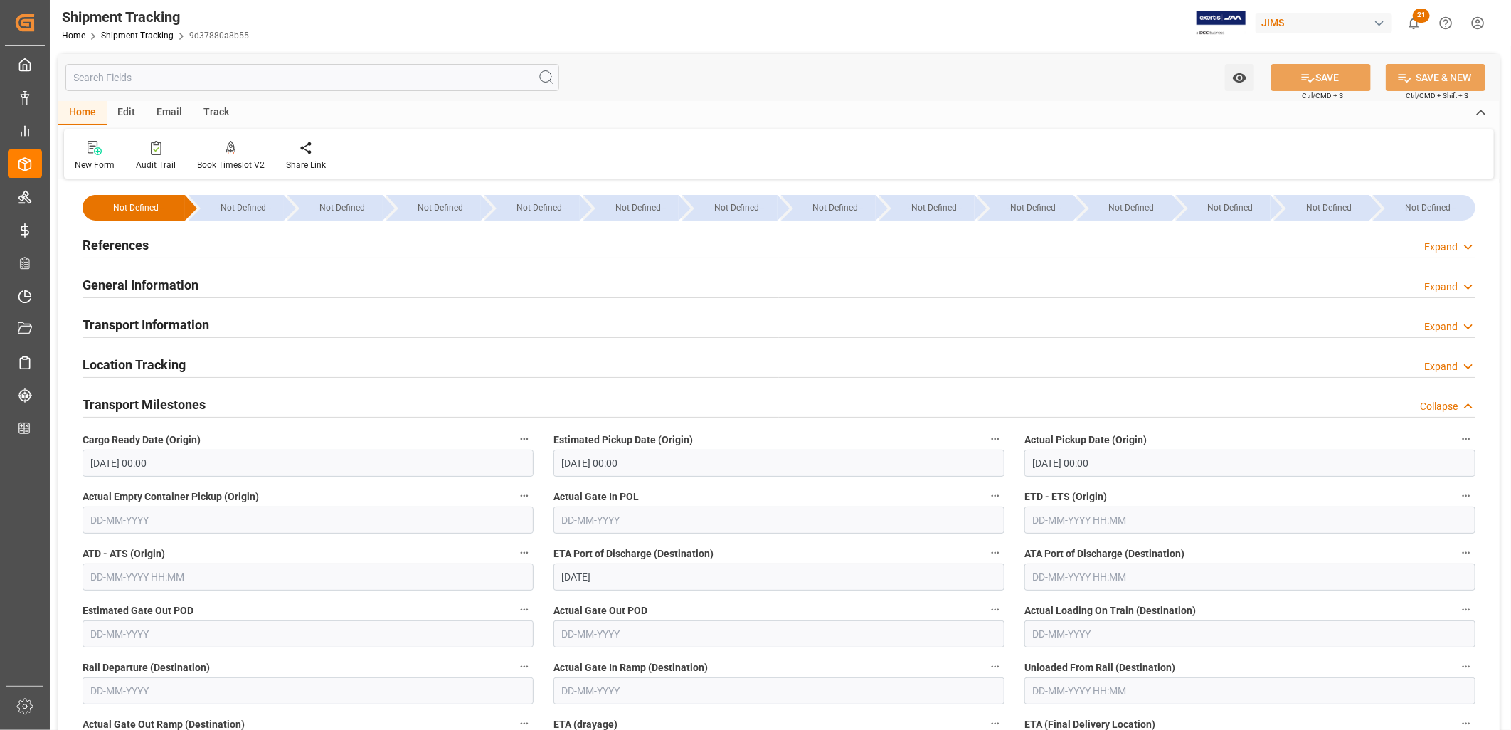
click at [169, 282] on h2 "General Information" at bounding box center [141, 284] width 116 height 19
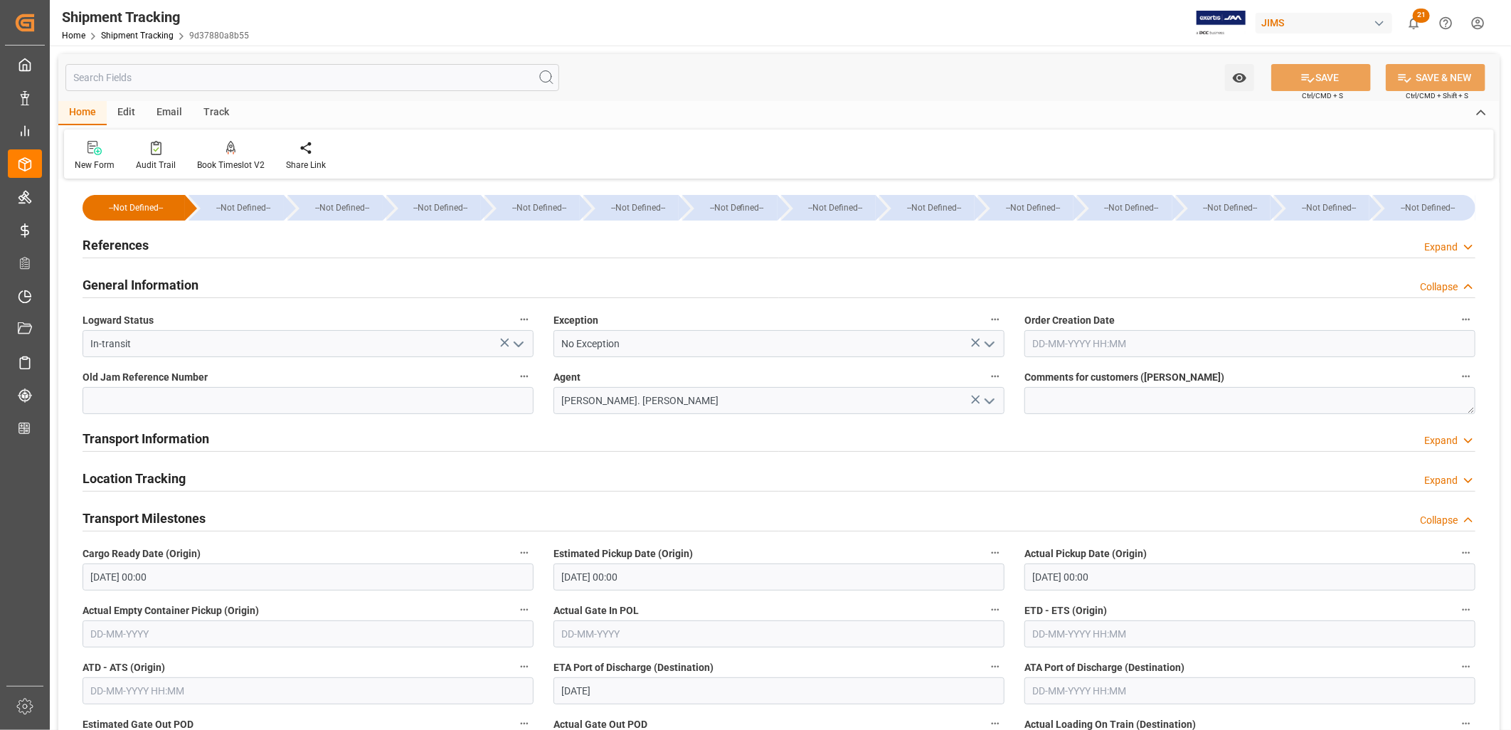
click at [167, 437] on h2 "Transport Information" at bounding box center [146, 438] width 127 height 19
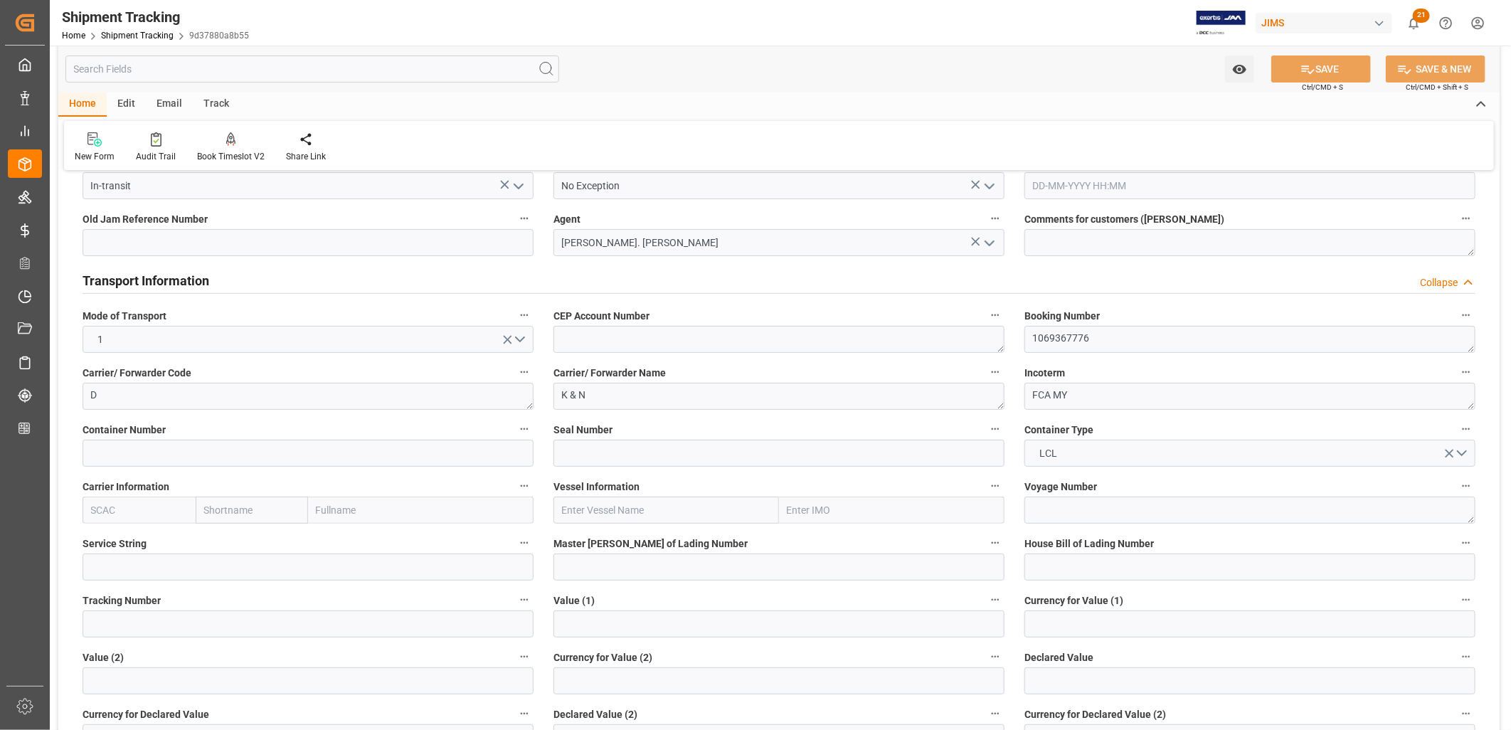
scroll to position [237, 0]
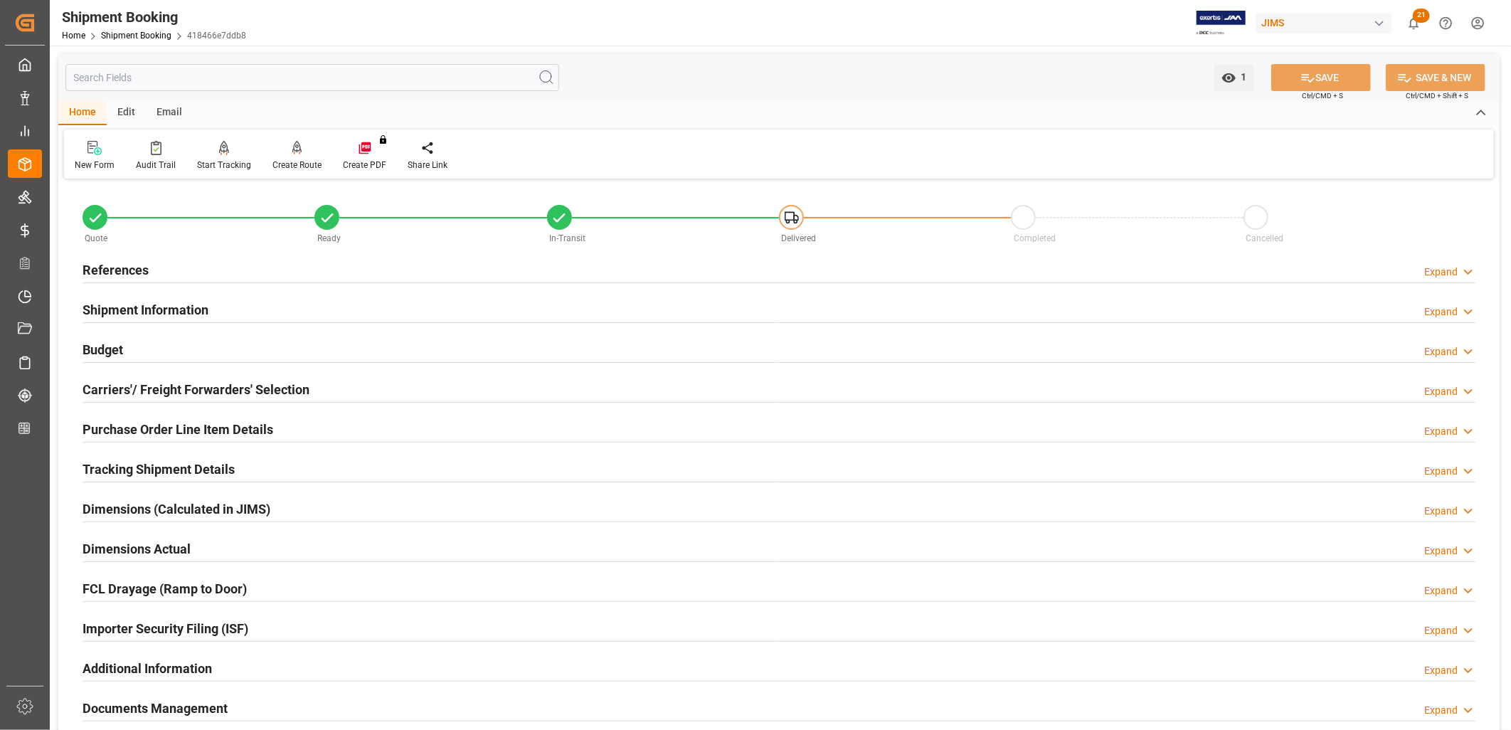
click at [179, 311] on h2 "Shipment Information" at bounding box center [146, 309] width 126 height 19
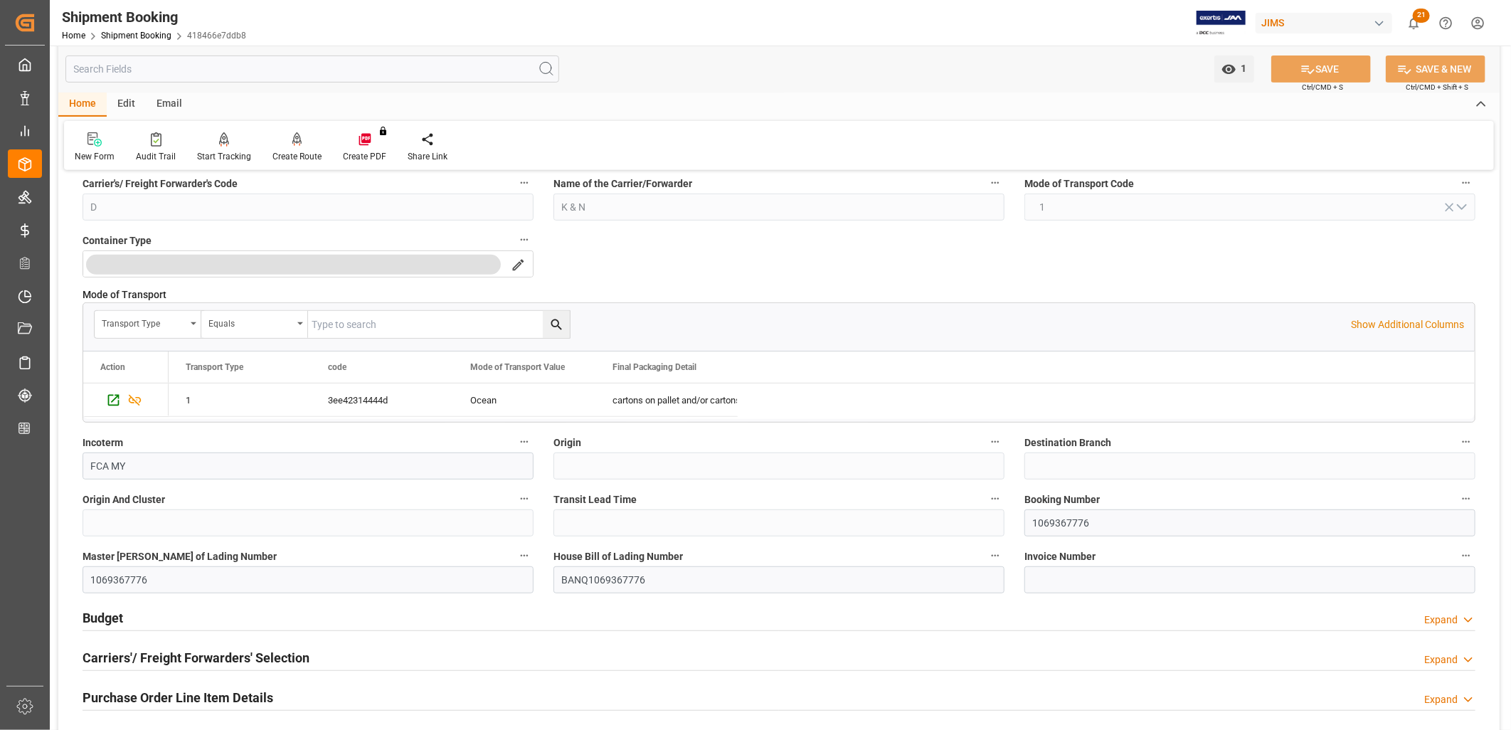
scroll to position [316, 0]
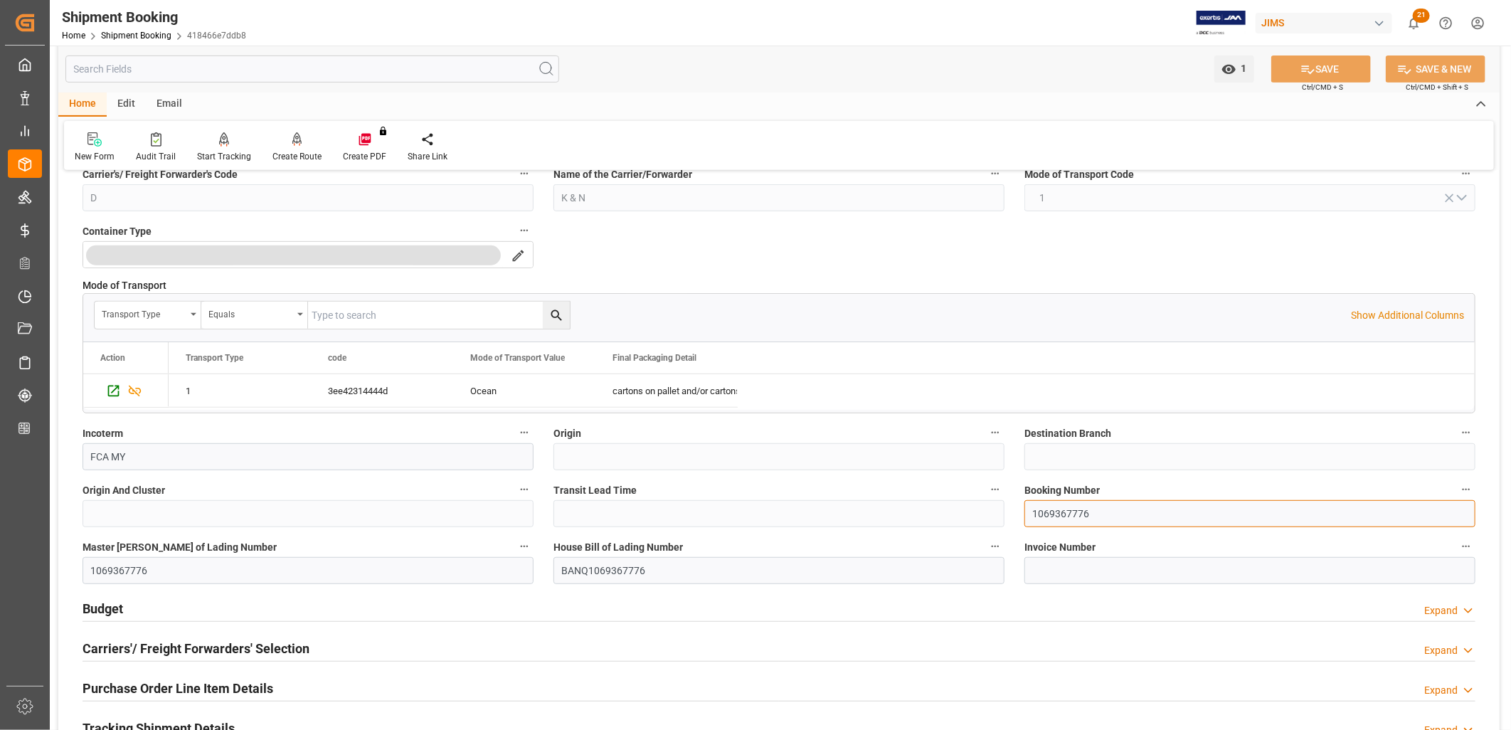
drag, startPoint x: 1099, startPoint y: 514, endPoint x: 1035, endPoint y: 511, distance: 64.1
click at [1035, 511] on input "1069367776" at bounding box center [1249, 513] width 451 height 27
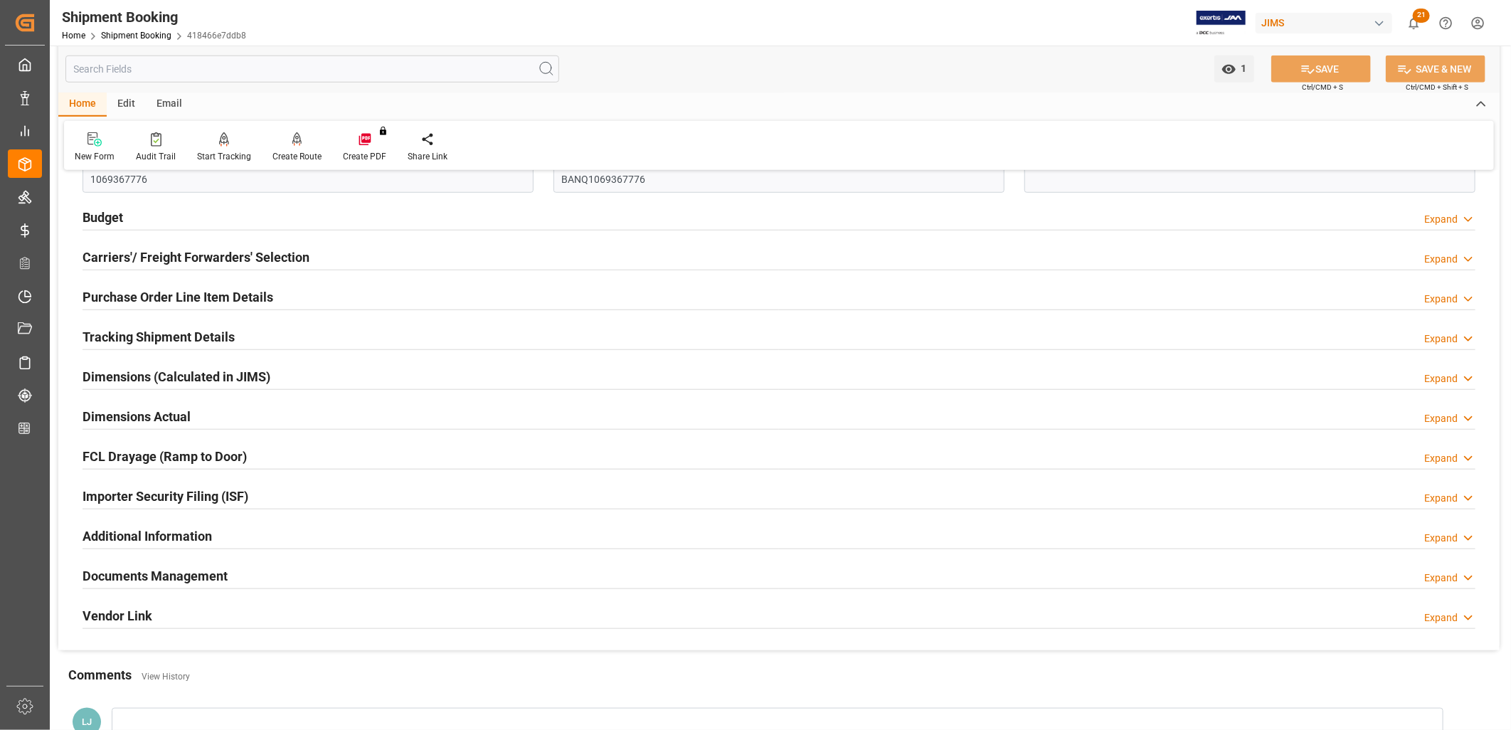
scroll to position [711, 0]
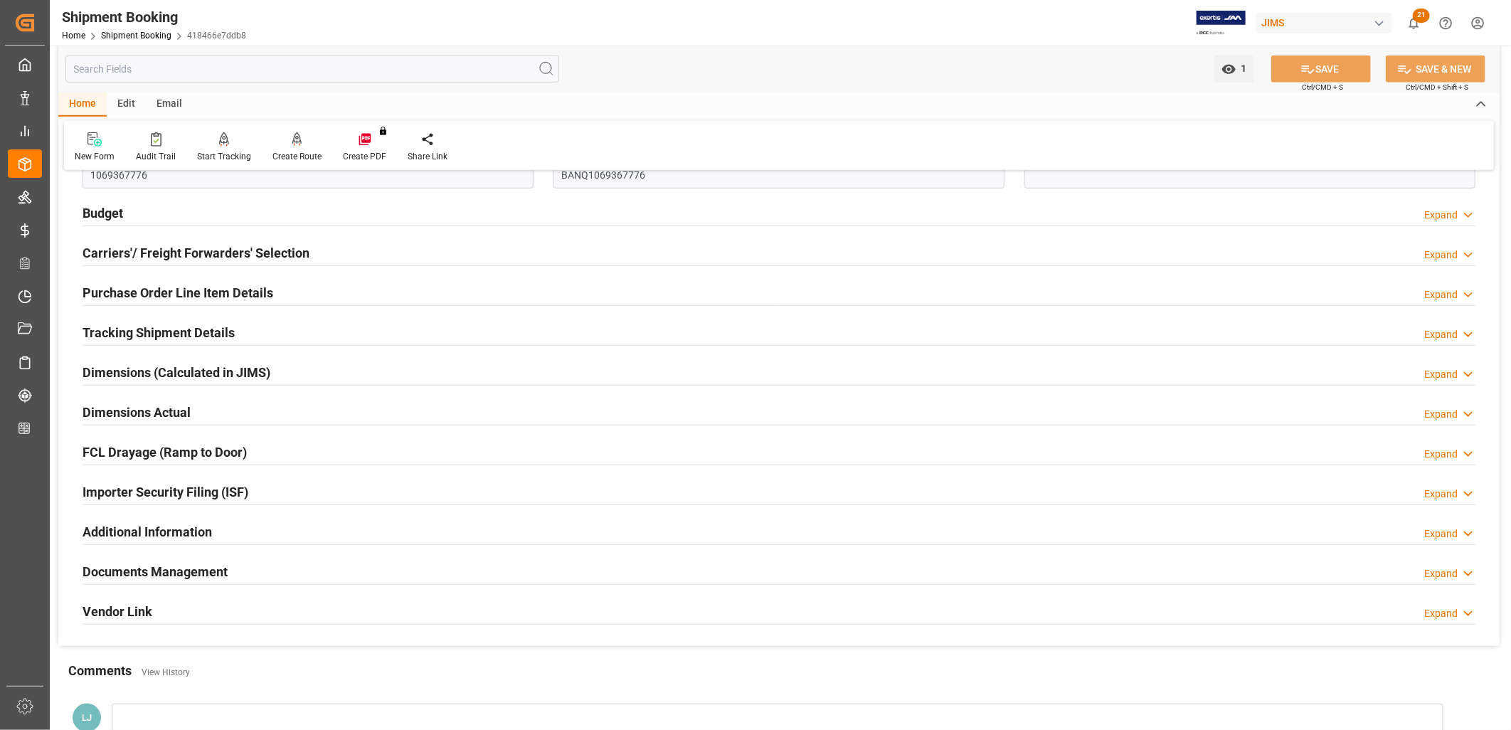
click at [189, 577] on h2 "Documents Management" at bounding box center [155, 571] width 145 height 19
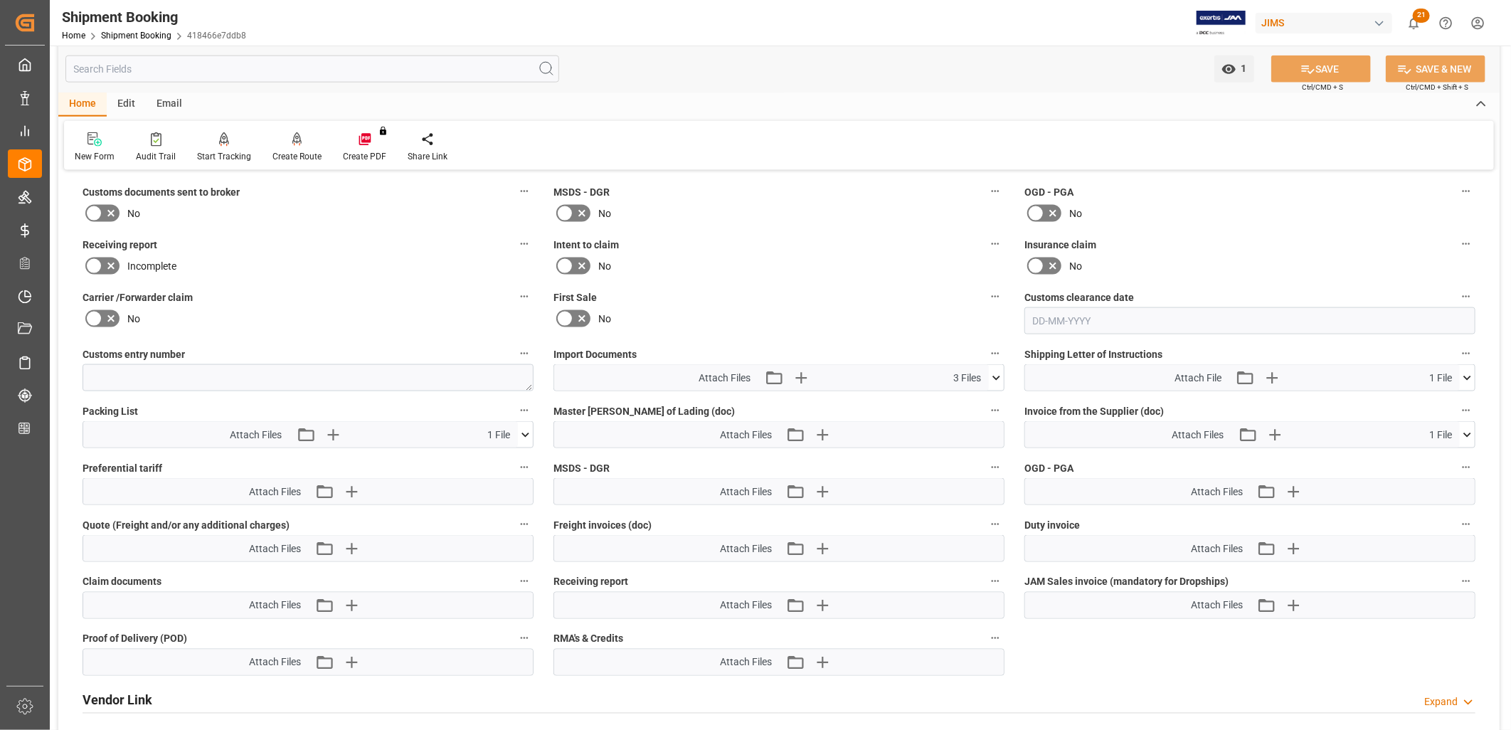
scroll to position [1185, 0]
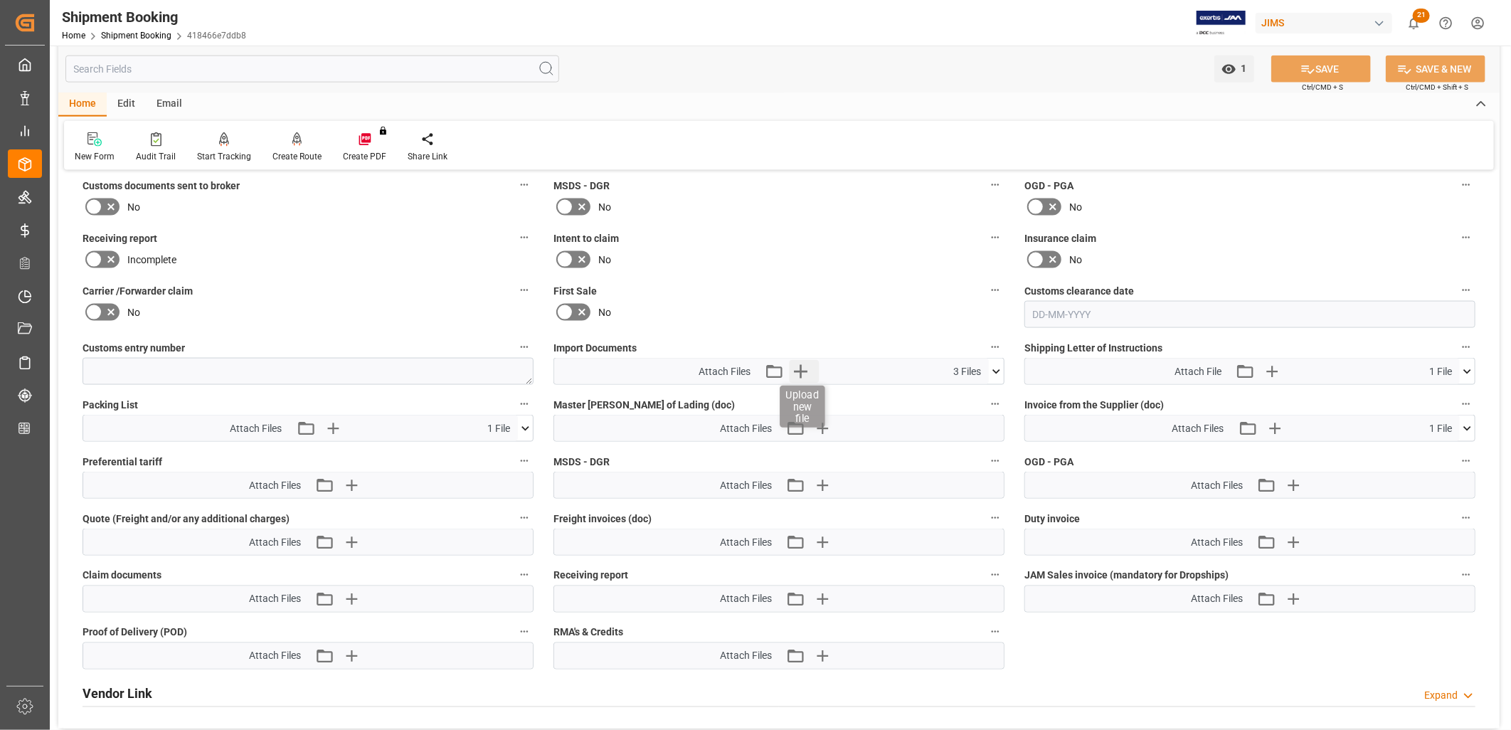
click at [798, 367] on icon "button" at bounding box center [801, 372] width 14 height 14
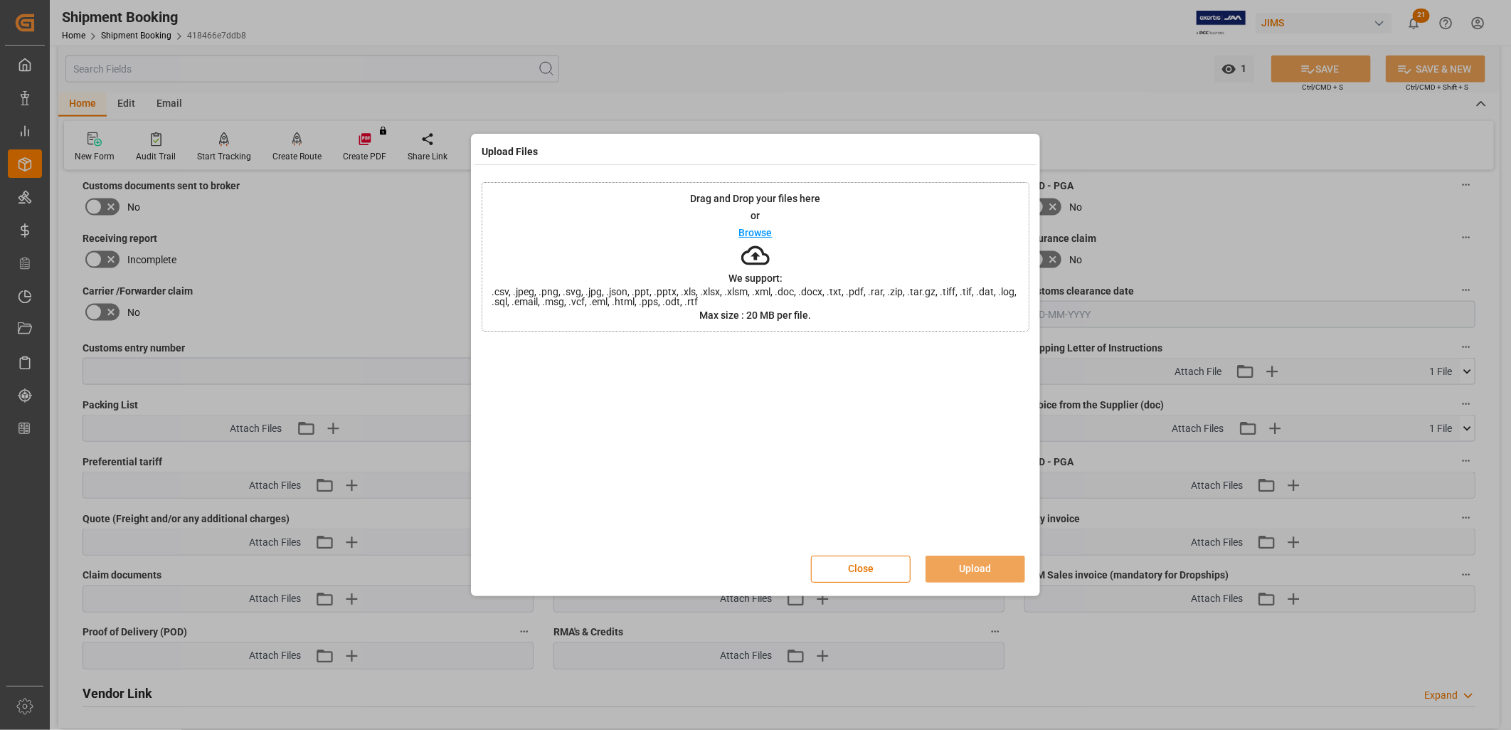
click at [751, 235] on p "Browse" at bounding box center [755, 233] width 33 height 10
click at [958, 571] on button "Upload" at bounding box center [976, 569] width 100 height 27
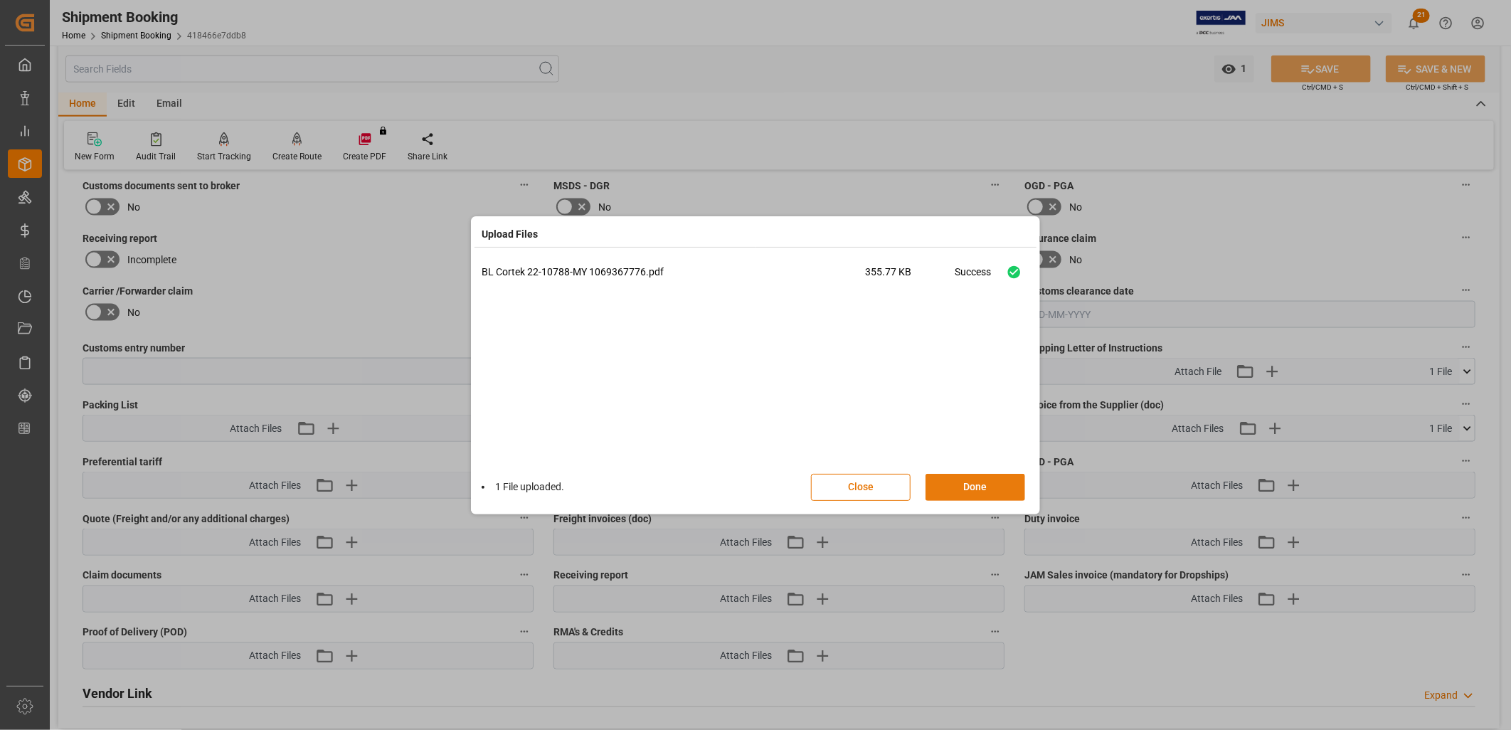
click at [969, 488] on button "Done" at bounding box center [976, 487] width 100 height 27
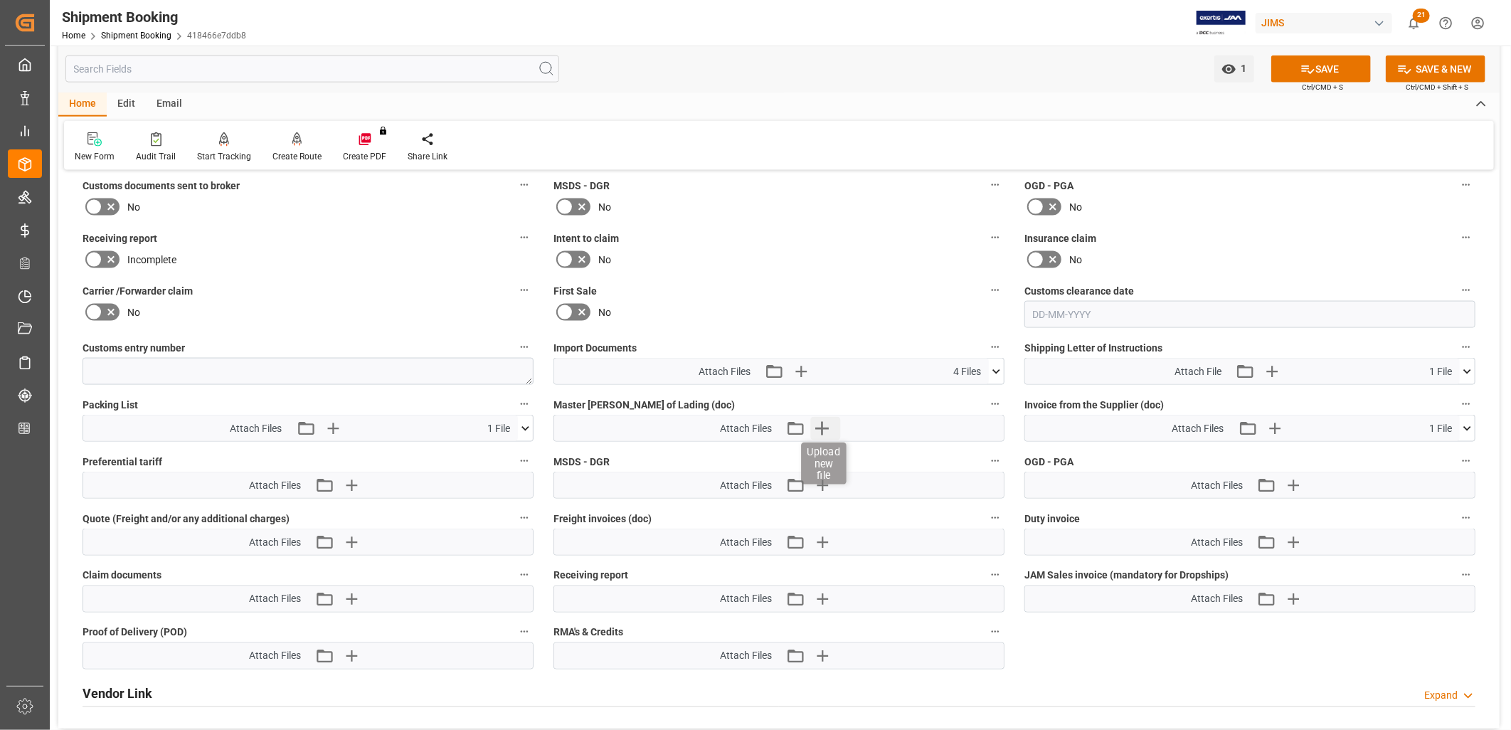
click at [824, 423] on icon "button" at bounding box center [822, 428] width 23 height 23
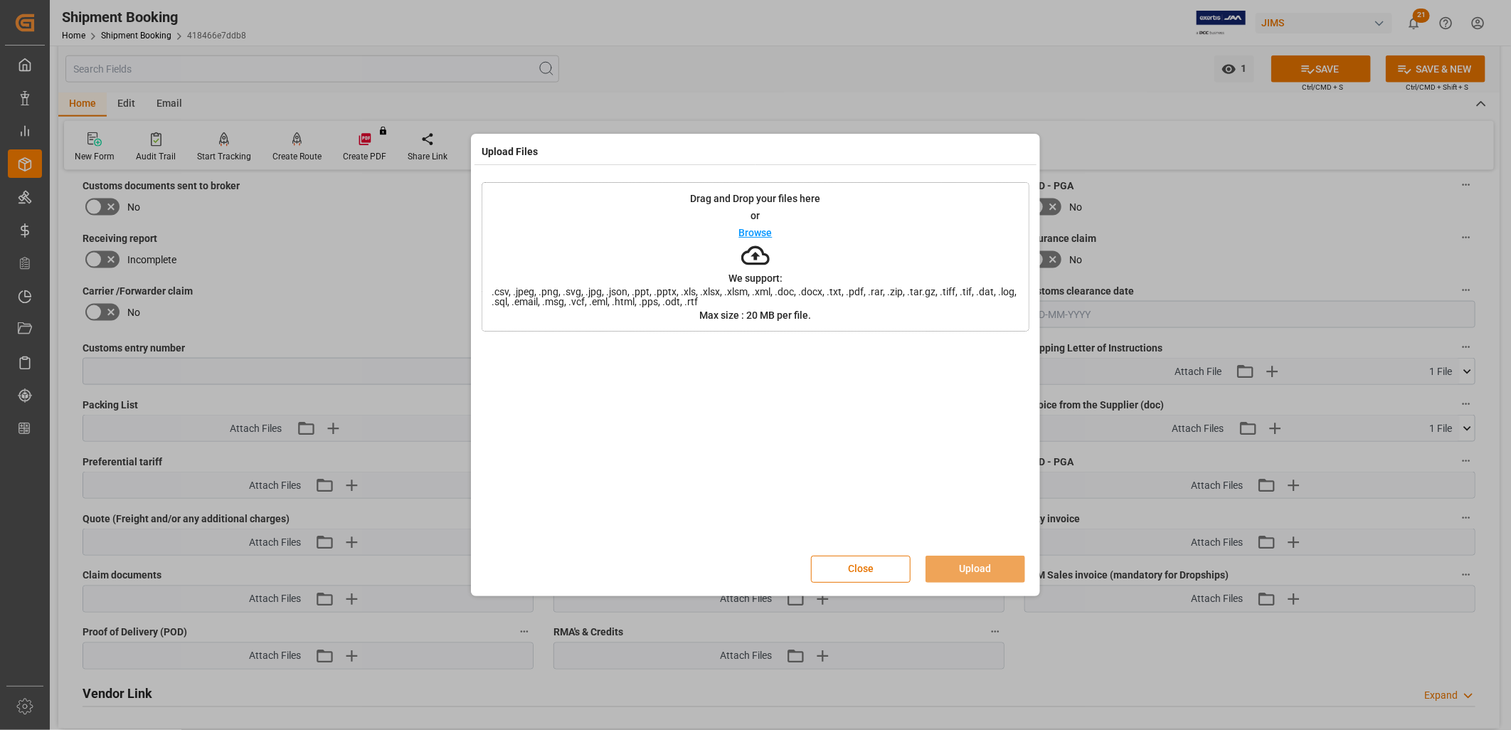
click at [745, 236] on p "Browse" at bounding box center [755, 233] width 33 height 10
click at [990, 564] on button "Upload" at bounding box center [976, 569] width 100 height 27
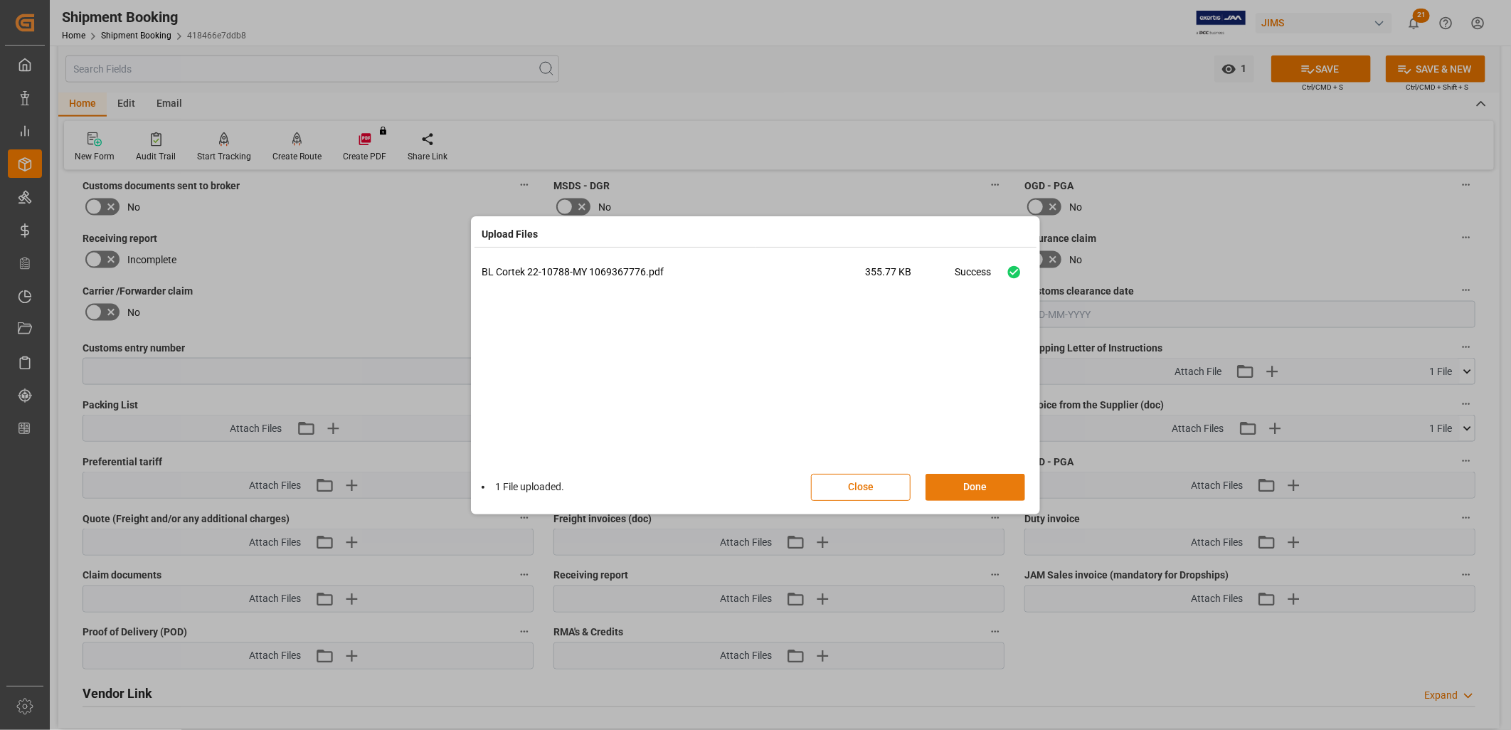
click at [985, 484] on button "Done" at bounding box center [976, 487] width 100 height 27
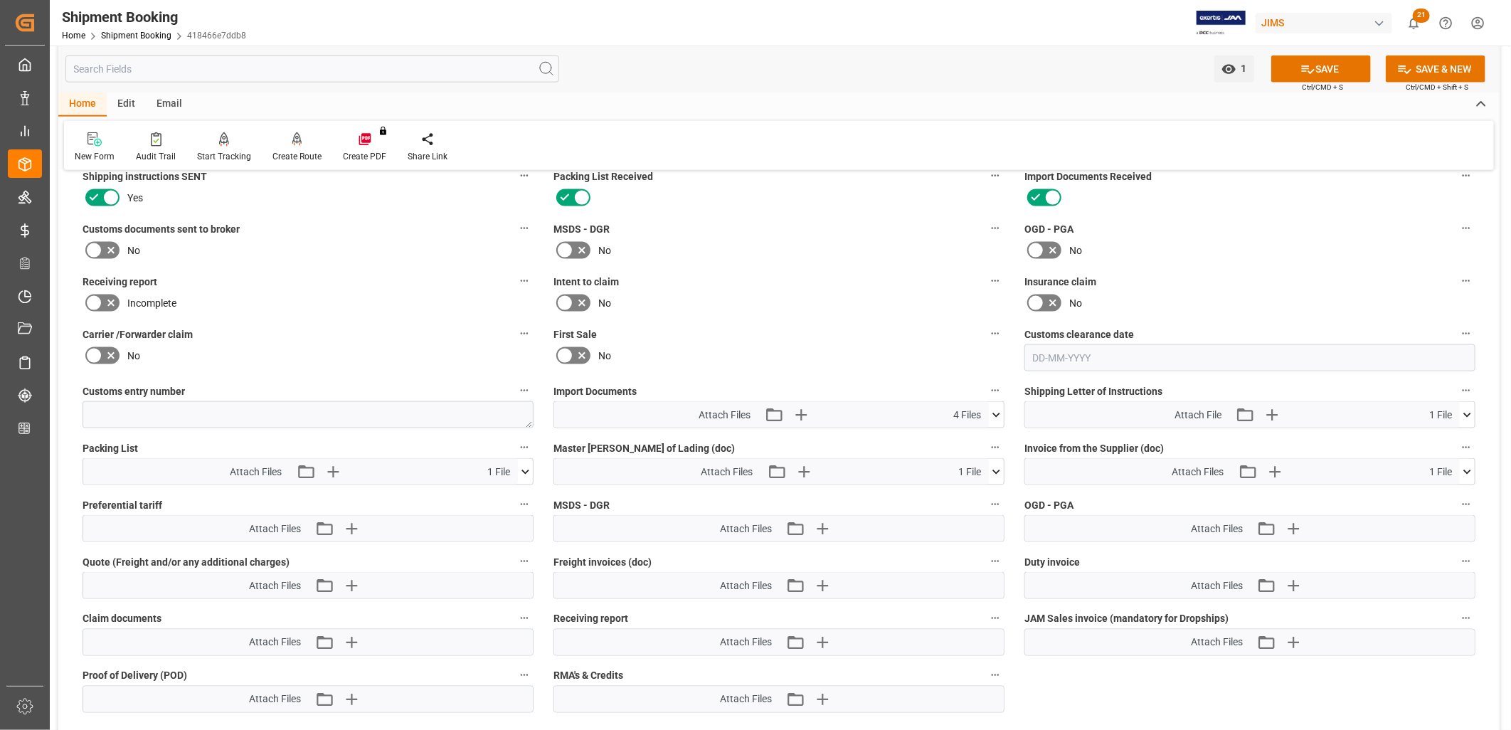
scroll to position [1106, 0]
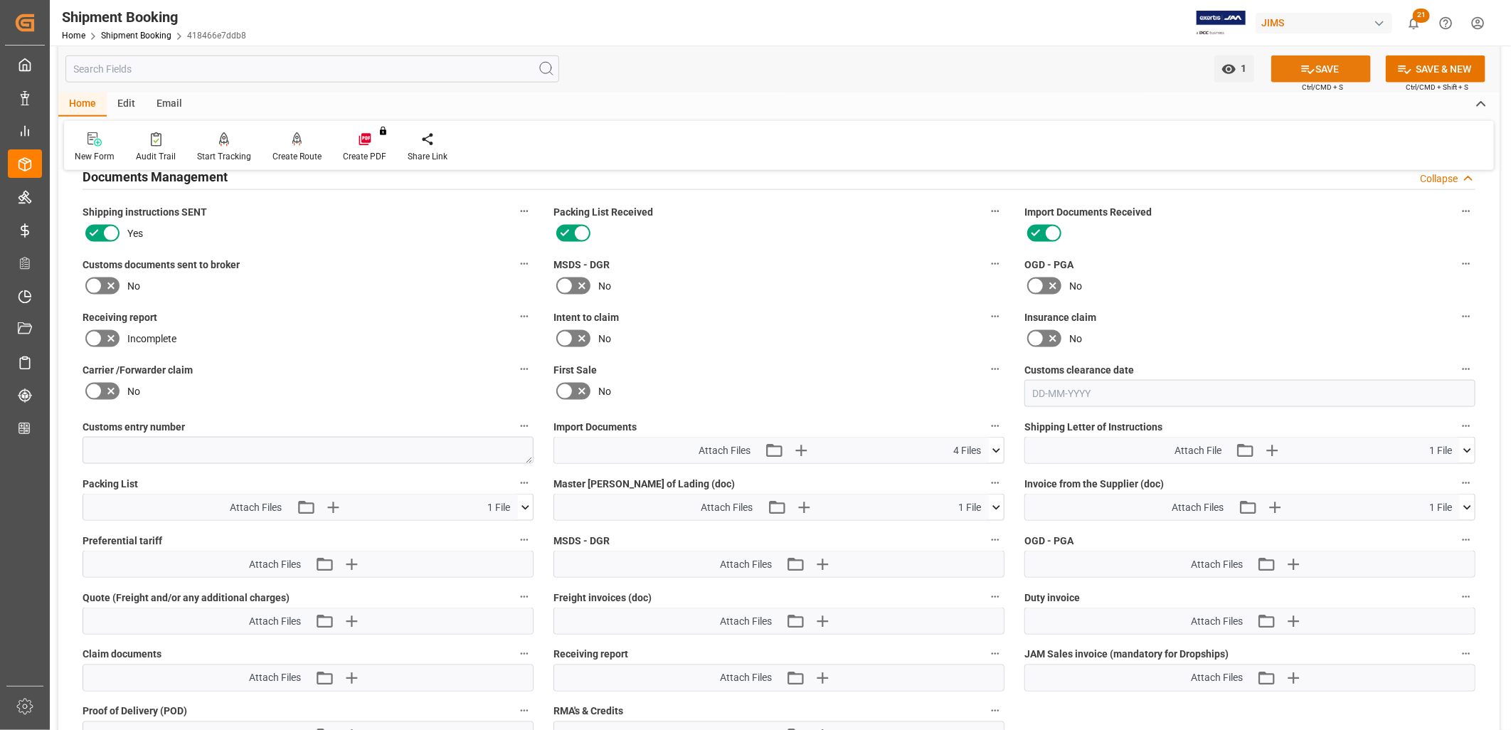
click at [1315, 72] on button "SAVE" at bounding box center [1321, 68] width 100 height 27
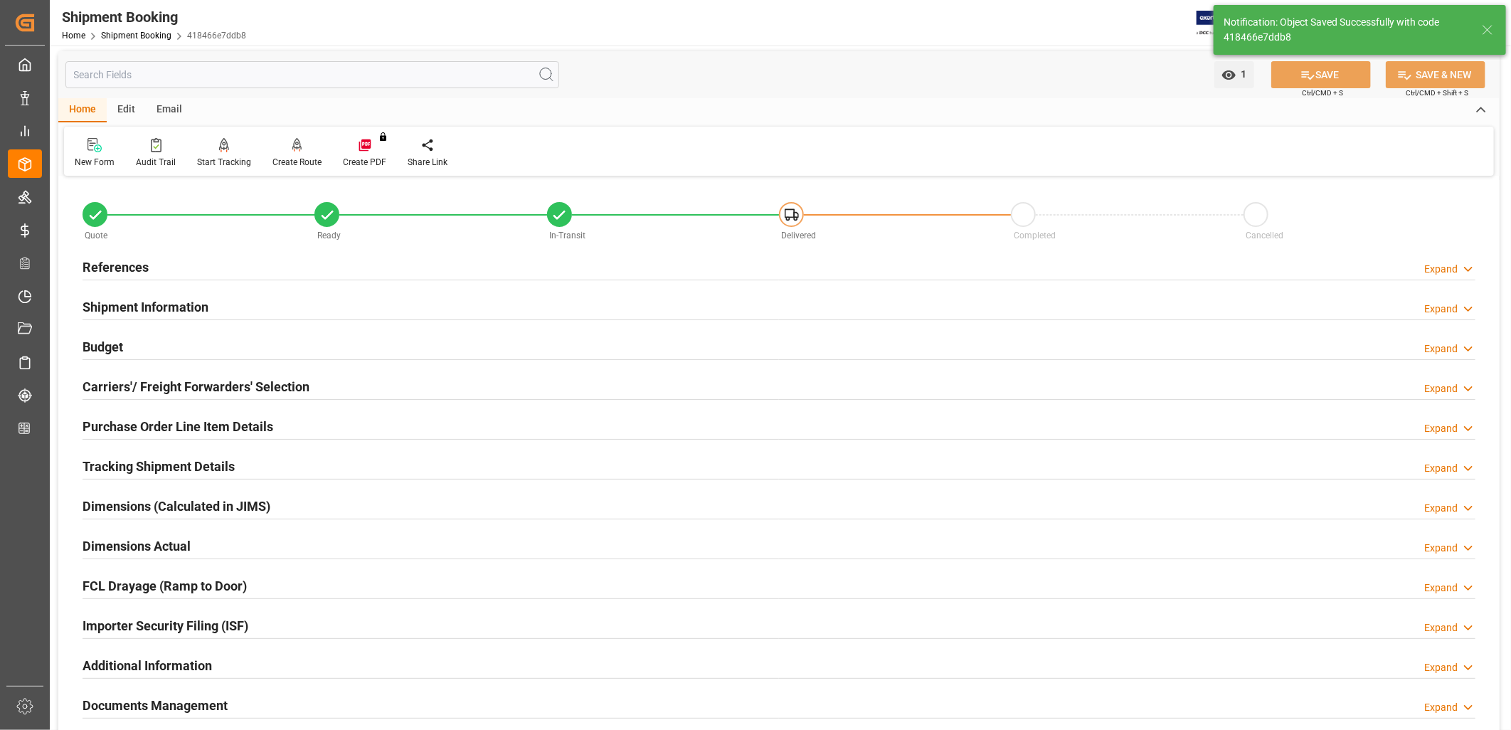
scroll to position [0, 0]
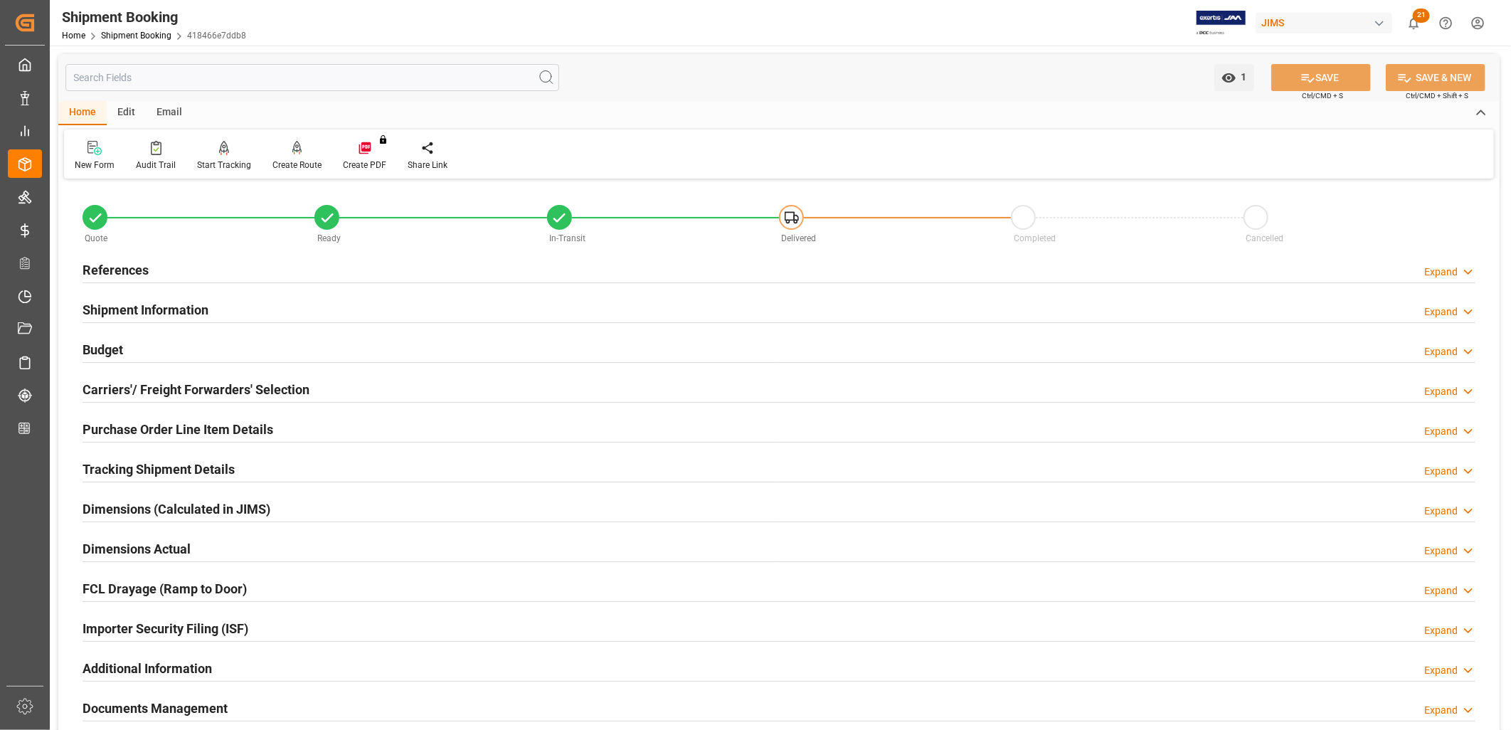
click at [162, 477] on h2 "Tracking Shipment Details" at bounding box center [159, 469] width 152 height 19
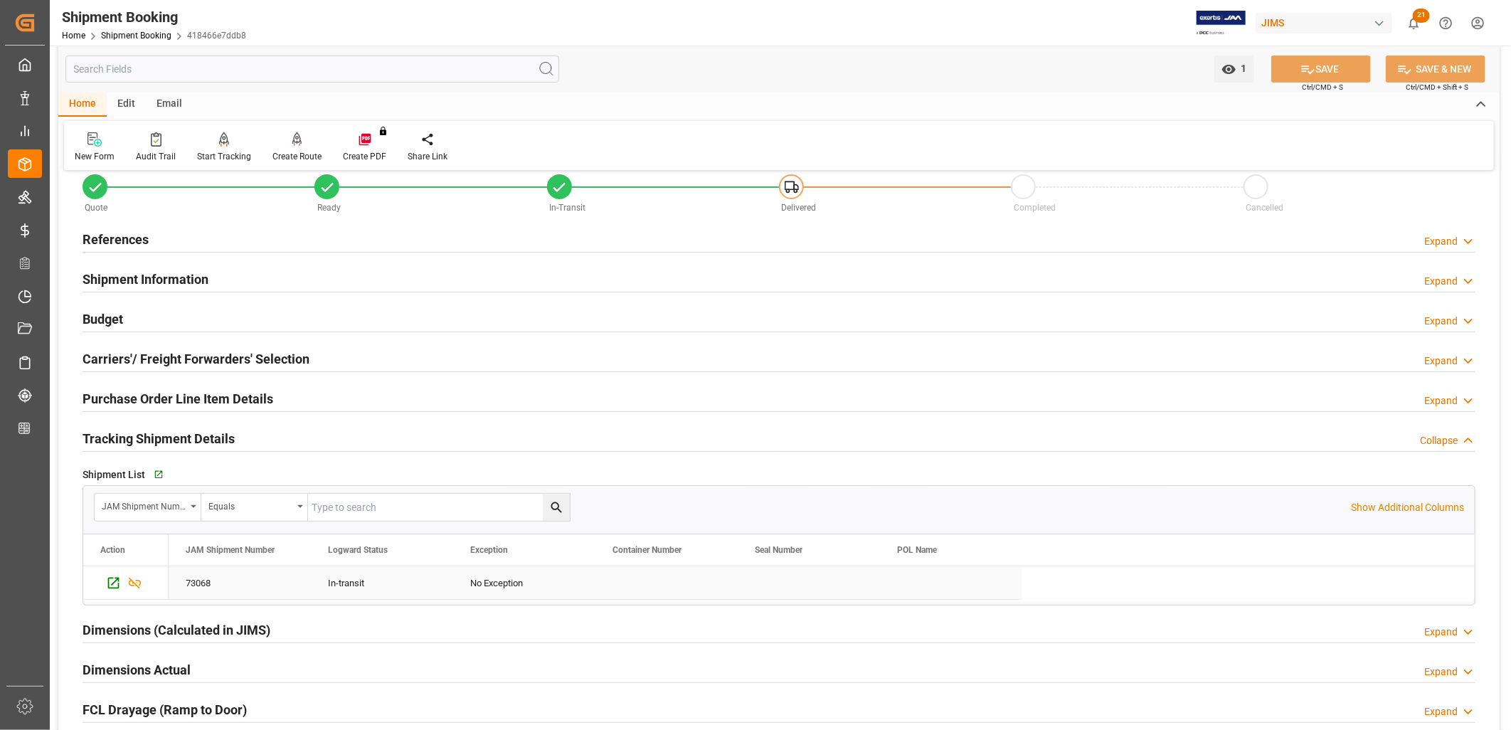
scroll to position [4, 0]
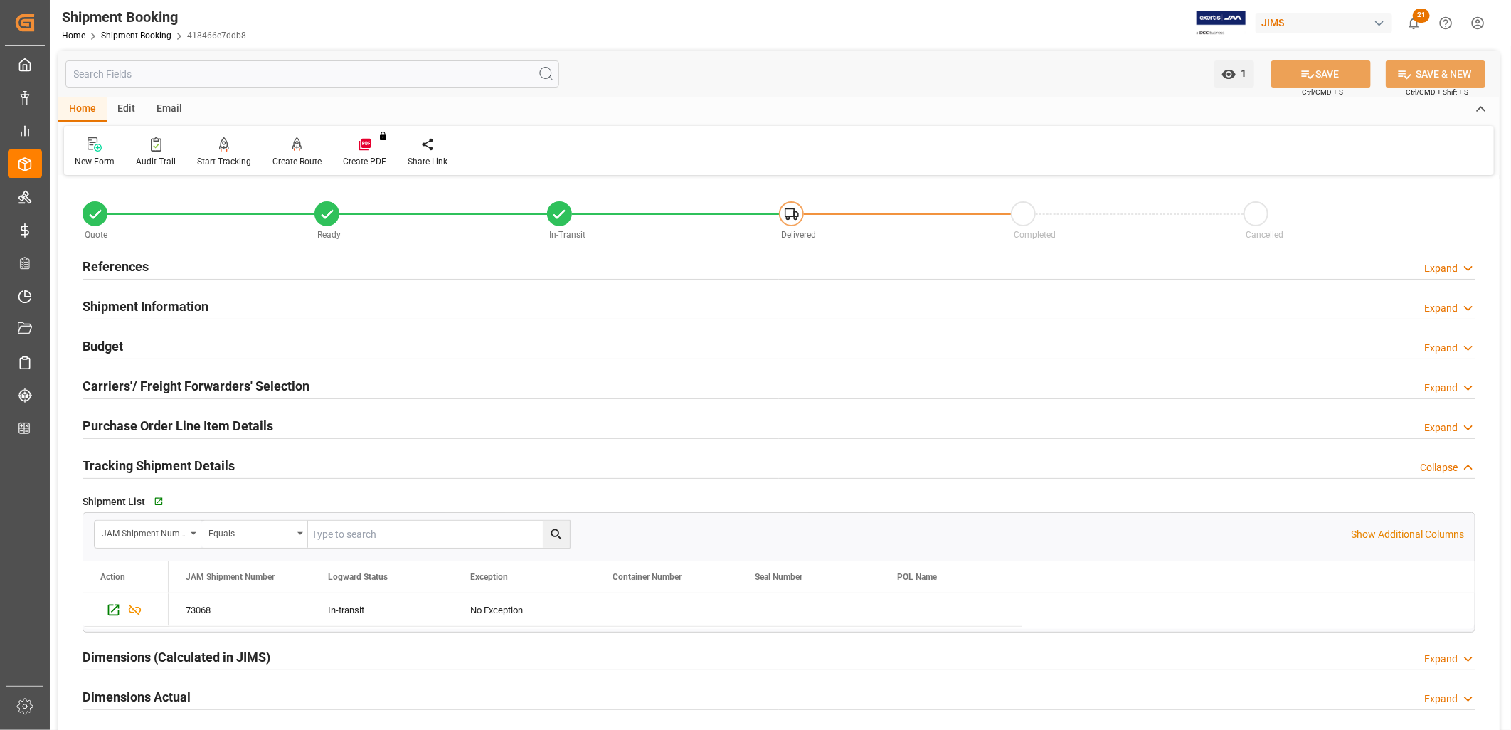
click at [224, 388] on h2 "Carriers'/ Freight Forwarders' Selection" at bounding box center [196, 385] width 227 height 19
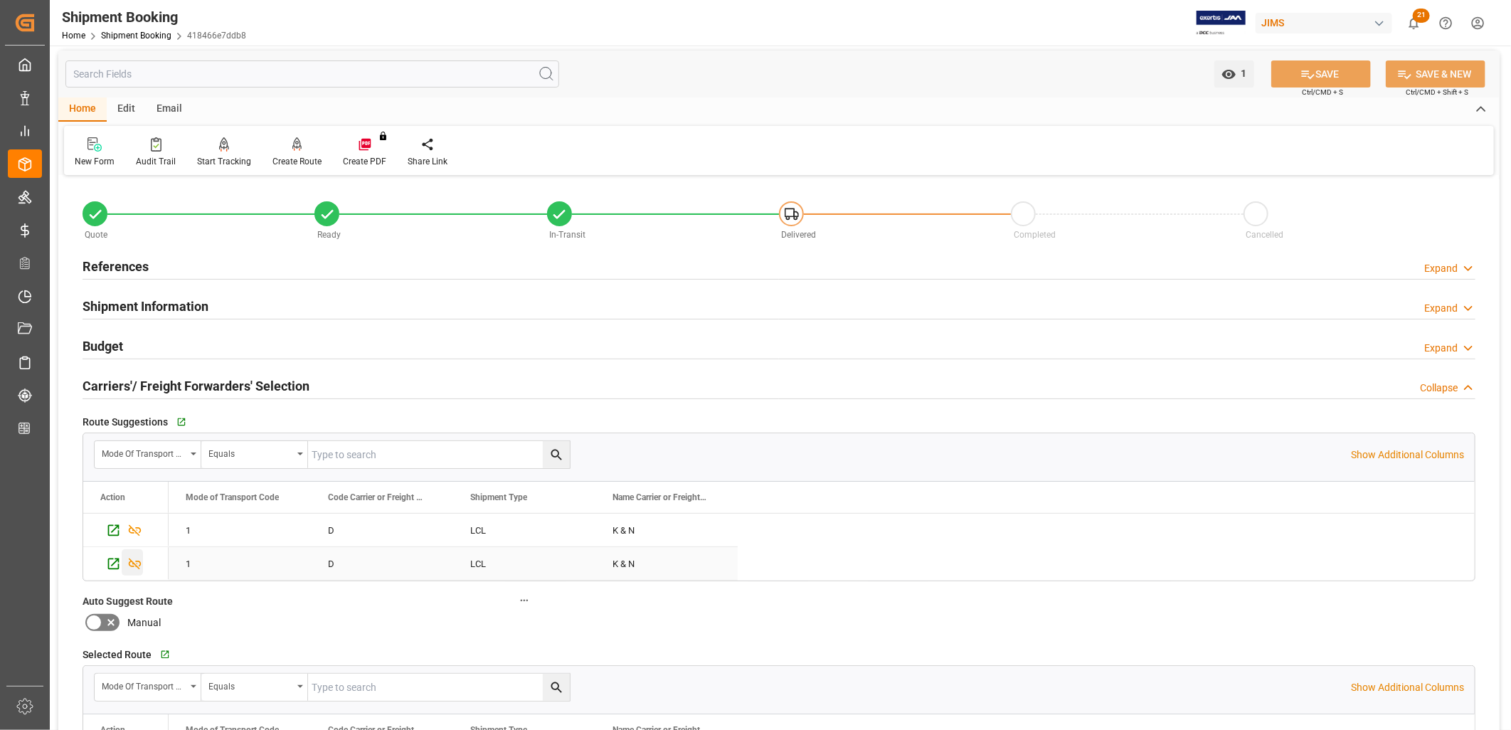
click at [134, 565] on icon "Press SPACE to select this row." at bounding box center [134, 563] width 15 height 15
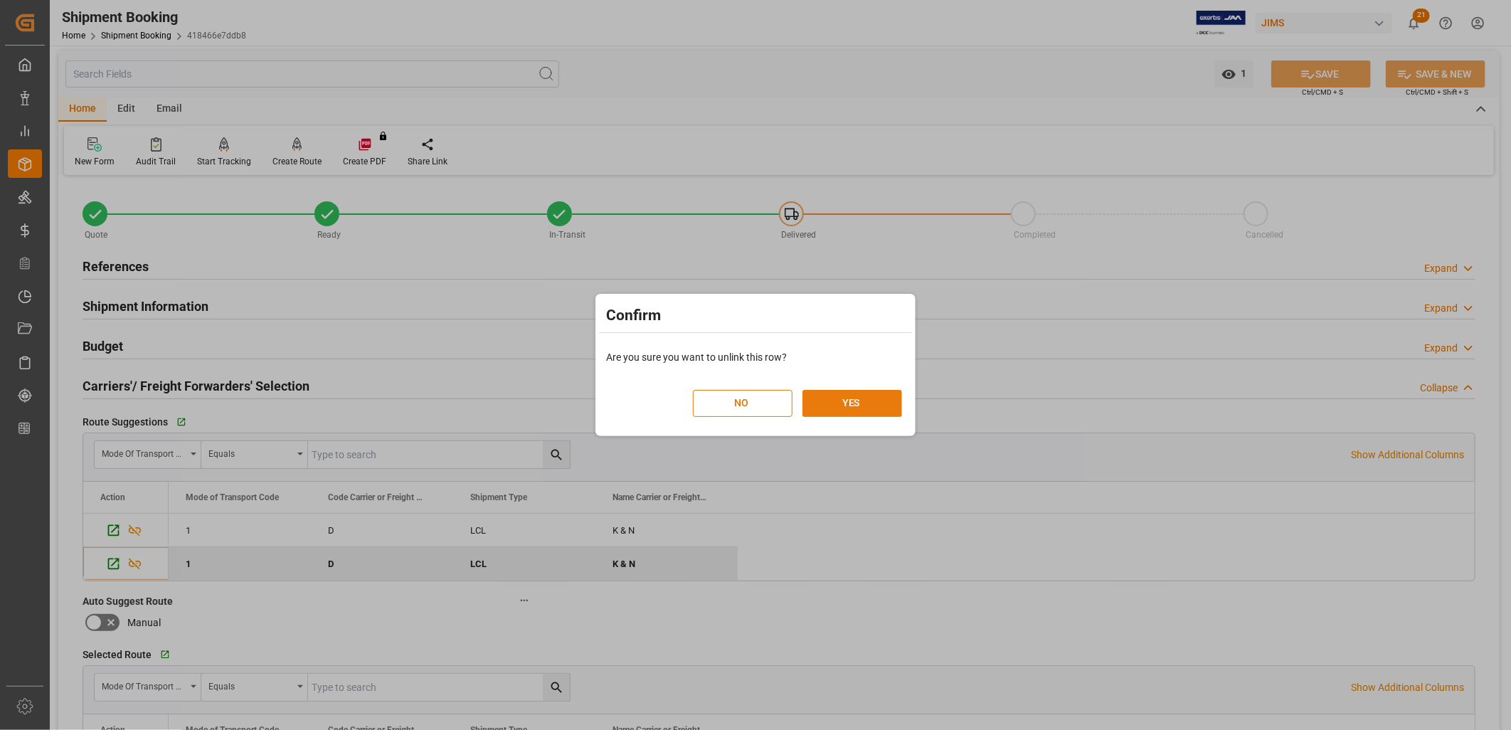
click at [836, 399] on button "YES" at bounding box center [852, 403] width 100 height 27
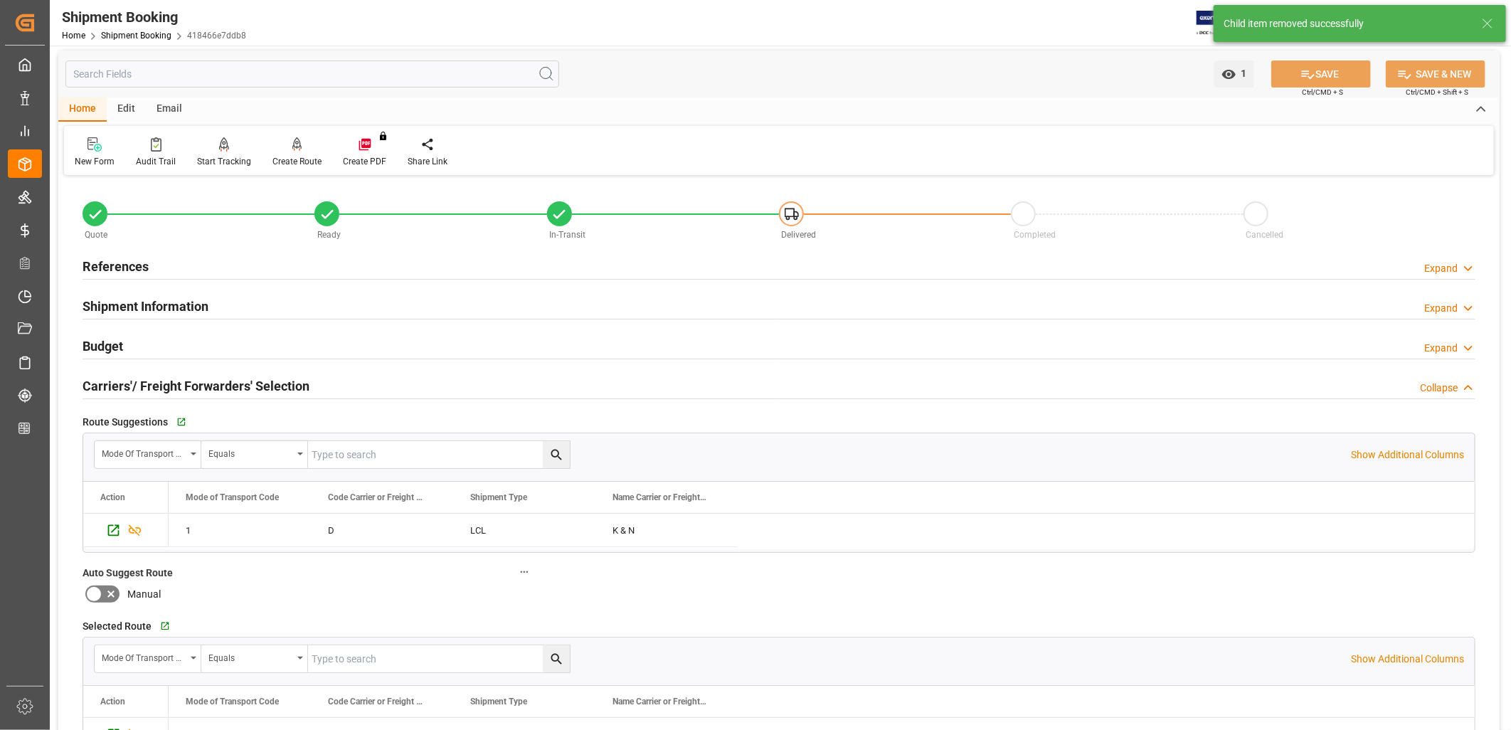
scroll to position [0, 0]
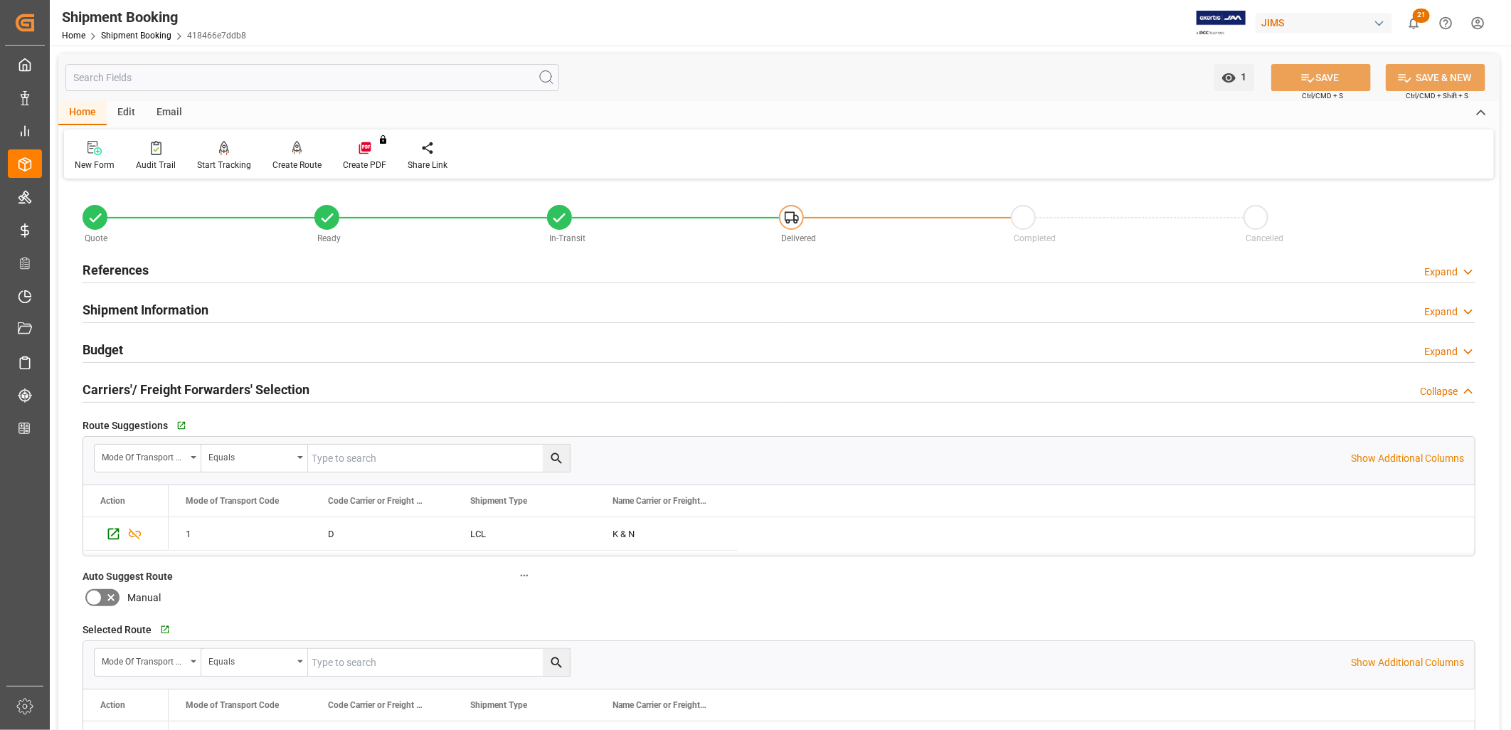
click at [139, 267] on h2 "References" at bounding box center [116, 269] width 66 height 19
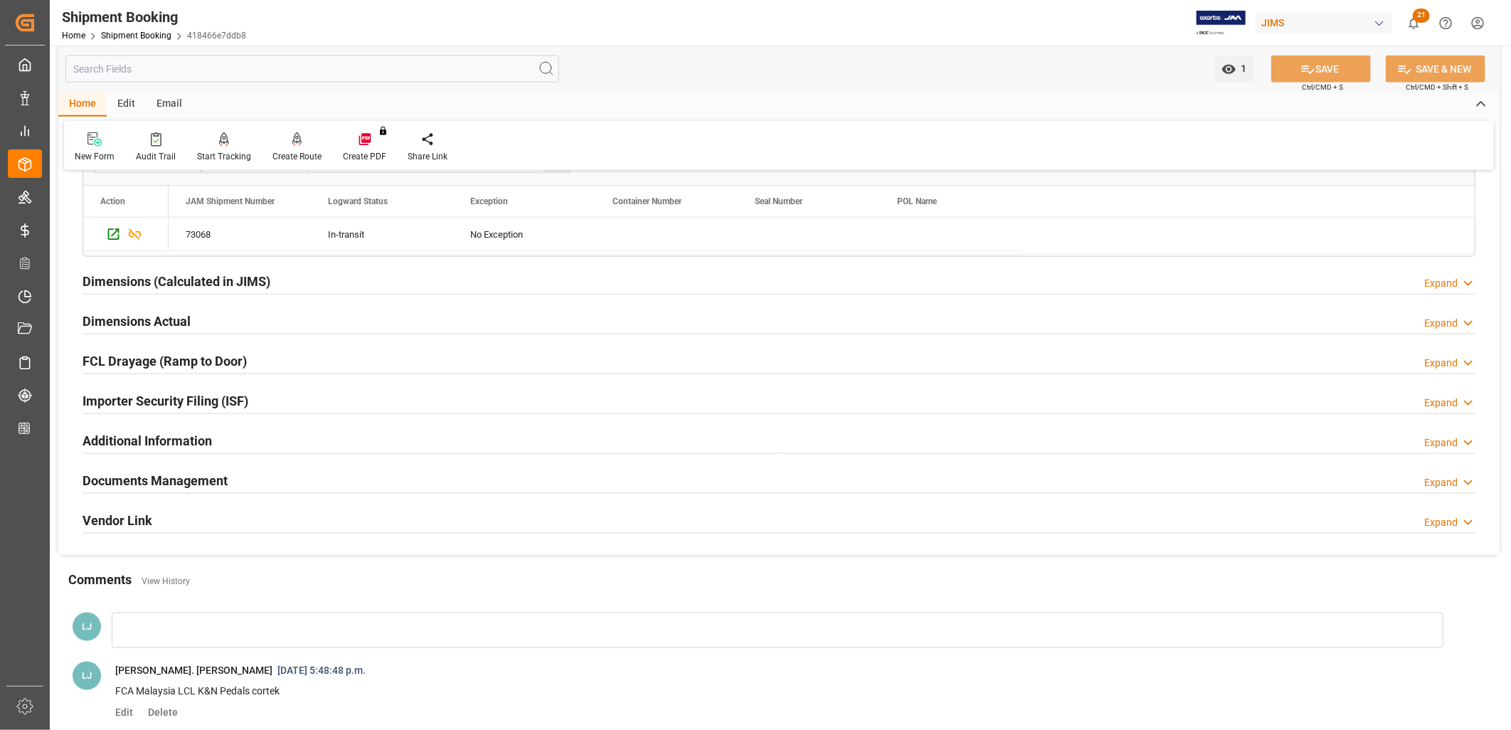
scroll to position [1027, 0]
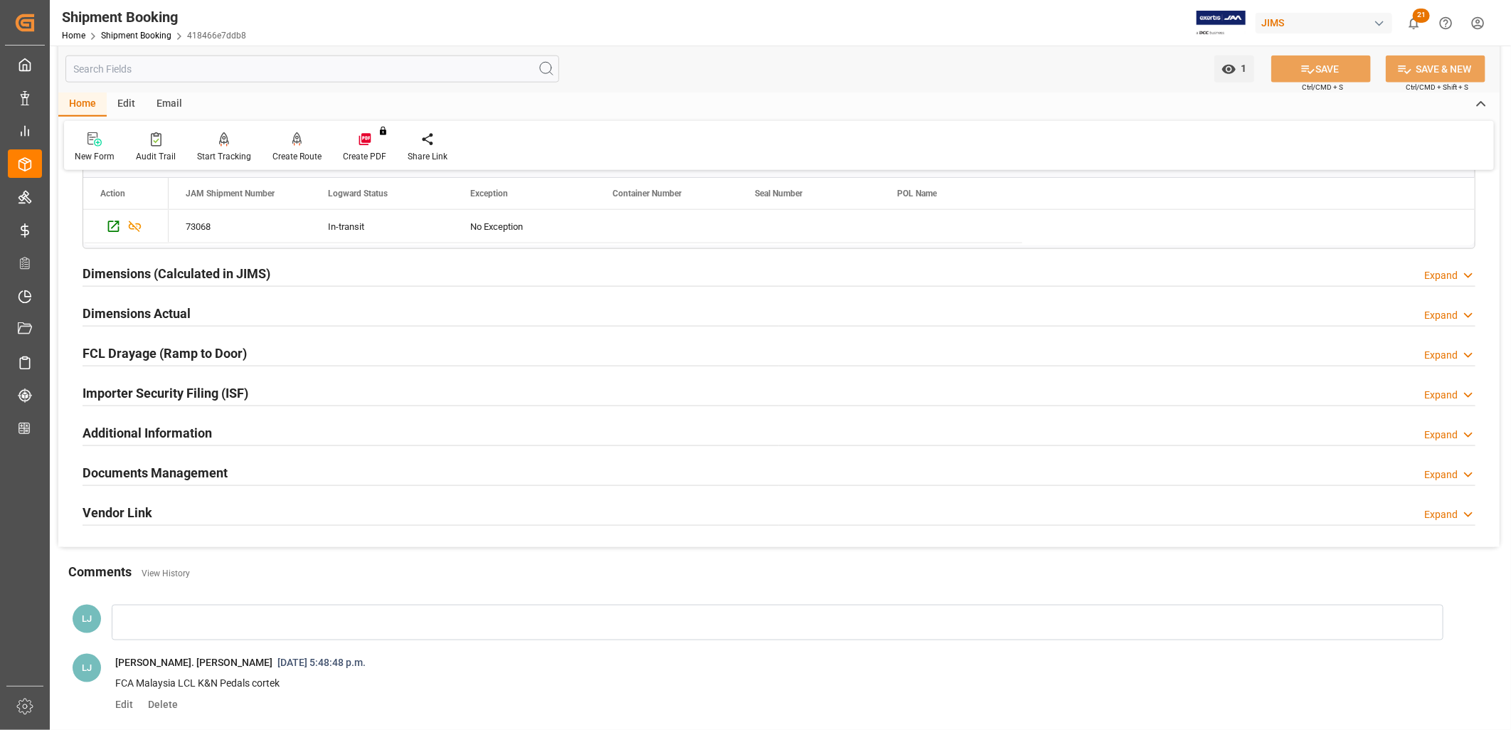
click at [187, 470] on h2 "Documents Management" at bounding box center [155, 472] width 145 height 19
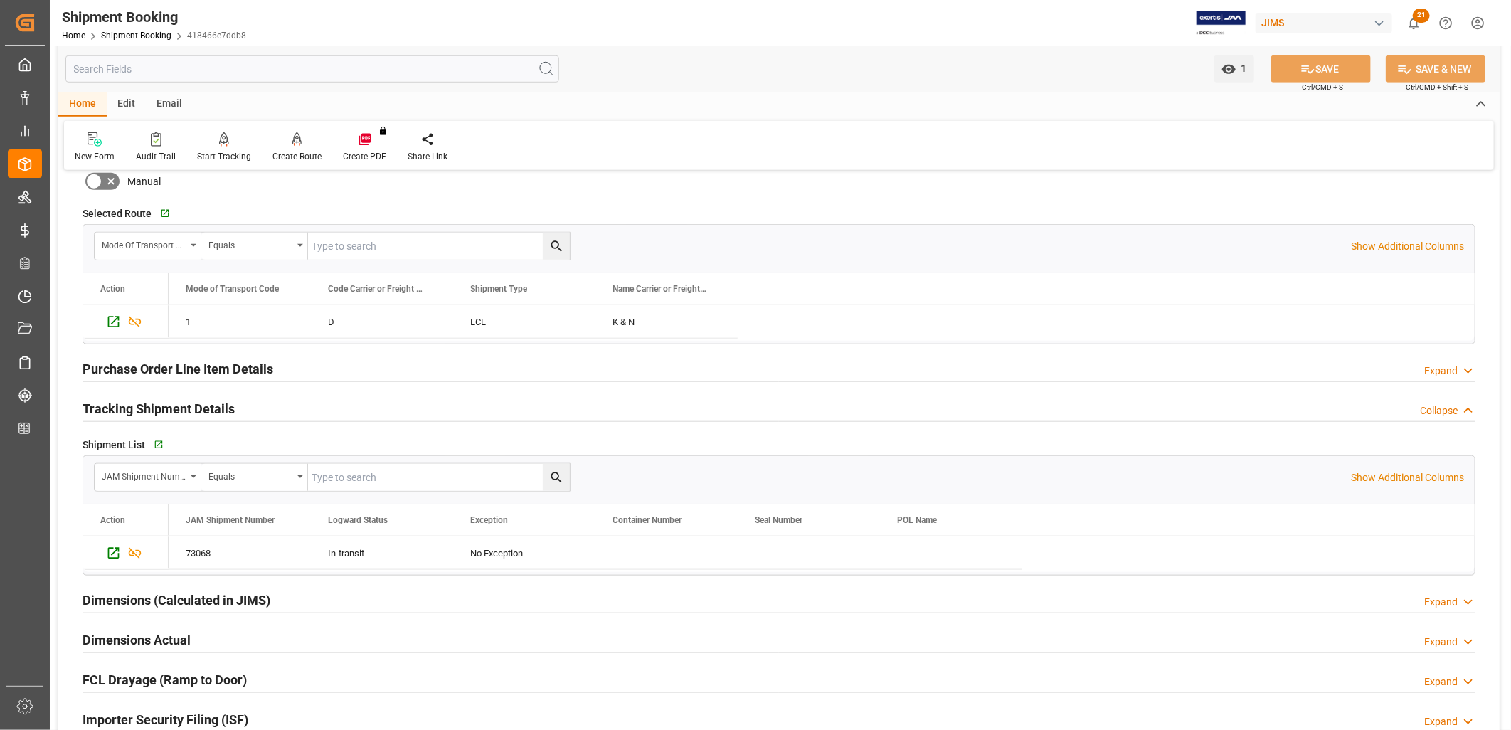
scroll to position [711, 0]
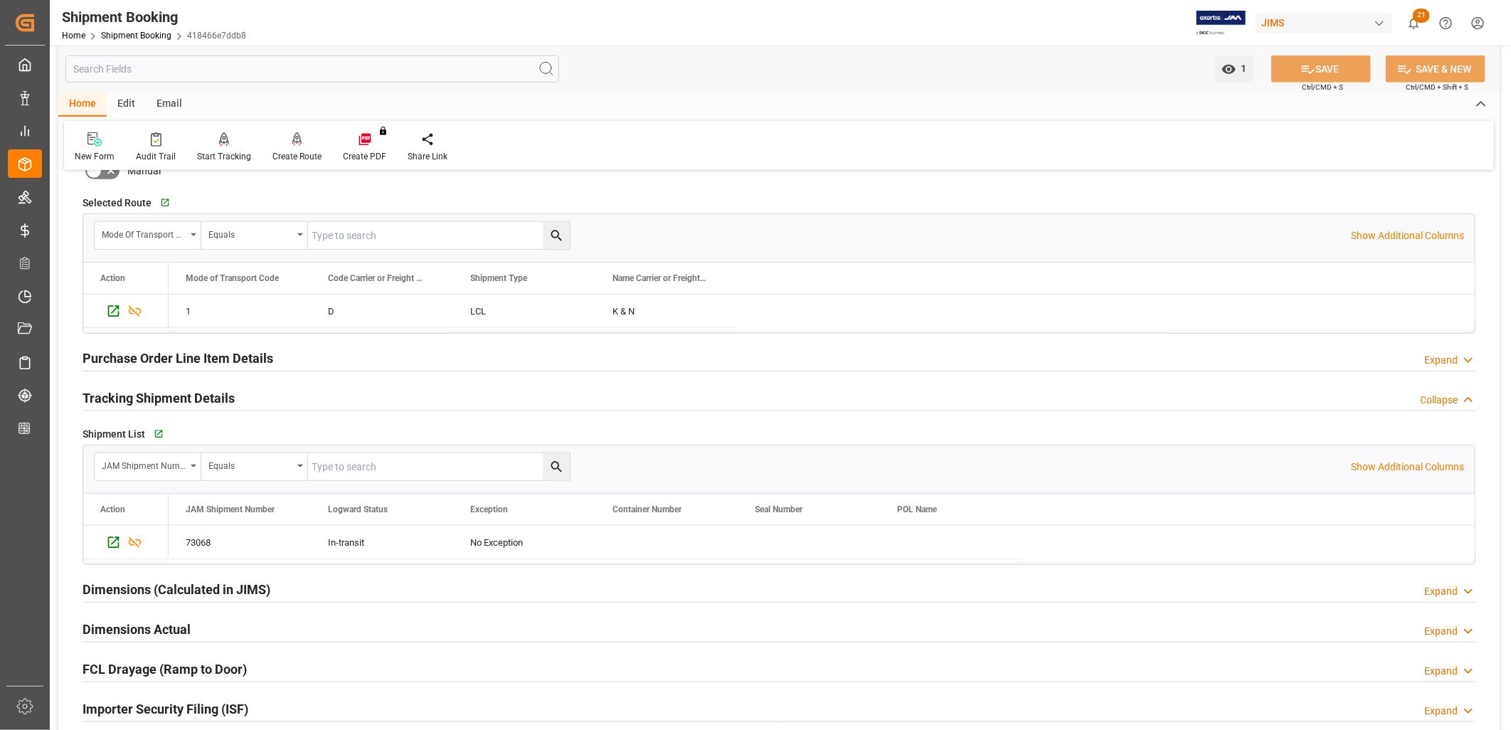
click at [226, 351] on h2 "Purchase Order Line Item Details" at bounding box center [178, 358] width 191 height 19
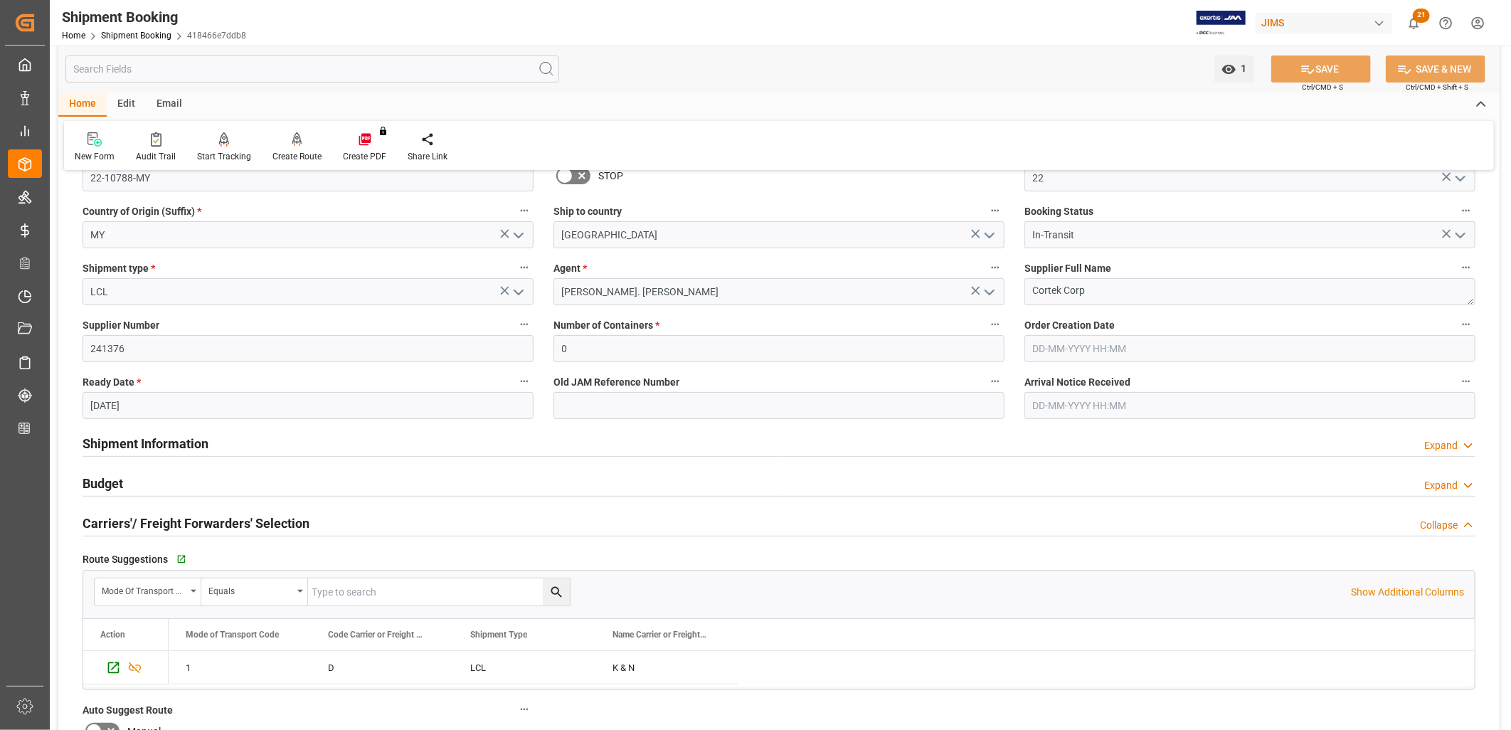
scroll to position [158, 0]
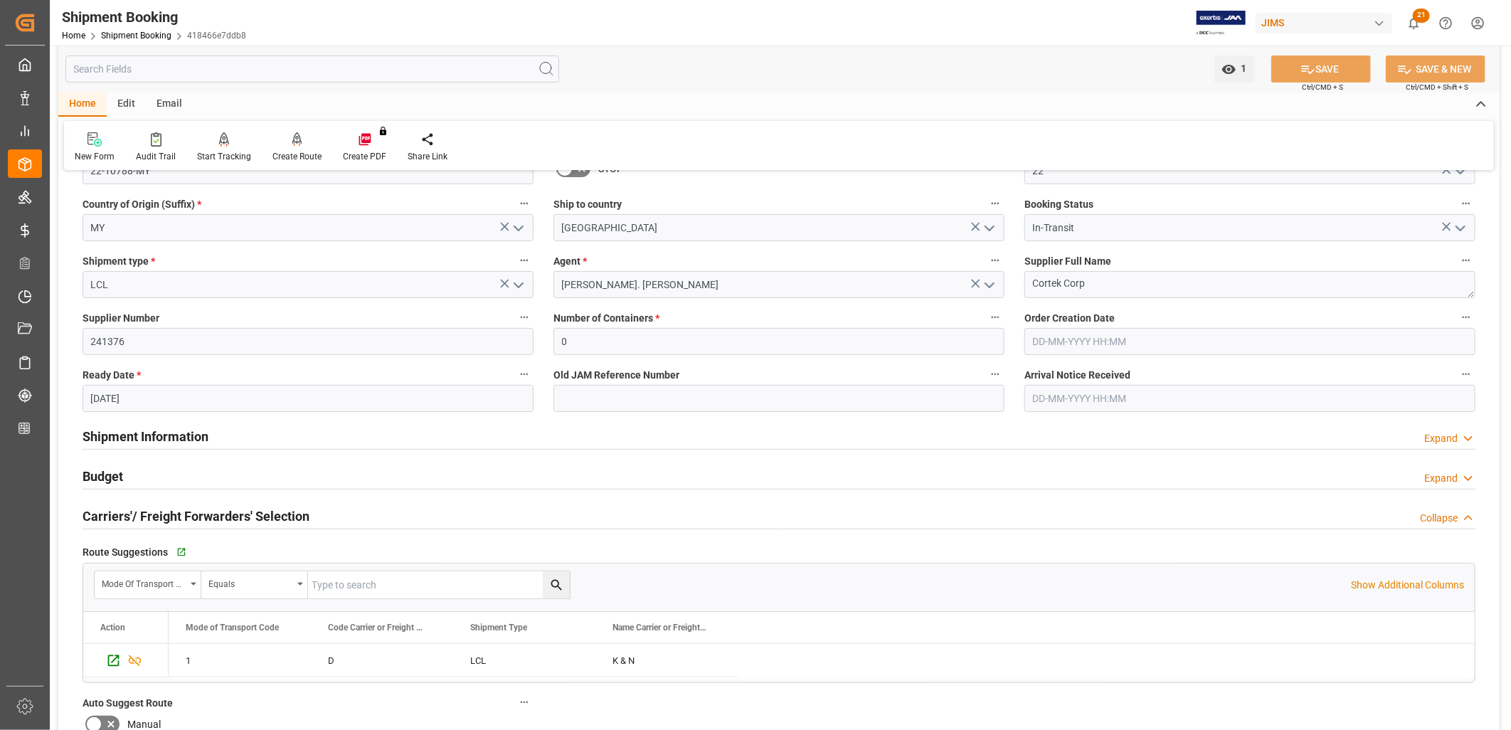
click at [186, 434] on h2 "Shipment Information" at bounding box center [146, 436] width 126 height 19
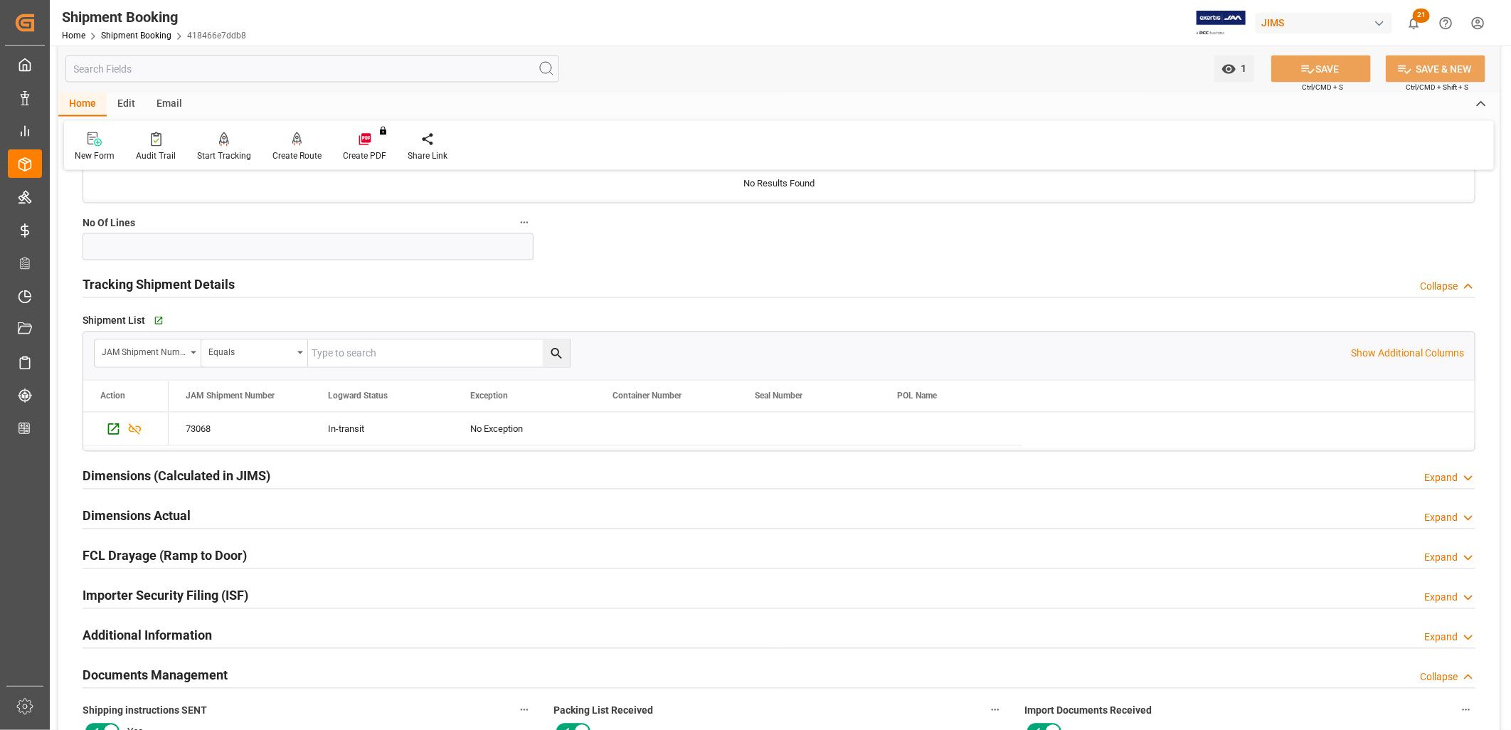
scroll to position [1581, 0]
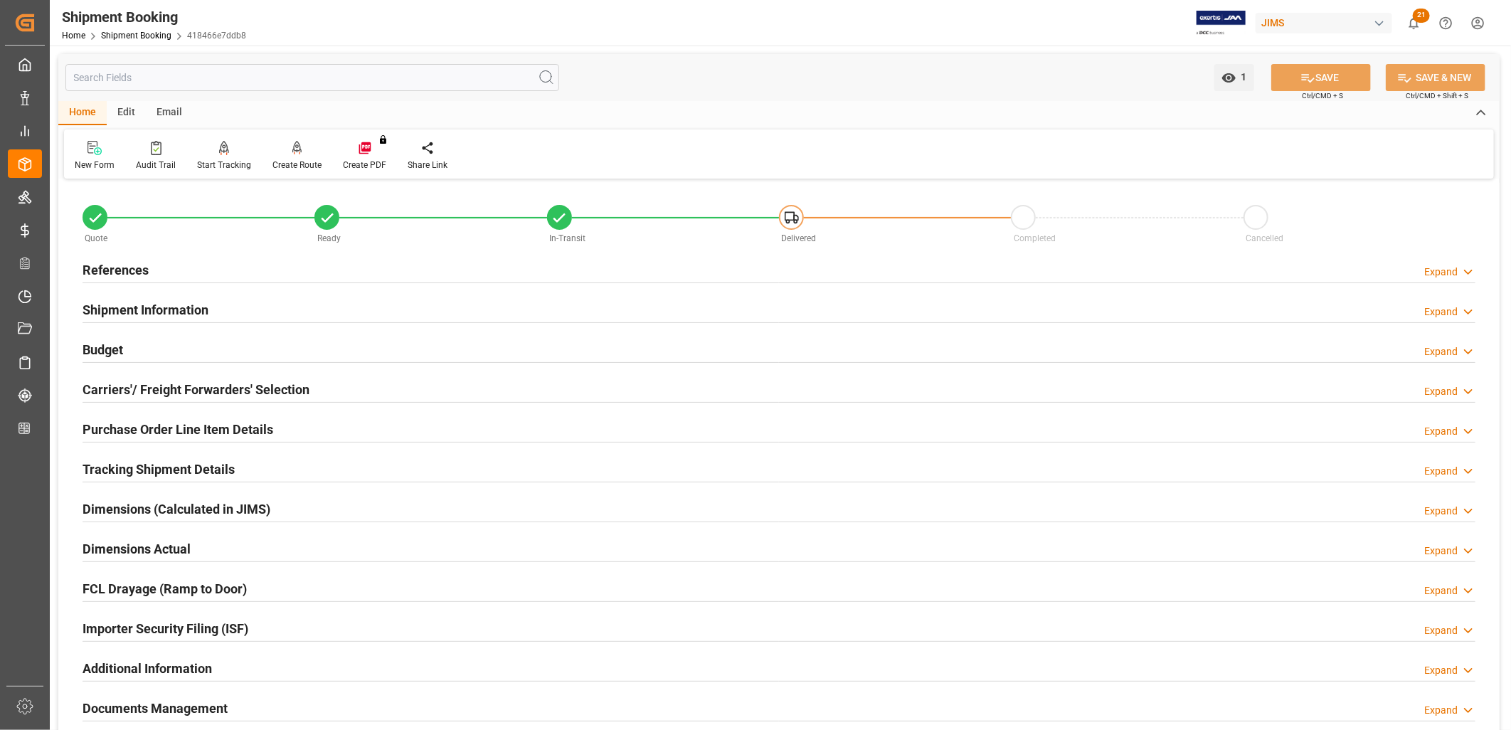
click at [181, 465] on h2 "Tracking Shipment Details" at bounding box center [159, 469] width 152 height 19
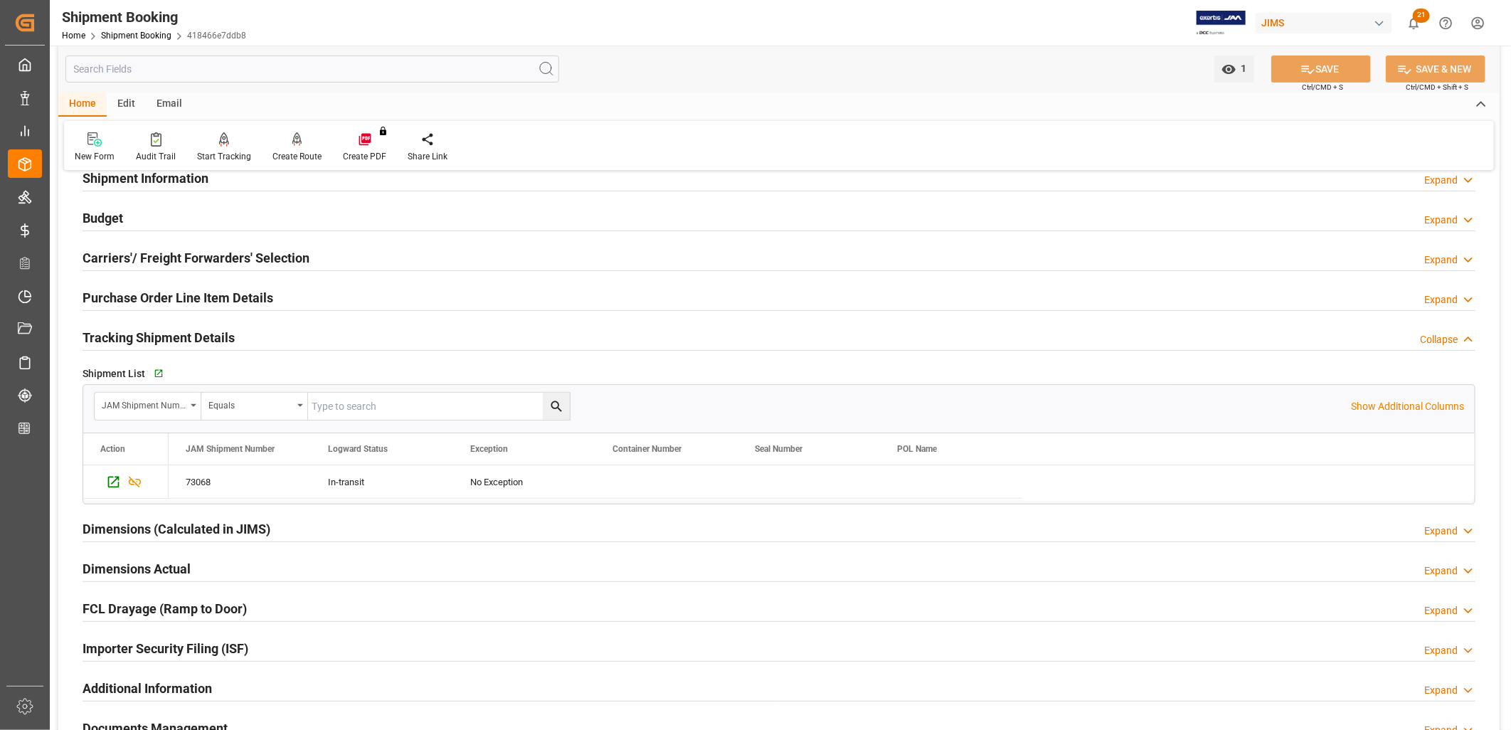
scroll to position [158, 0]
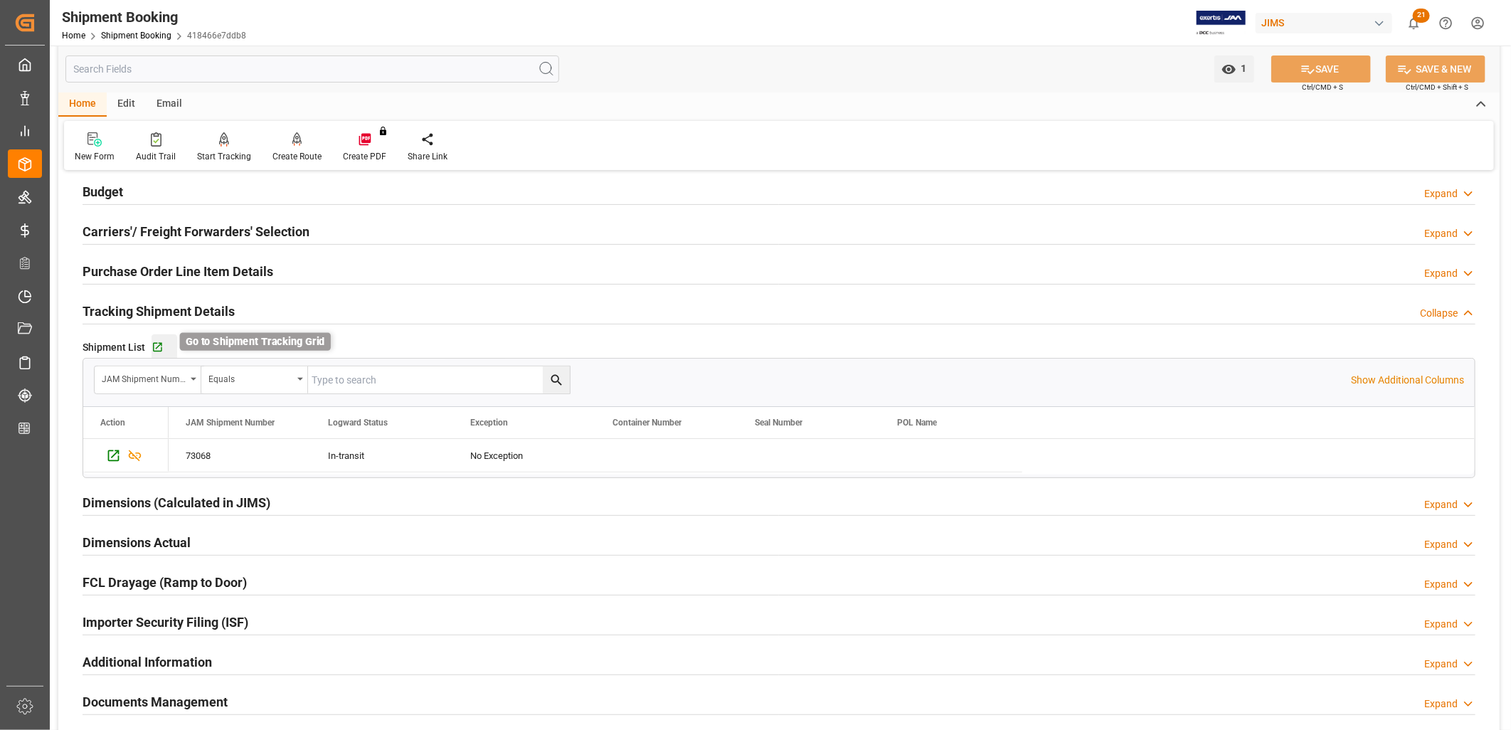
click at [154, 344] on icon "button" at bounding box center [158, 347] width 12 height 12
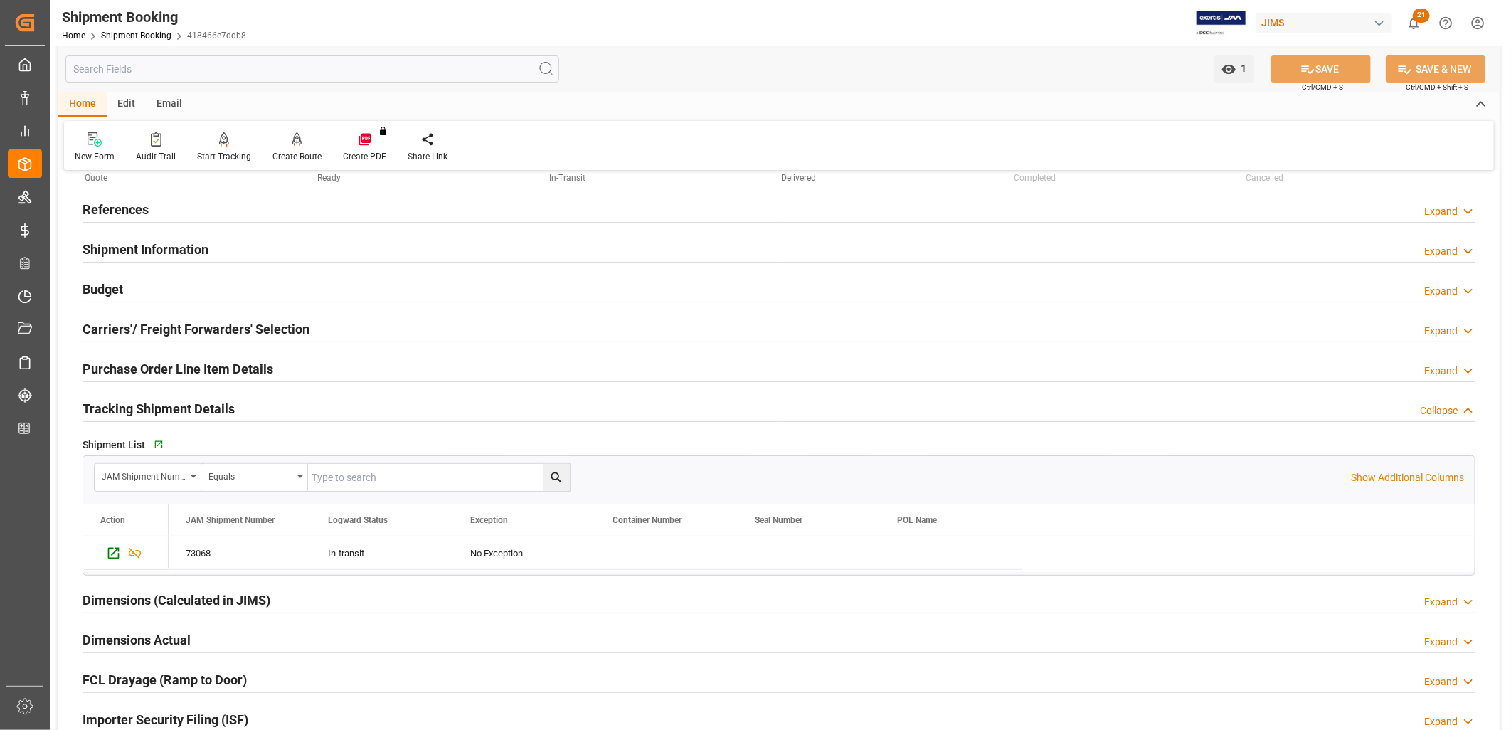
scroll to position [0, 0]
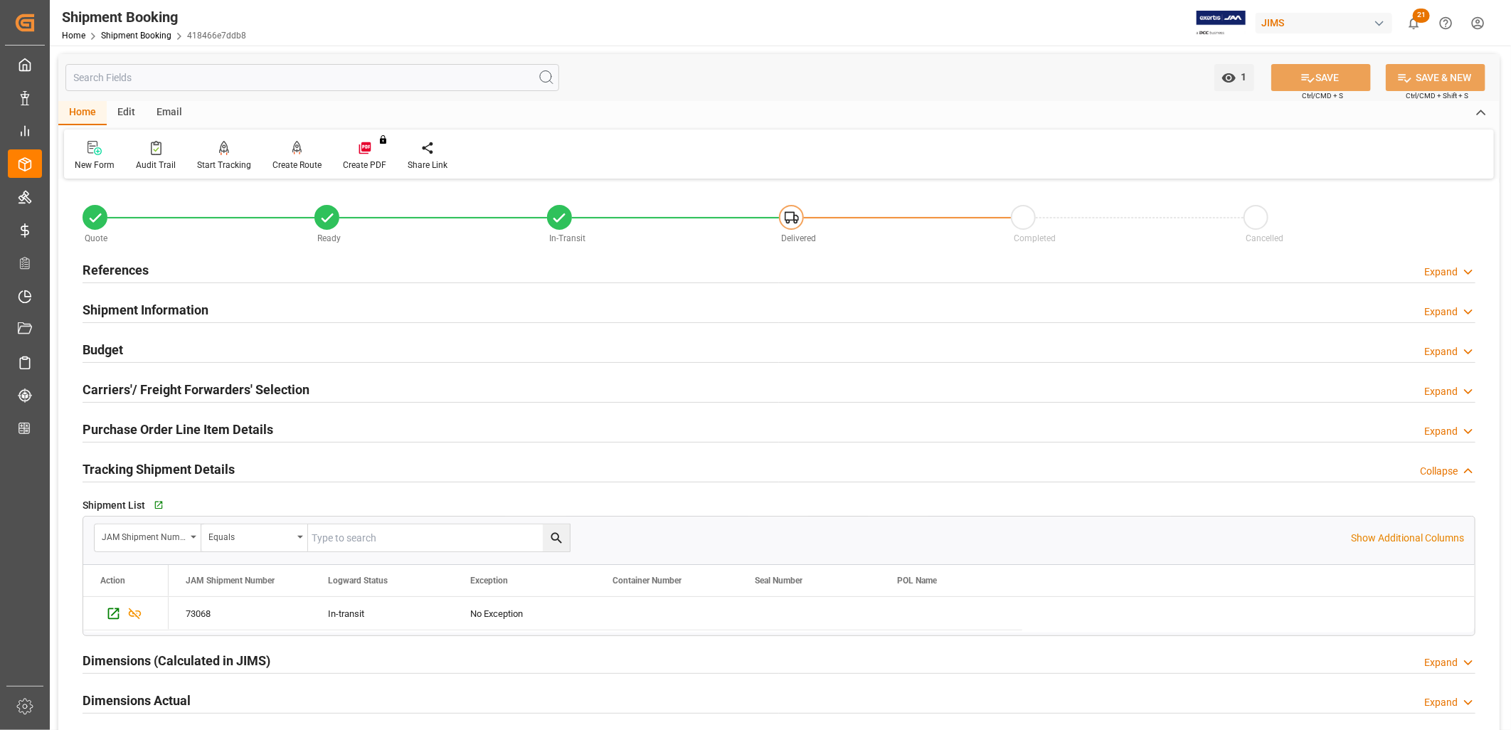
click at [188, 311] on h2 "Shipment Information" at bounding box center [146, 309] width 126 height 19
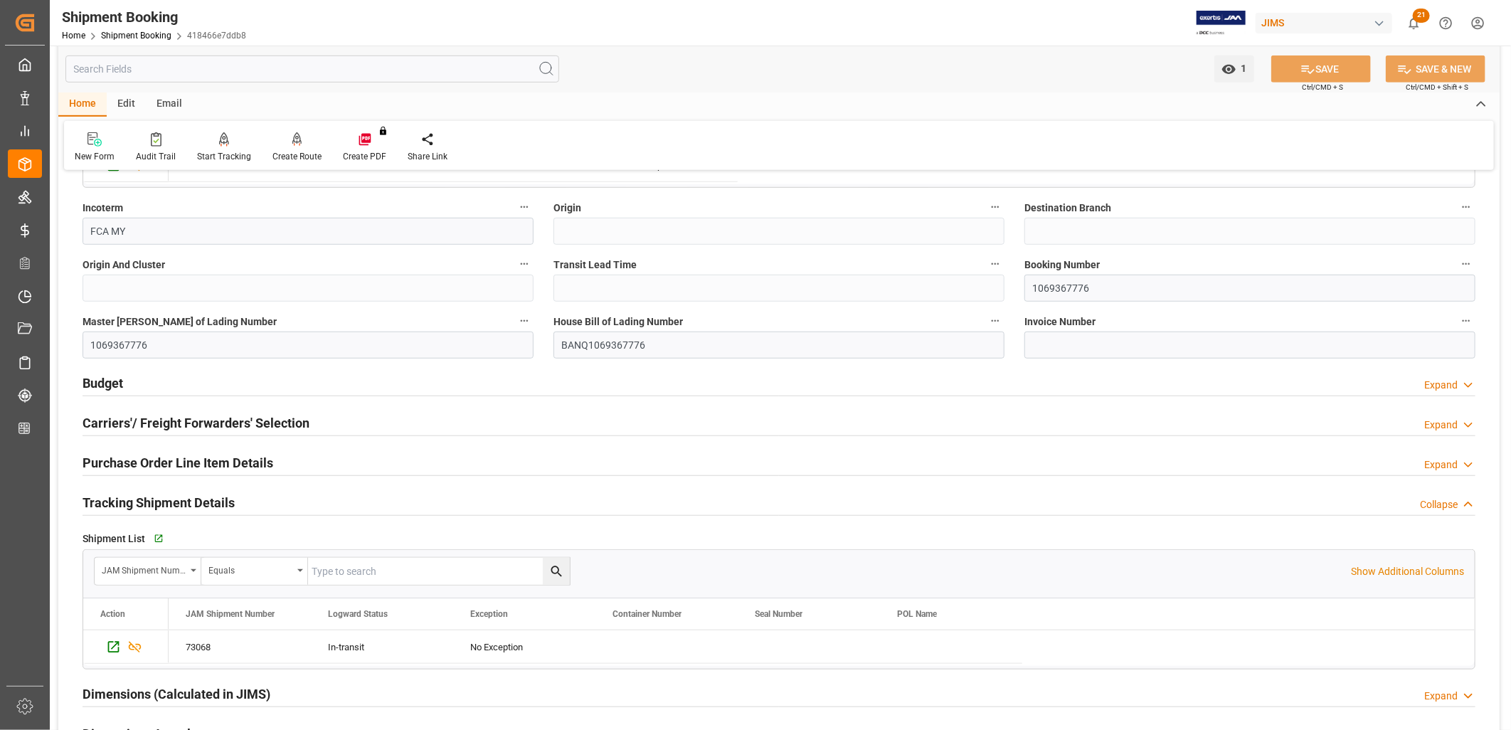
scroll to position [553, 0]
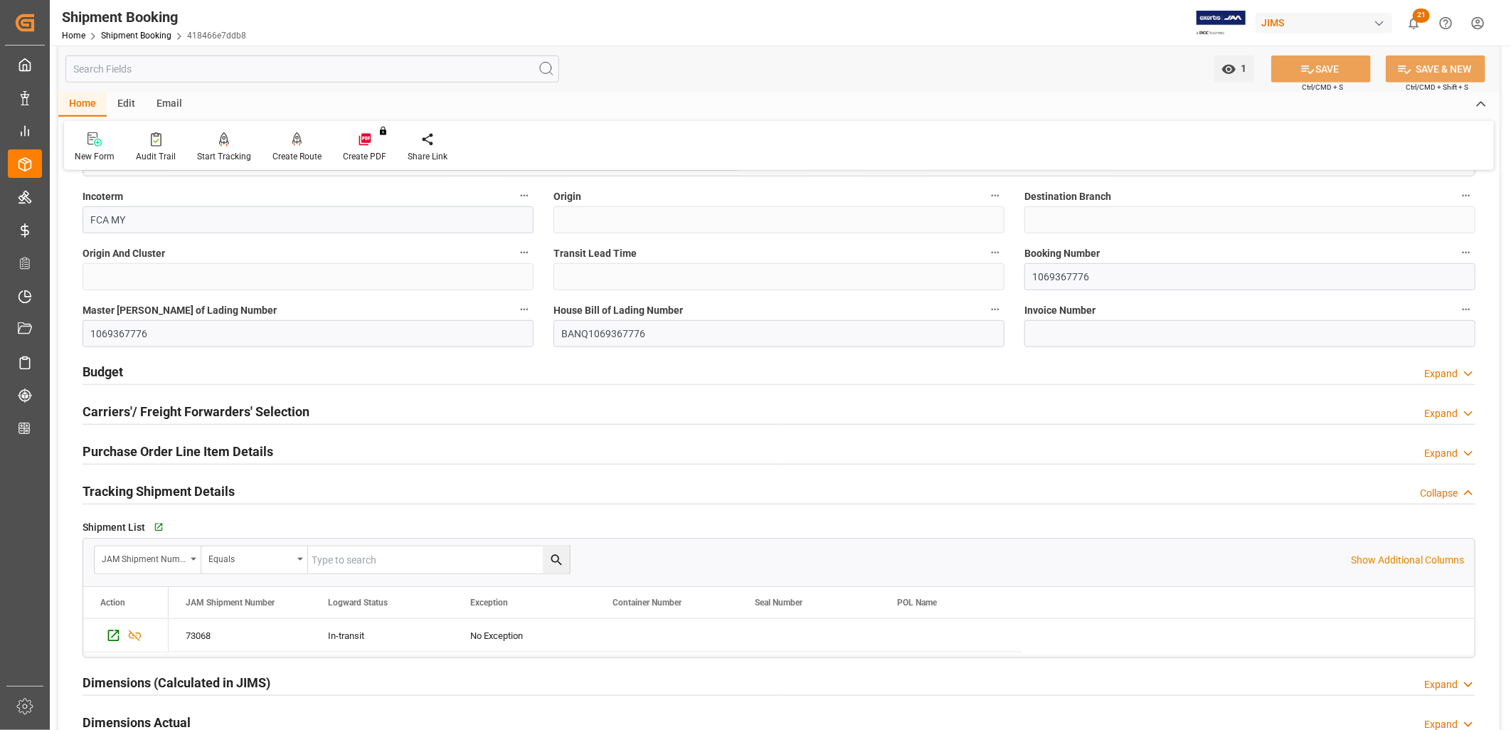
click at [281, 408] on h2 "Carriers'/ Freight Forwarders' Selection" at bounding box center [196, 411] width 227 height 19
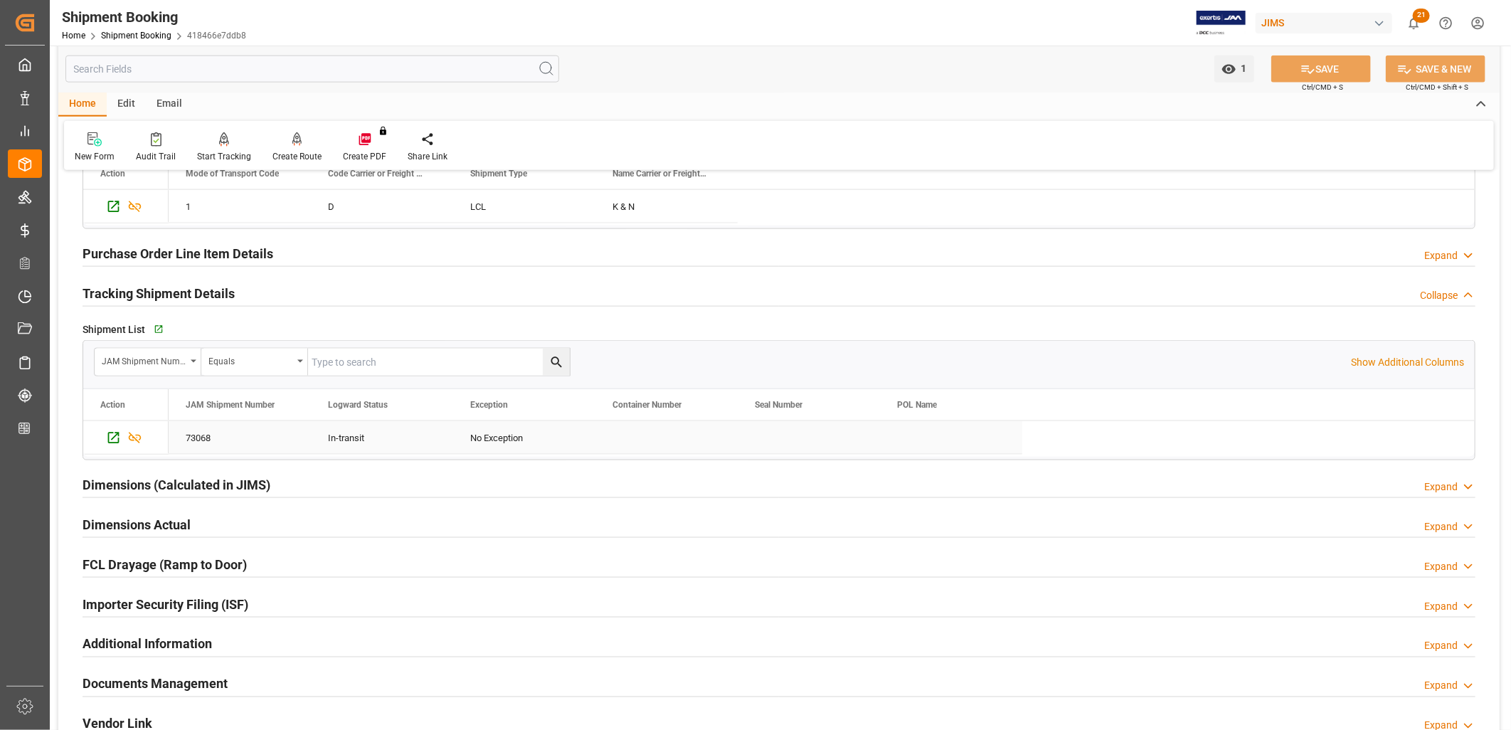
scroll to position [1185, 0]
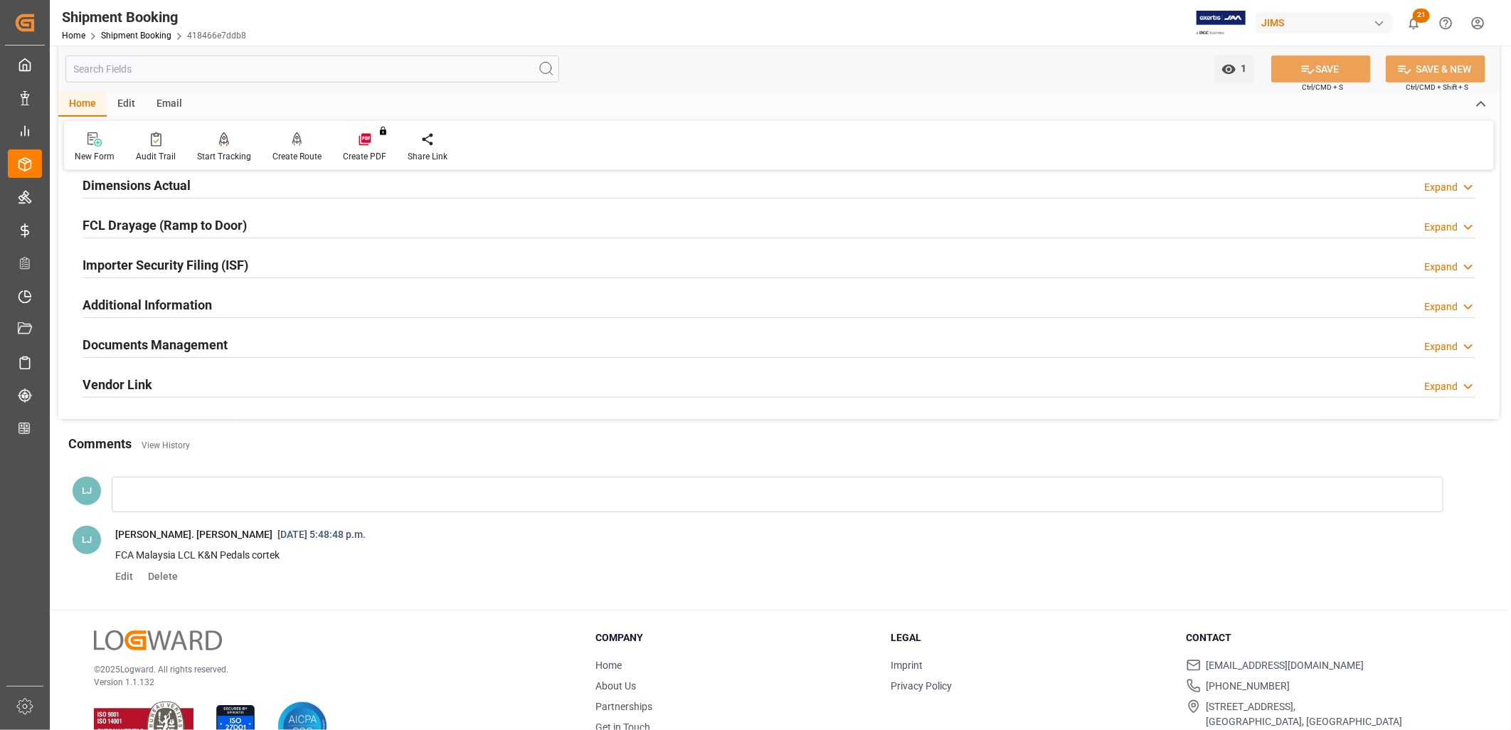
scroll to position [404, 0]
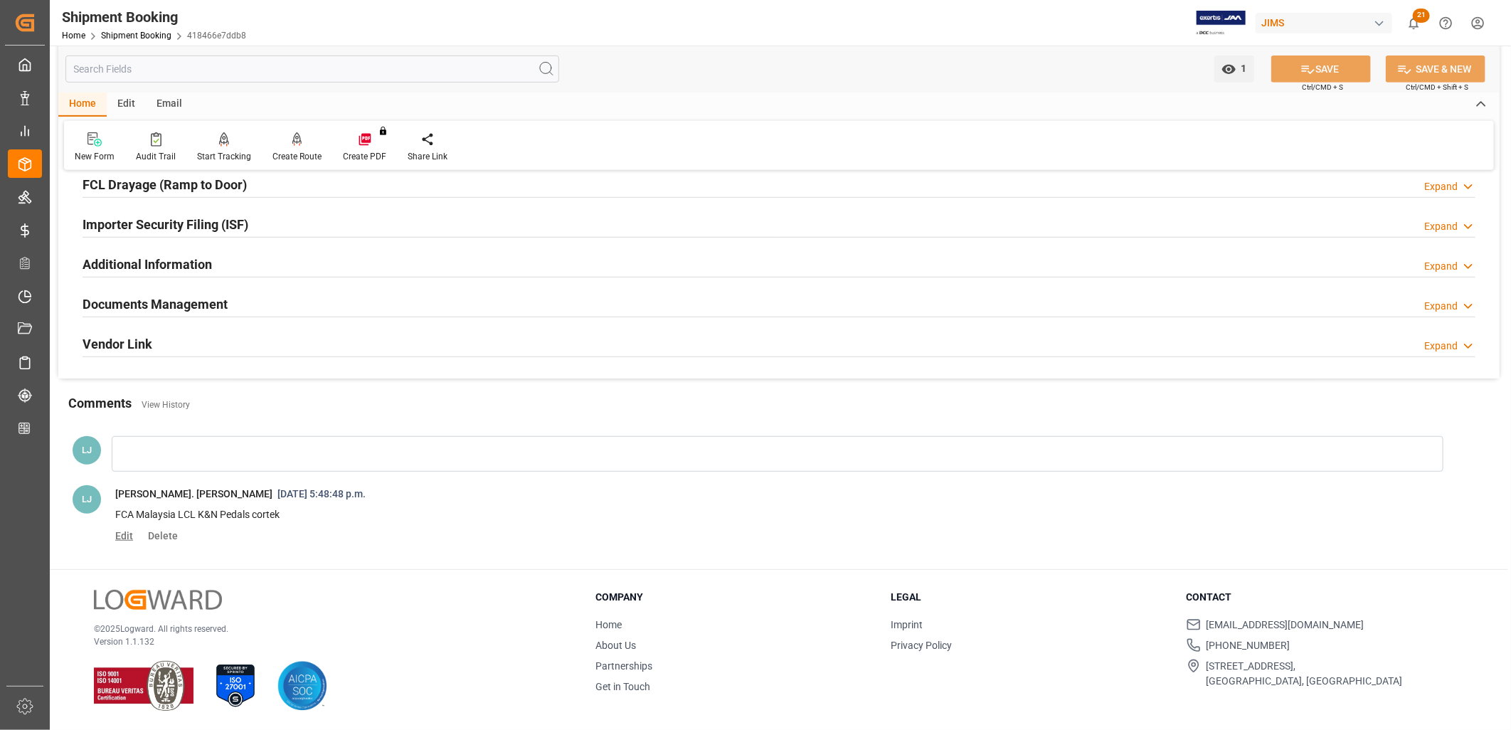
click at [127, 531] on span "Edit" at bounding box center [129, 535] width 28 height 11
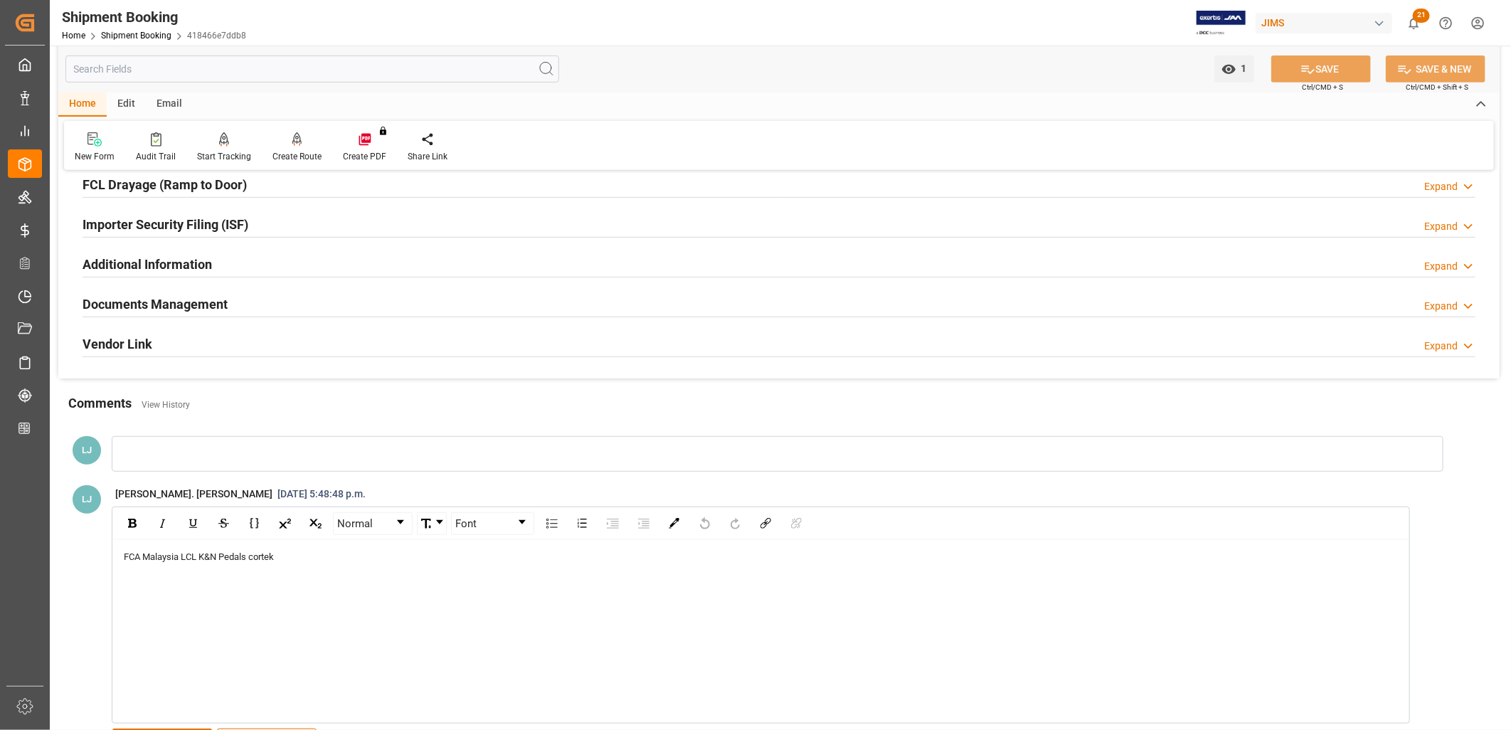
click at [306, 563] on div "FCA Malaysia LCL K&N Pedals cortek" at bounding box center [761, 557] width 1275 height 14
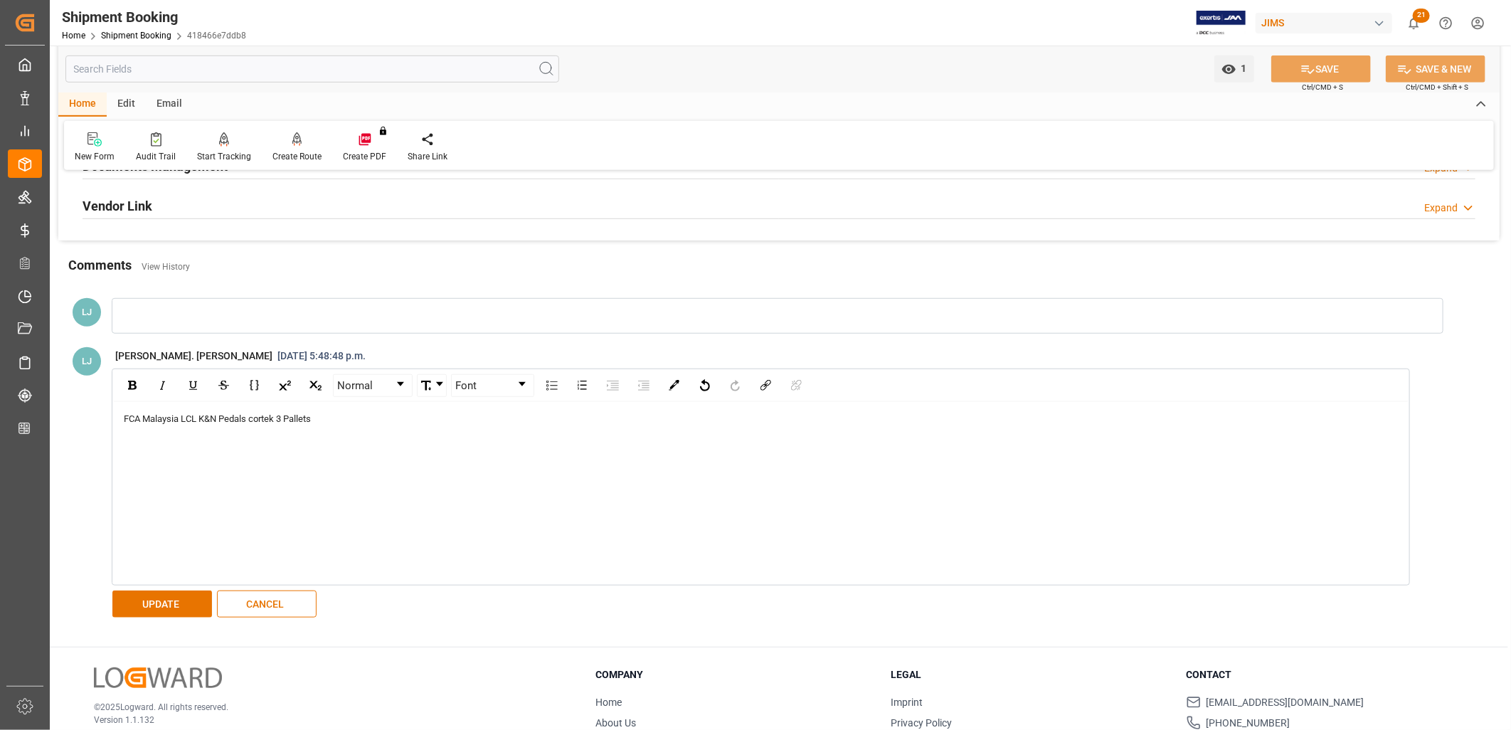
scroll to position [563, 0]
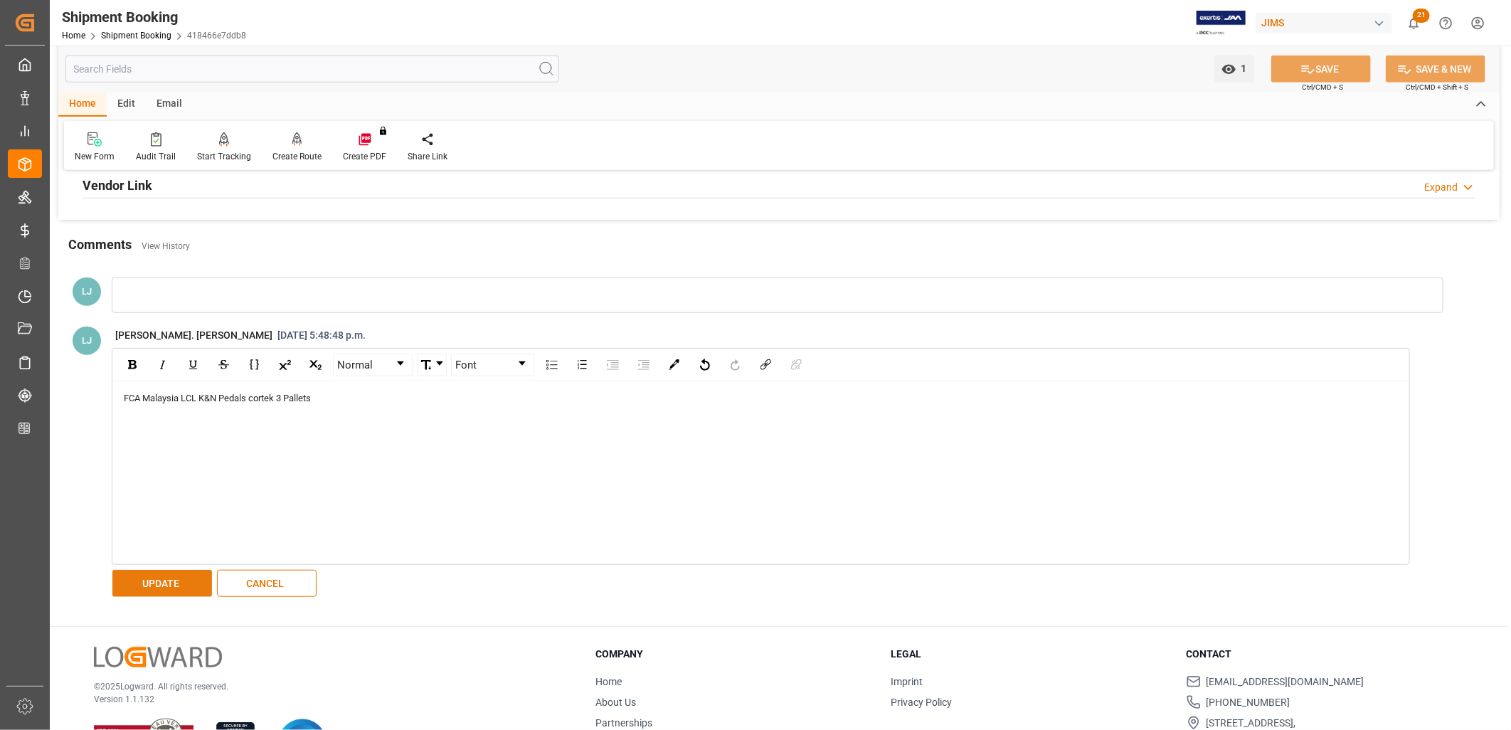
click at [169, 585] on button "UPDATE" at bounding box center [162, 583] width 100 height 27
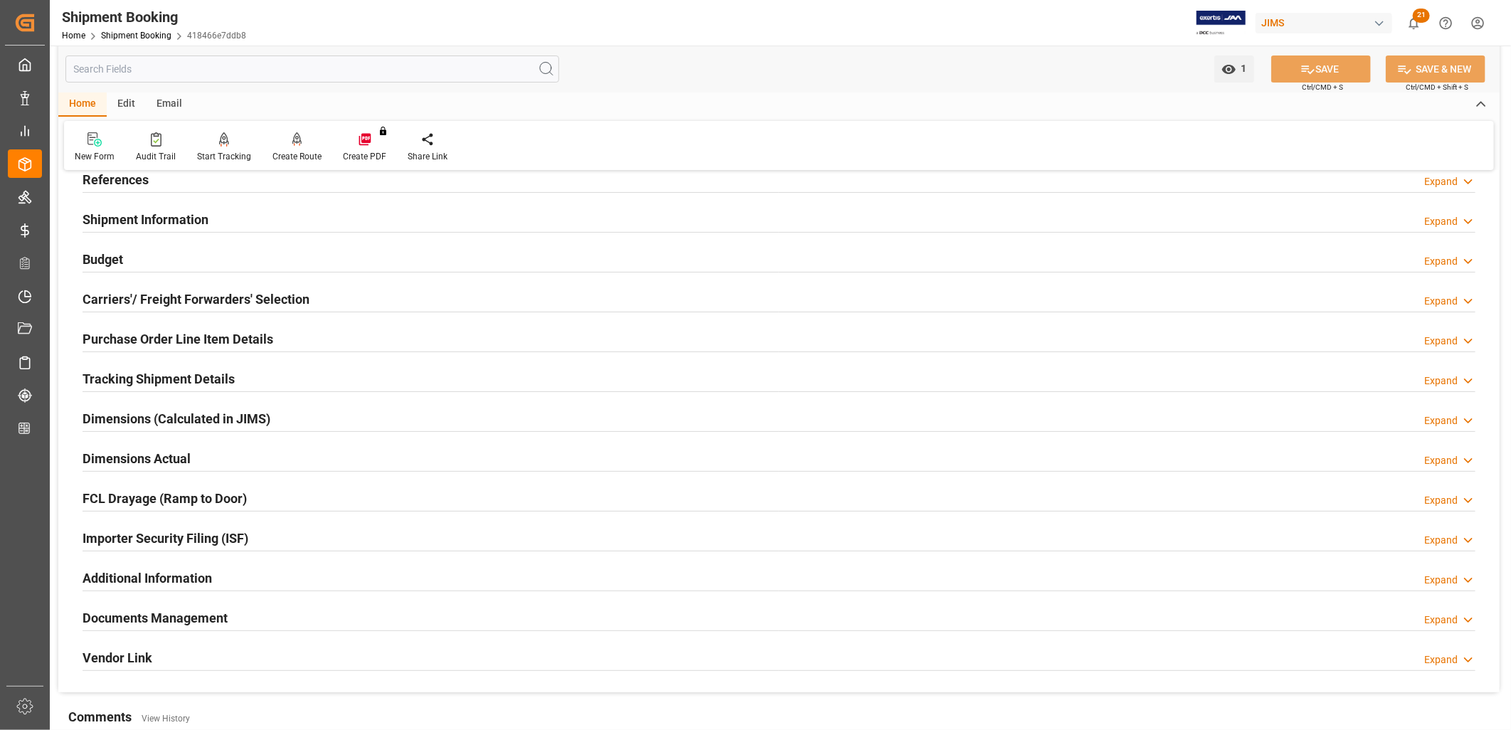
scroll to position [89, 0]
click at [219, 375] on h2 "Tracking Shipment Details" at bounding box center [159, 380] width 152 height 19
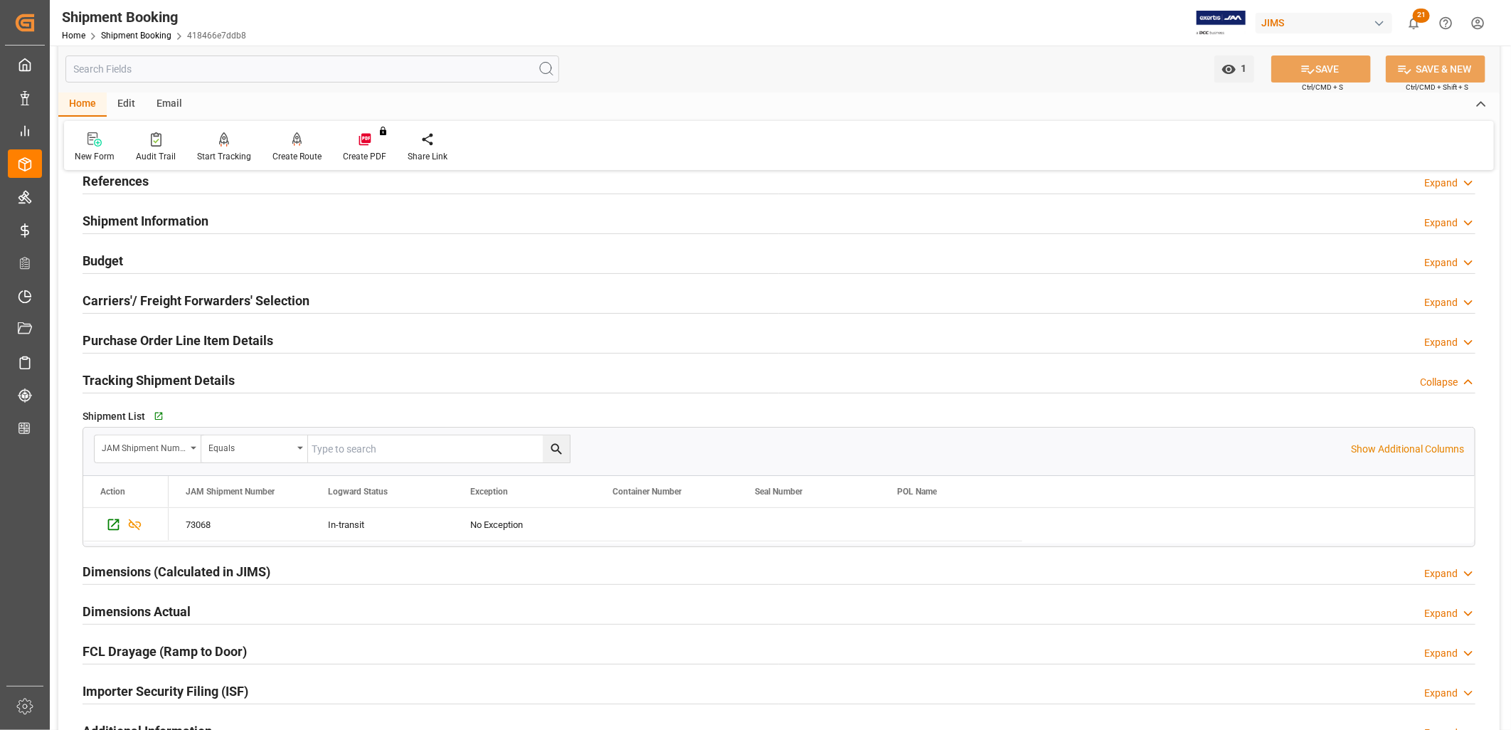
scroll to position [0, 0]
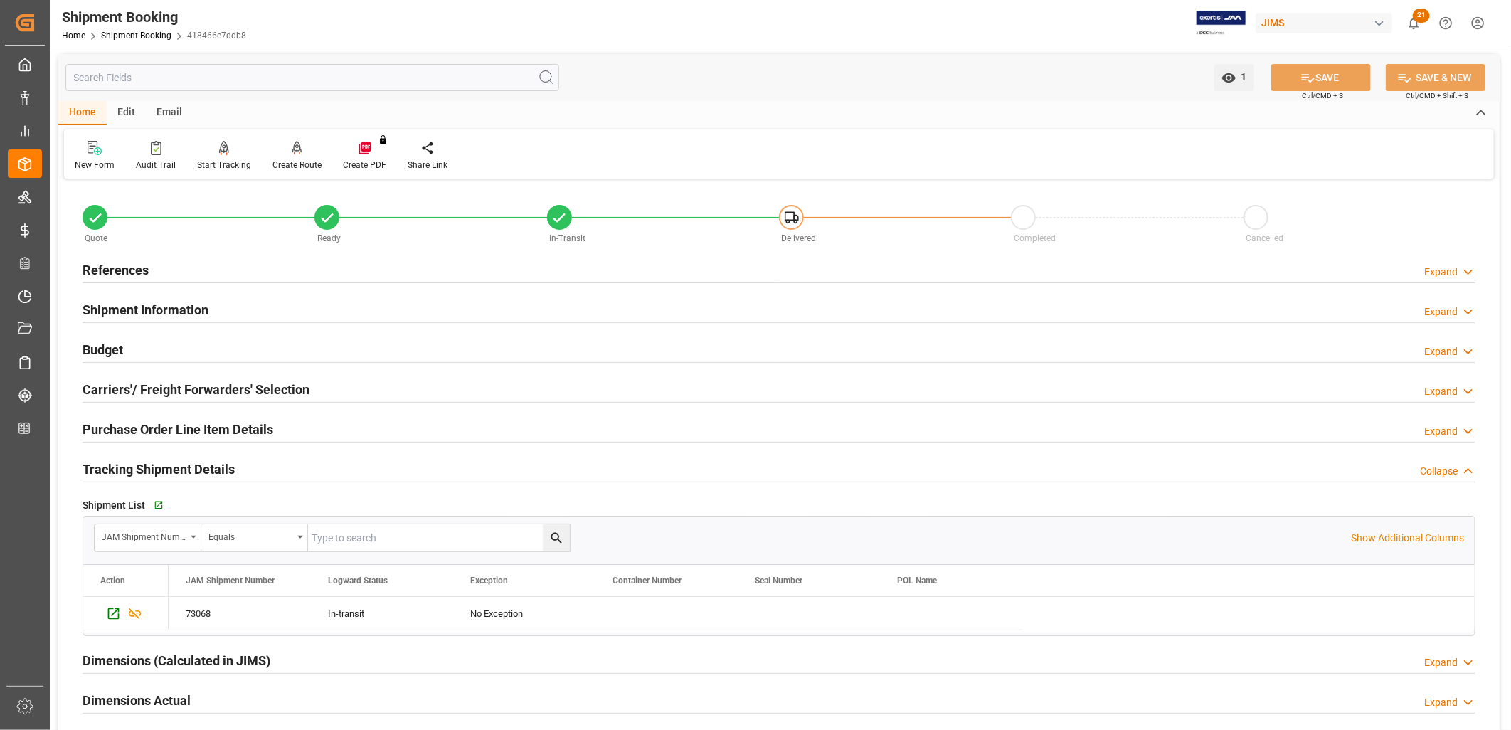
click at [191, 308] on h2 "Shipment Information" at bounding box center [146, 309] width 126 height 19
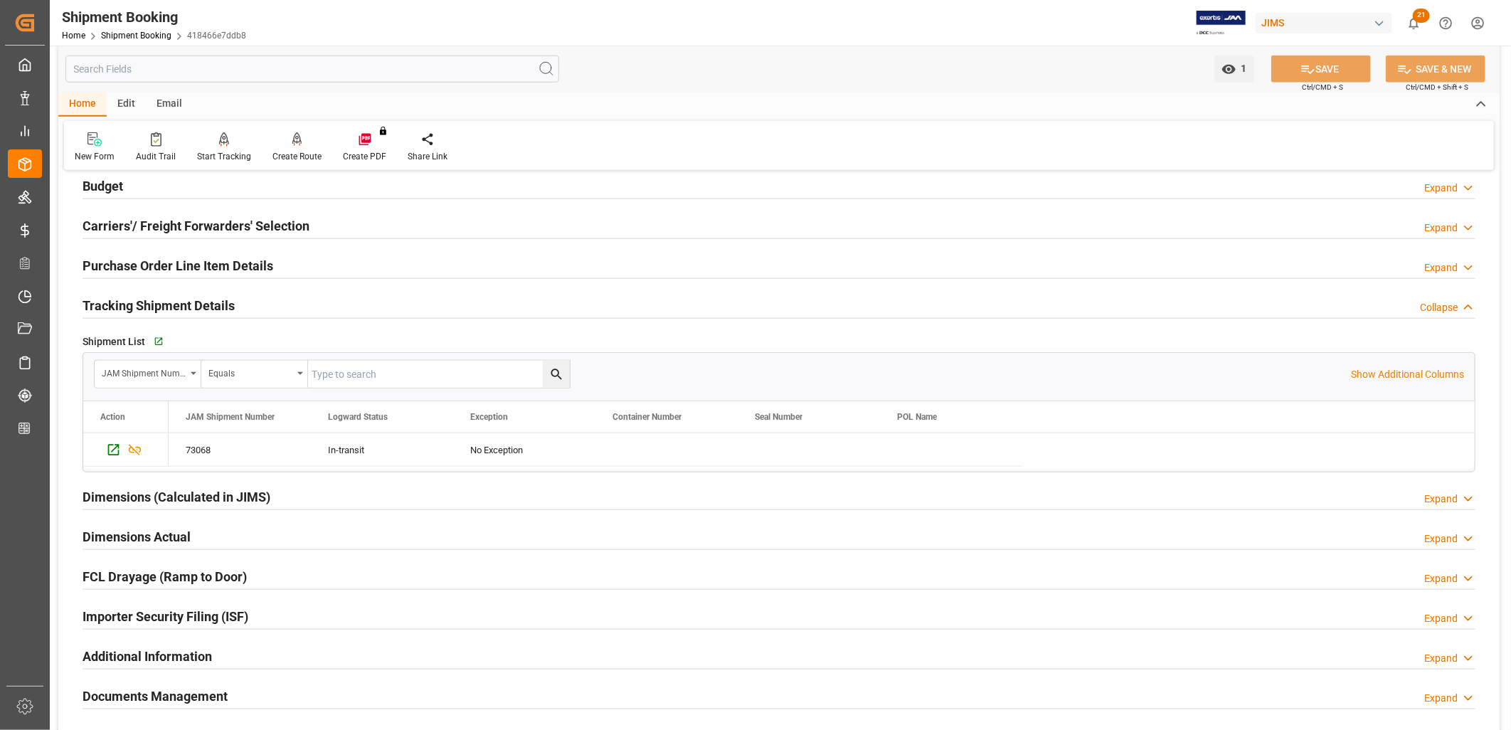
scroll to position [711, 0]
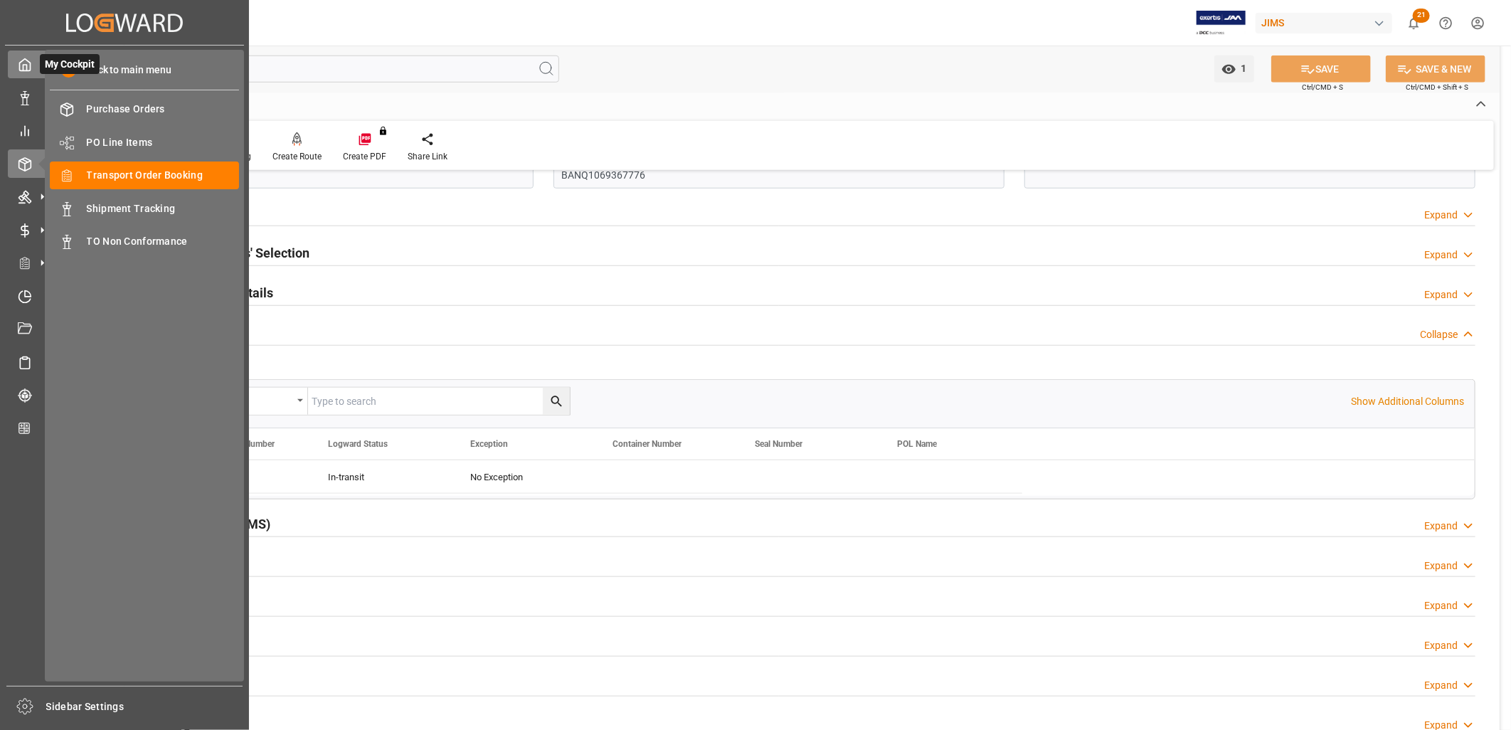
click at [27, 65] on icon at bounding box center [25, 65] width 14 height 14
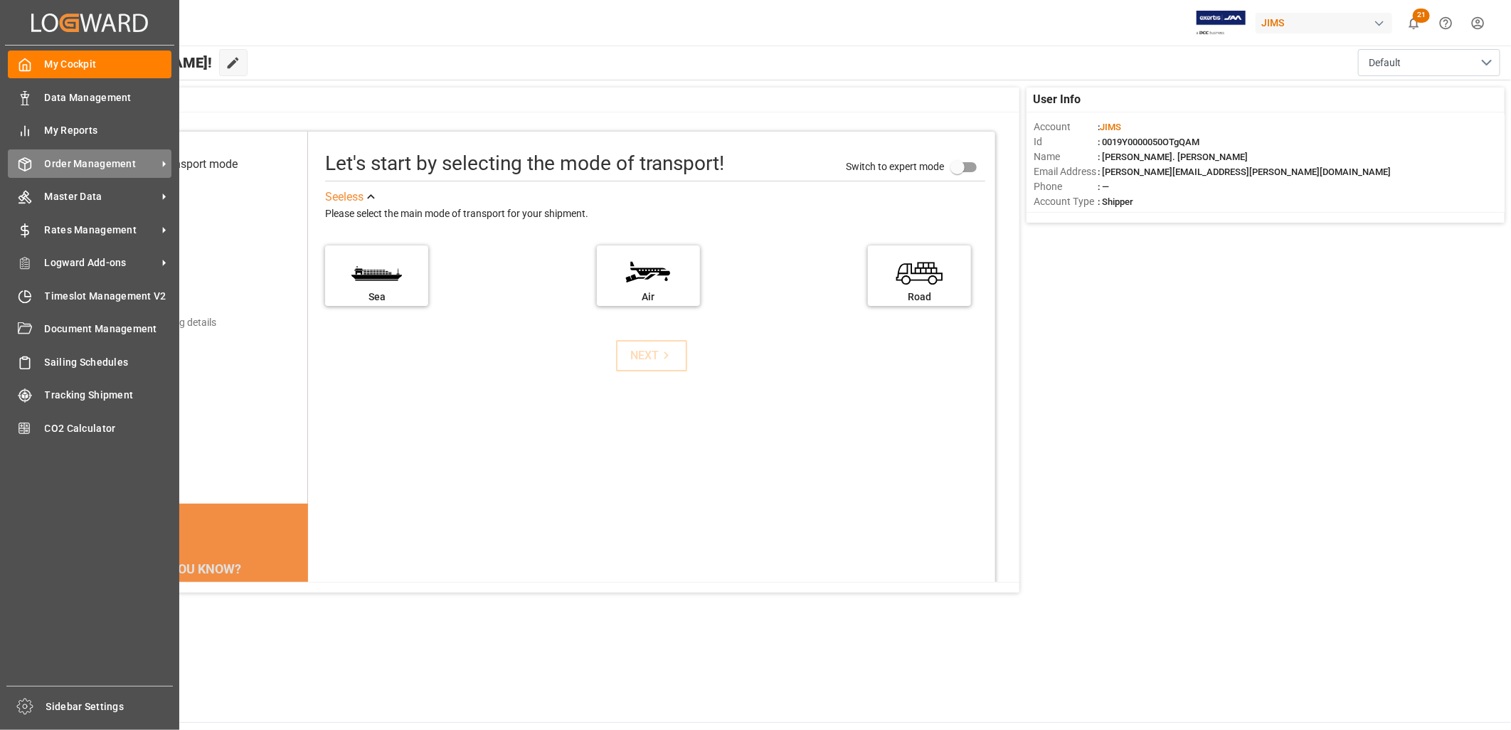
click at [114, 161] on span "Order Management" at bounding box center [101, 164] width 112 height 15
click at [75, 161] on span "Order Management" at bounding box center [101, 164] width 112 height 15
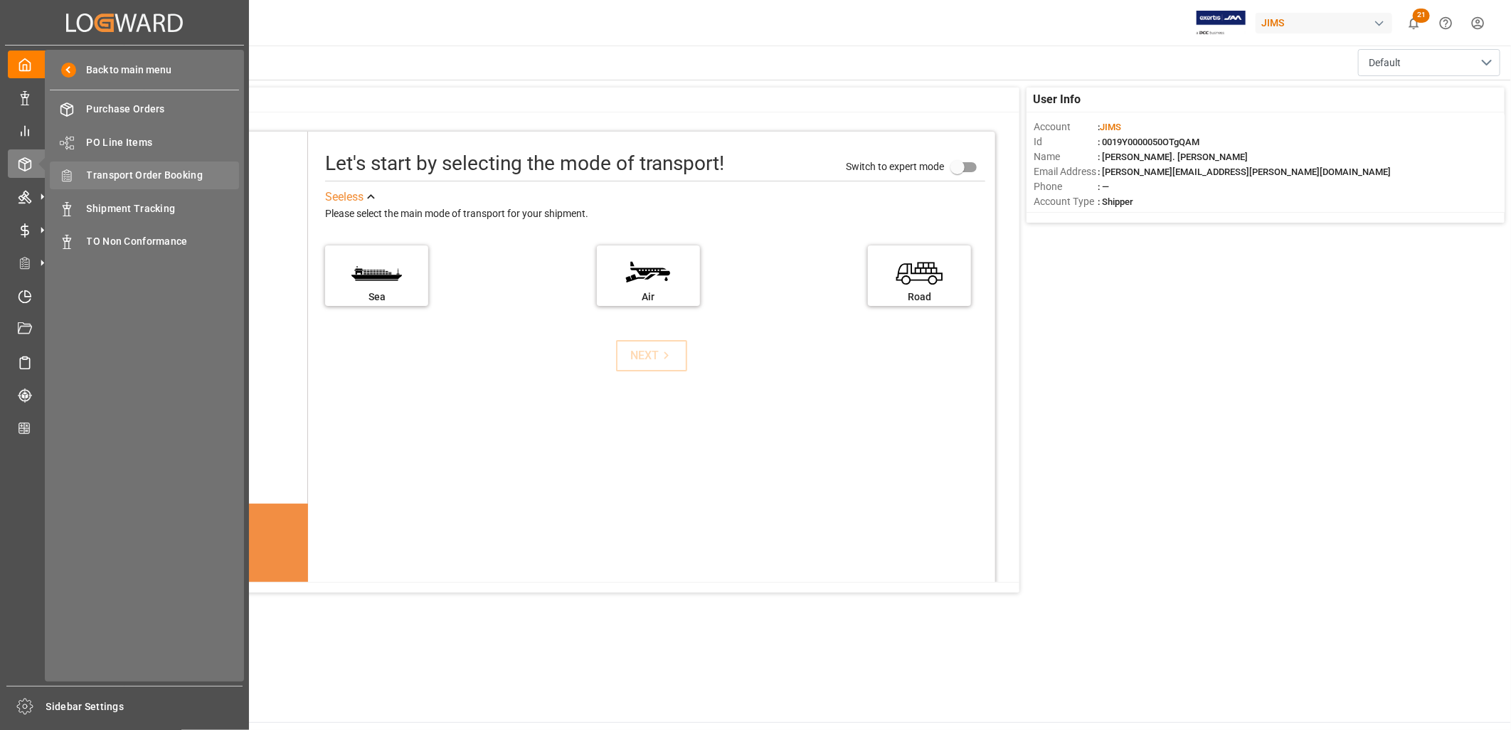
click at [135, 176] on span "Transport Order Booking" at bounding box center [163, 175] width 153 height 15
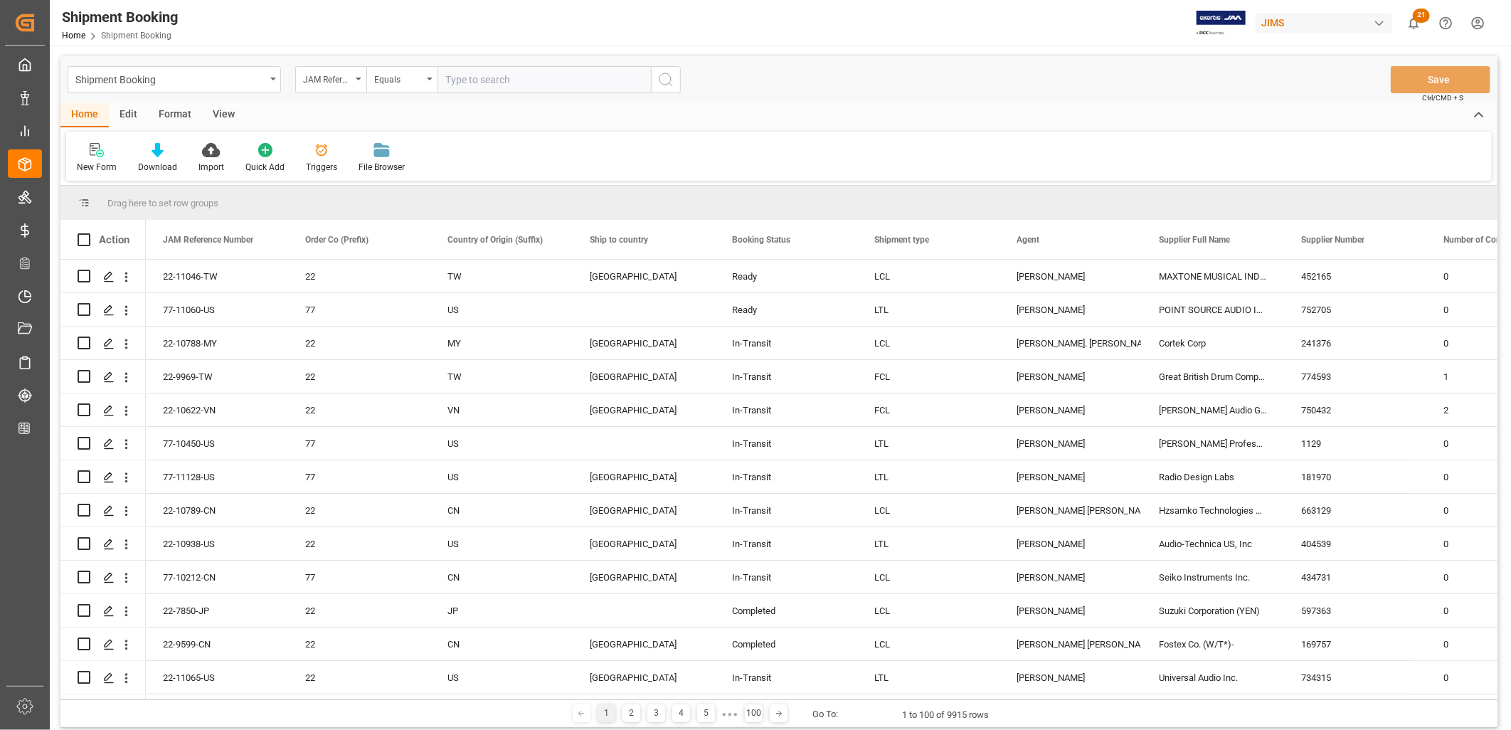
click at [453, 80] on input "text" at bounding box center [544, 79] width 213 height 27
type input "22-10788-MY"
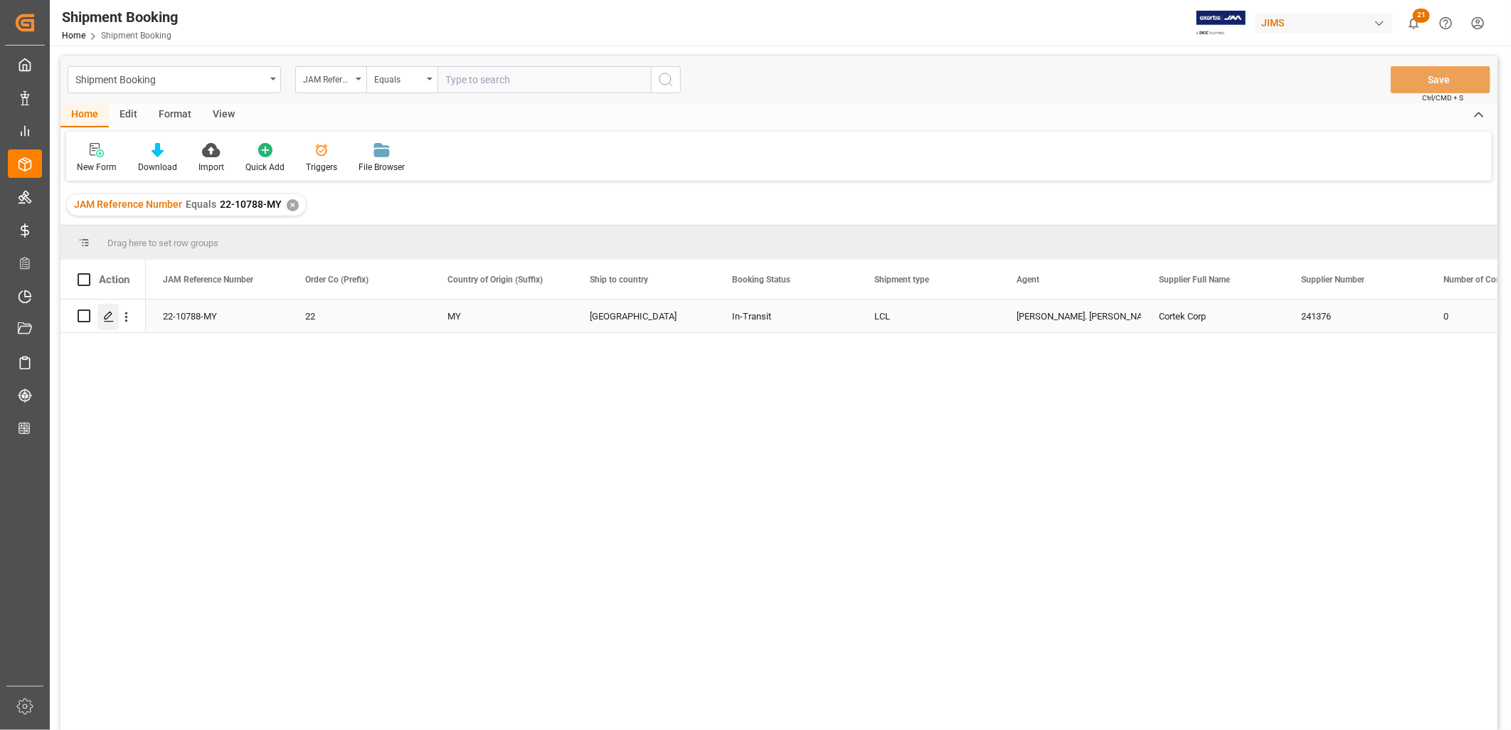
click at [111, 316] on icon "Press SPACE to select this row." at bounding box center [108, 316] width 11 height 11
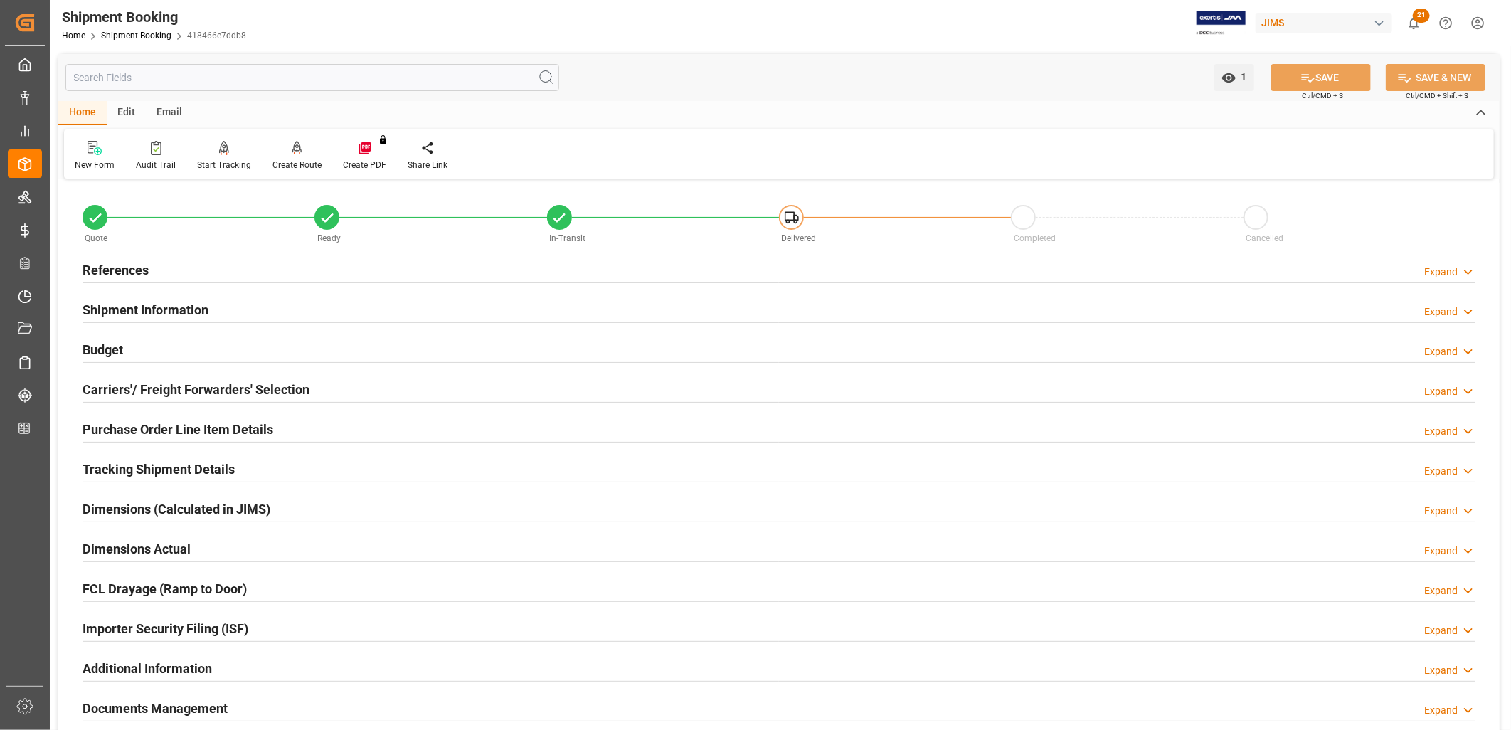
click at [228, 392] on h2 "Carriers'/ Freight Forwarders' Selection" at bounding box center [196, 389] width 227 height 19
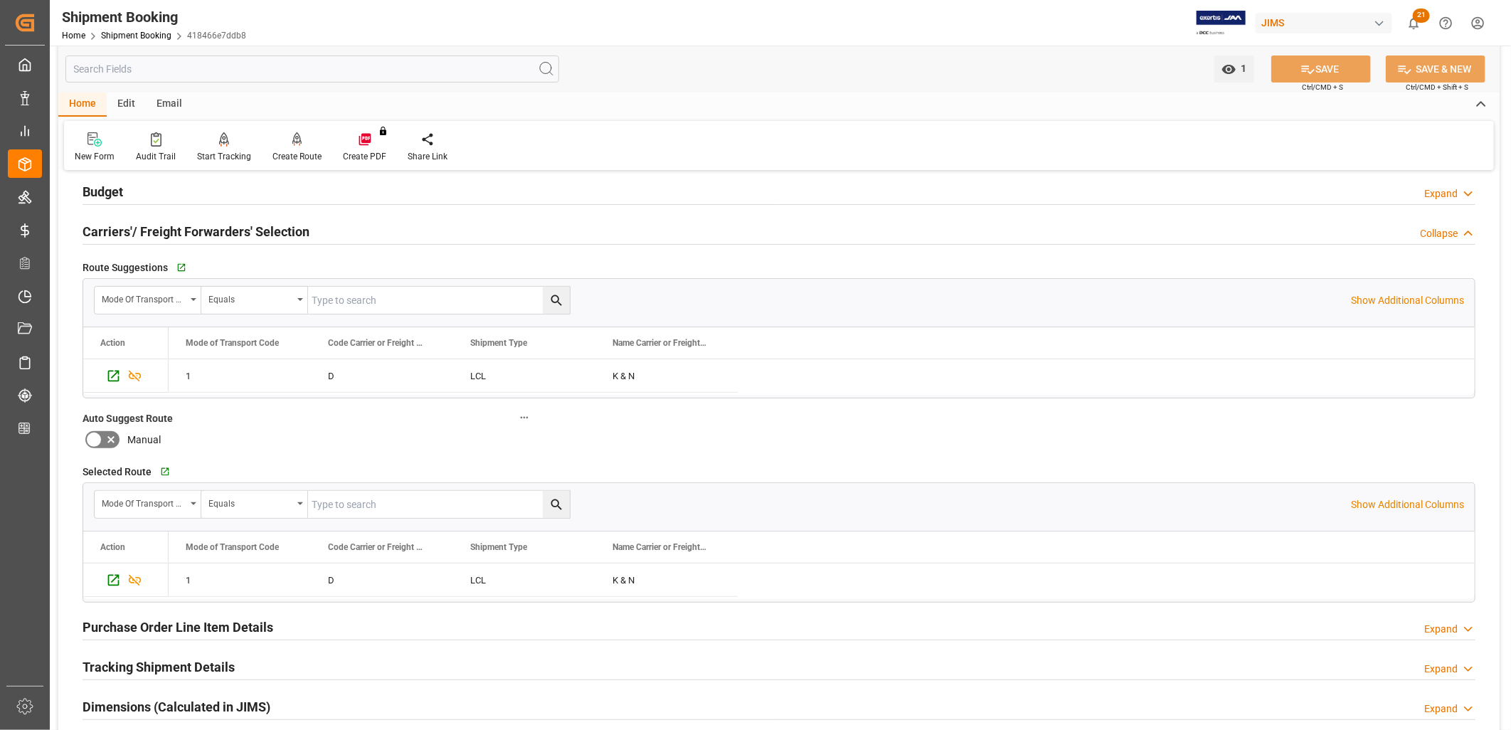
scroll to position [316, 0]
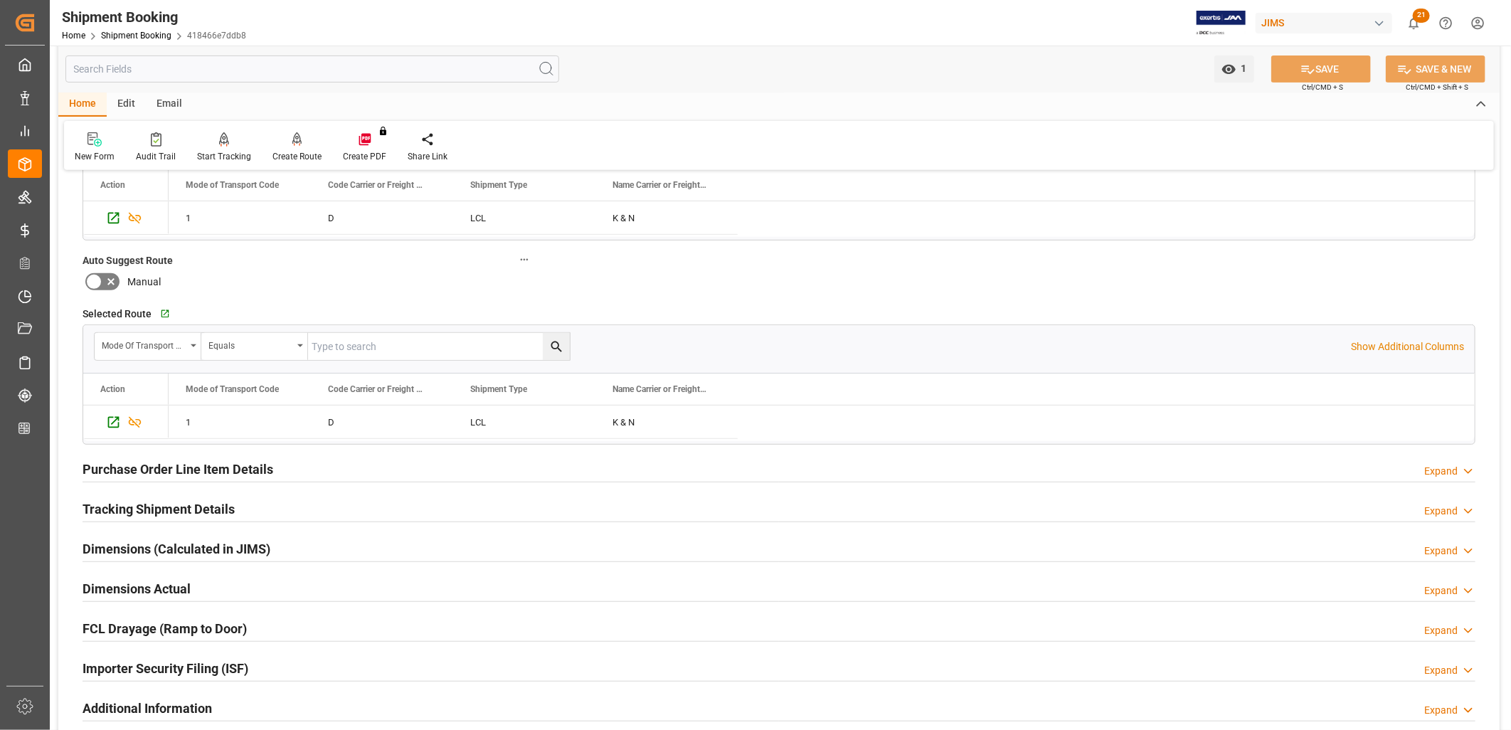
click at [217, 507] on h2 "Tracking Shipment Details" at bounding box center [159, 508] width 152 height 19
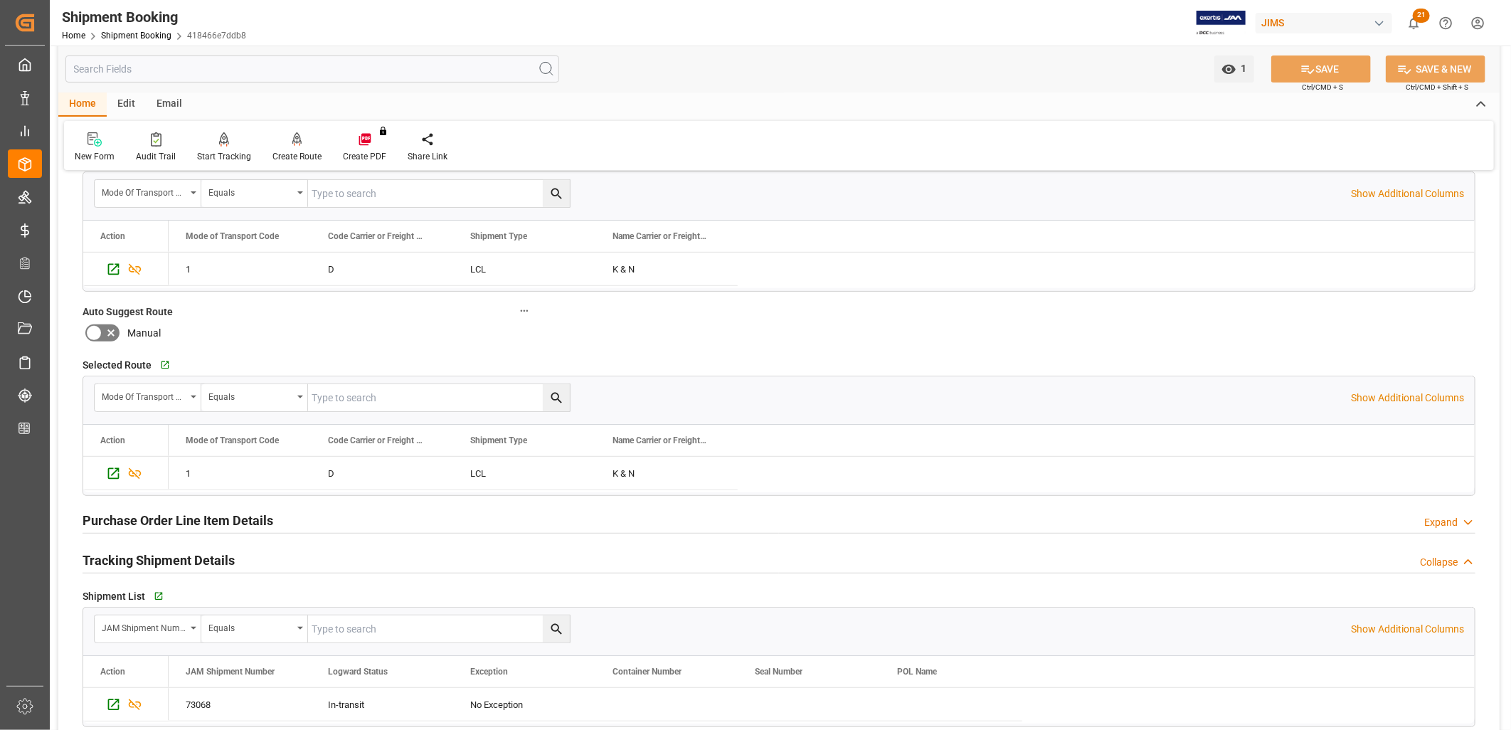
scroll to position [237, 0]
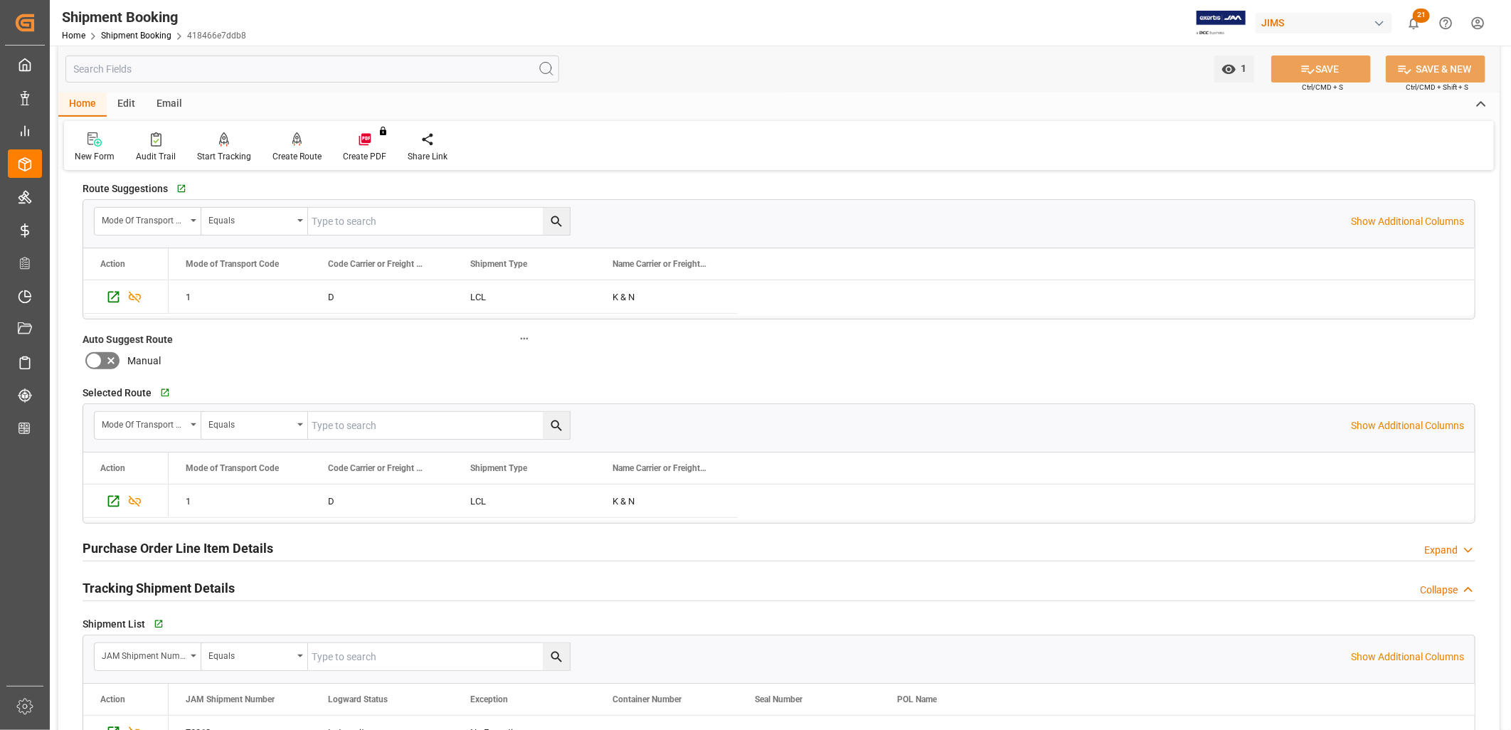
click at [233, 542] on h2 "Purchase Order Line Item Details" at bounding box center [178, 548] width 191 height 19
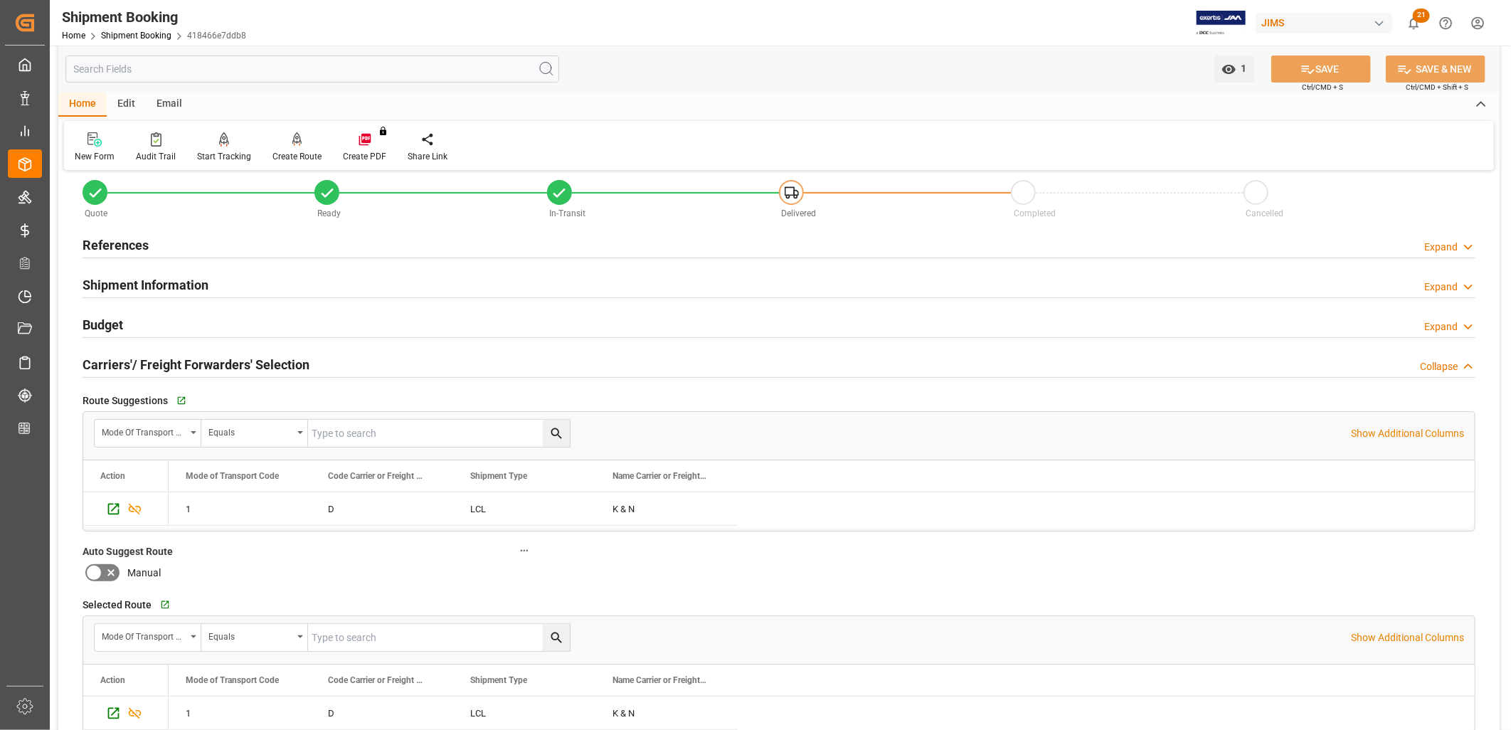
scroll to position [0, 0]
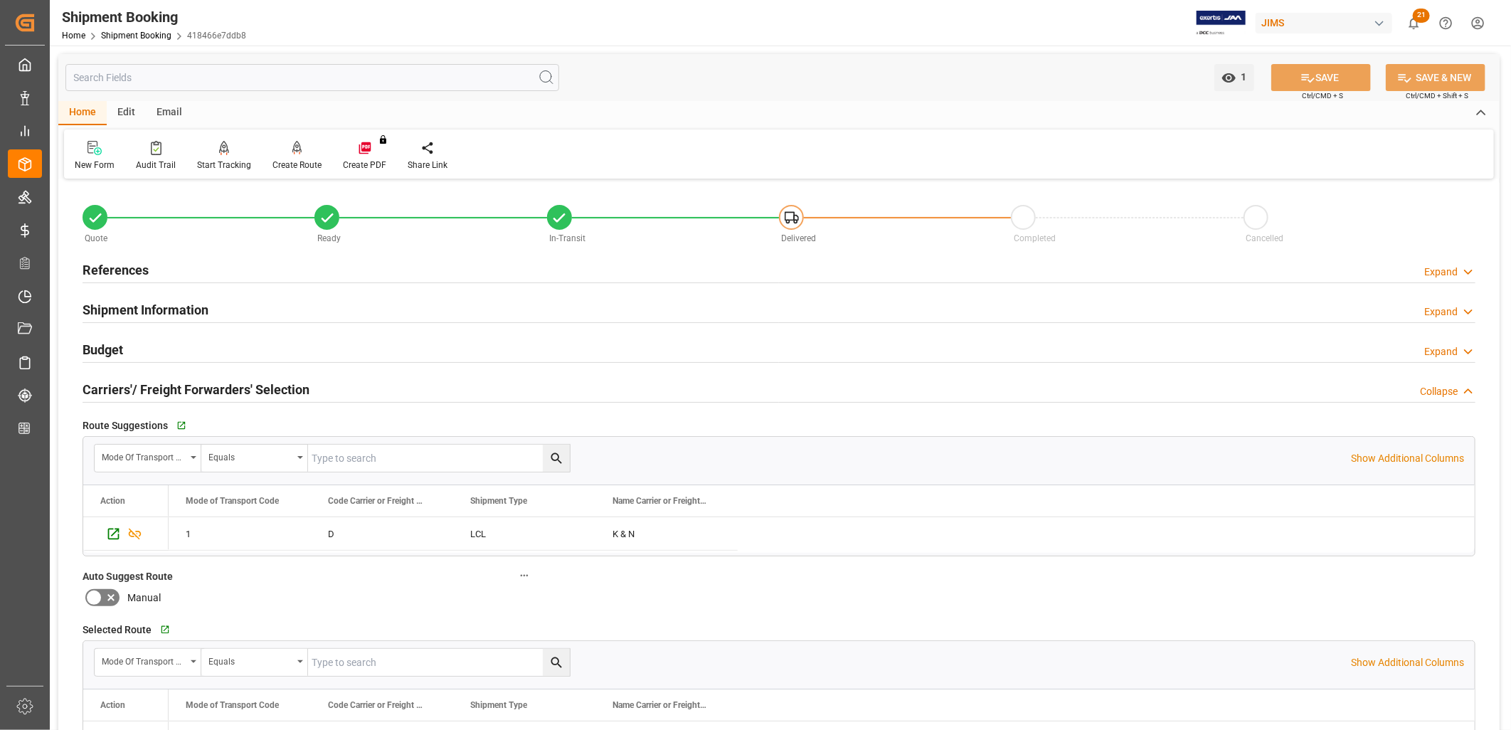
click at [157, 304] on h2 "Shipment Information" at bounding box center [146, 309] width 126 height 19
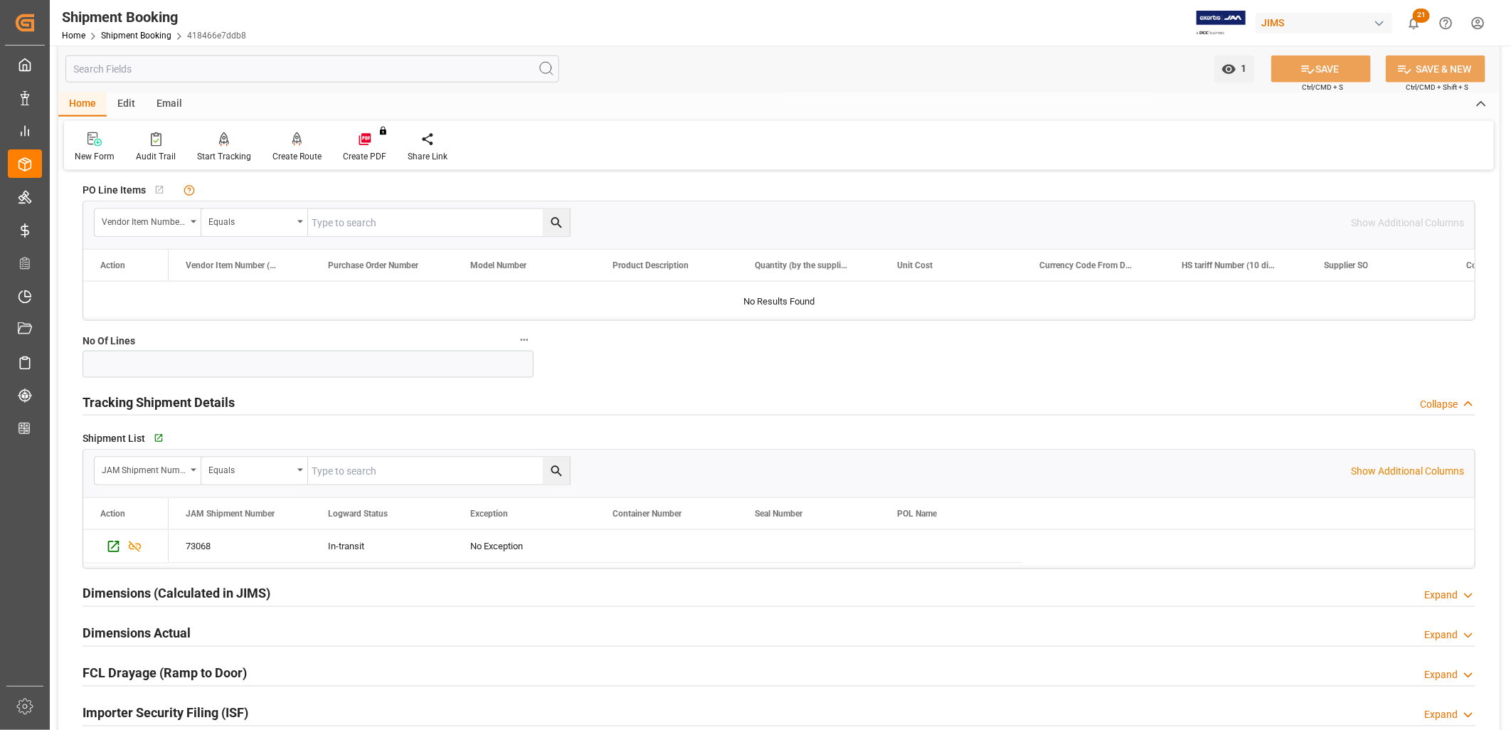
scroll to position [1027, 0]
